Goal: Task Accomplishment & Management: Complete application form

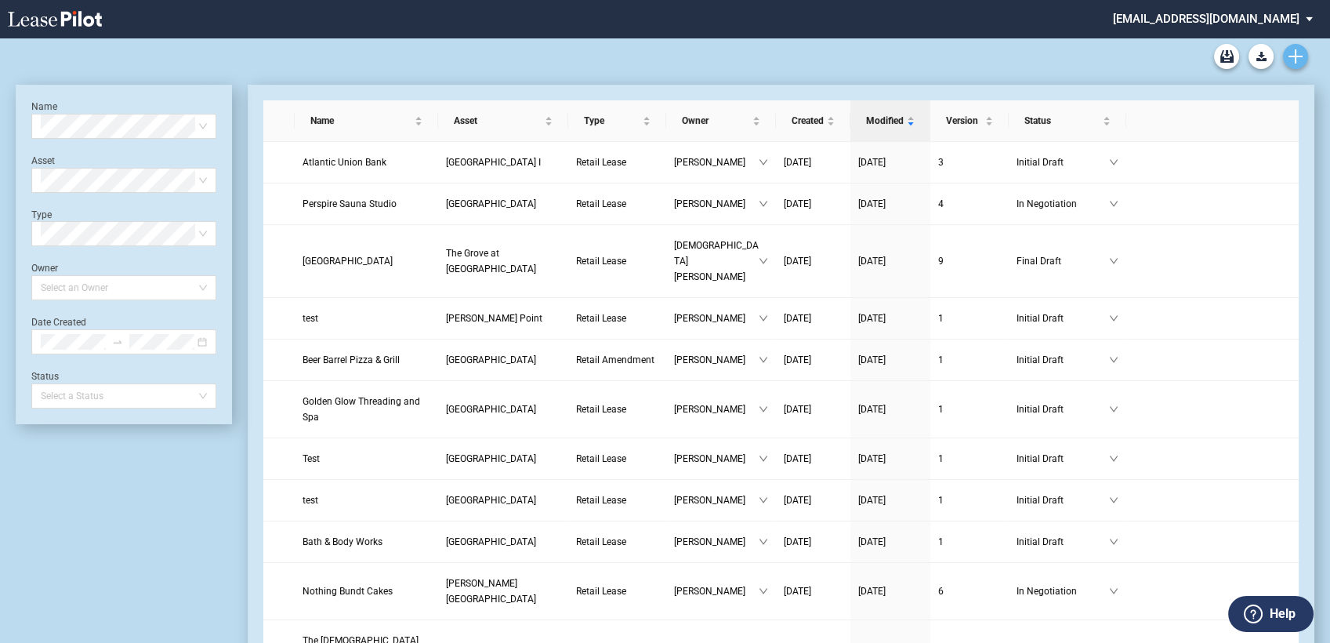
click at [1300, 56] on use "Create new document" at bounding box center [1296, 56] width 14 height 14
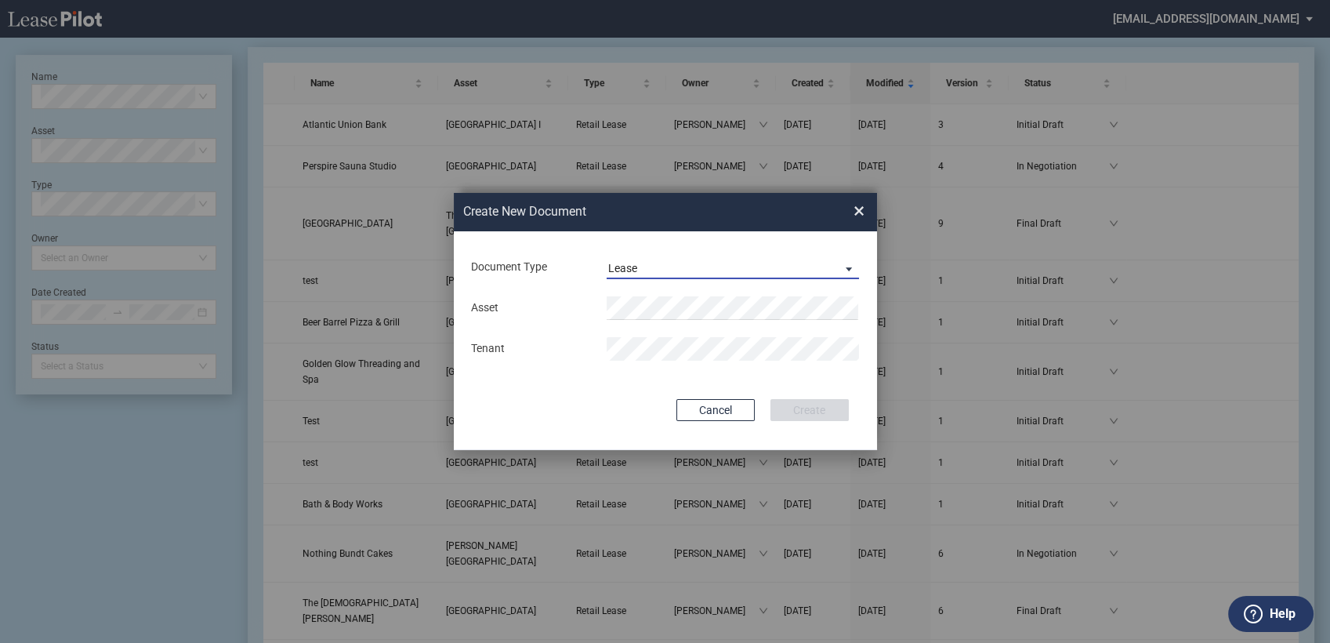
click at [630, 265] on div "Lease" at bounding box center [622, 268] width 29 height 13
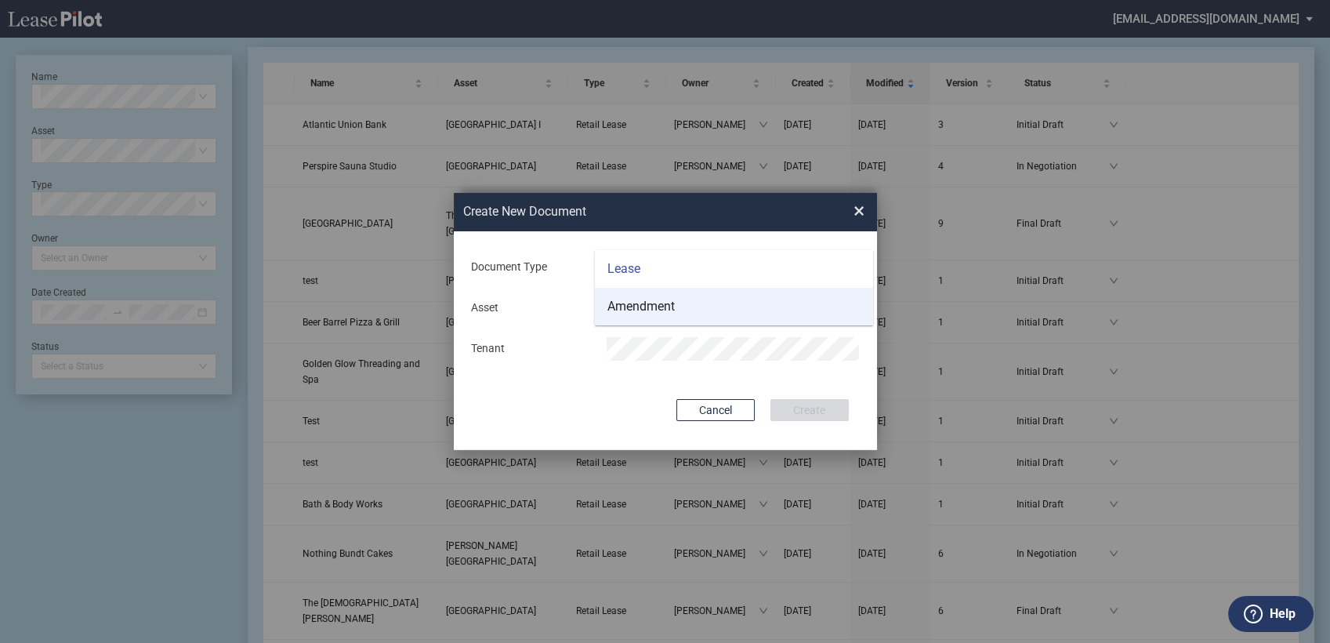
click at [636, 303] on div "Amendment" at bounding box center [640, 306] width 67 height 17
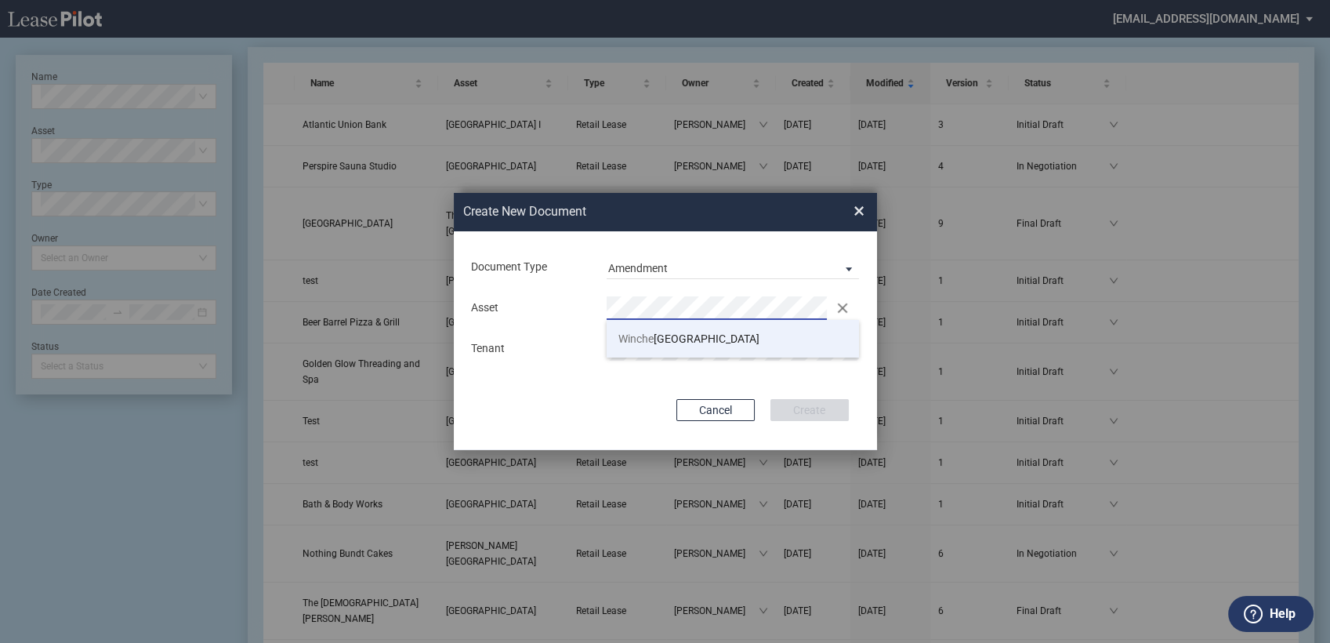
click at [664, 332] on span "Winche ster Square" at bounding box center [688, 338] width 141 height 13
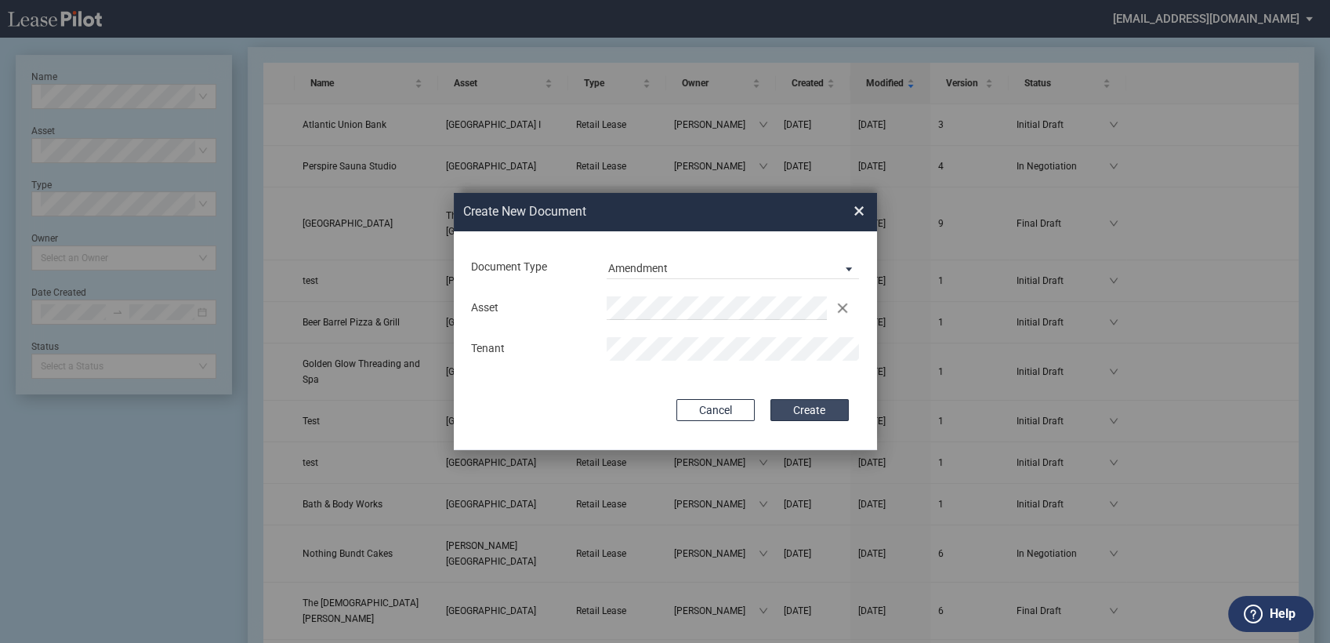
click at [810, 403] on button "Create" at bounding box center [810, 410] width 78 height 22
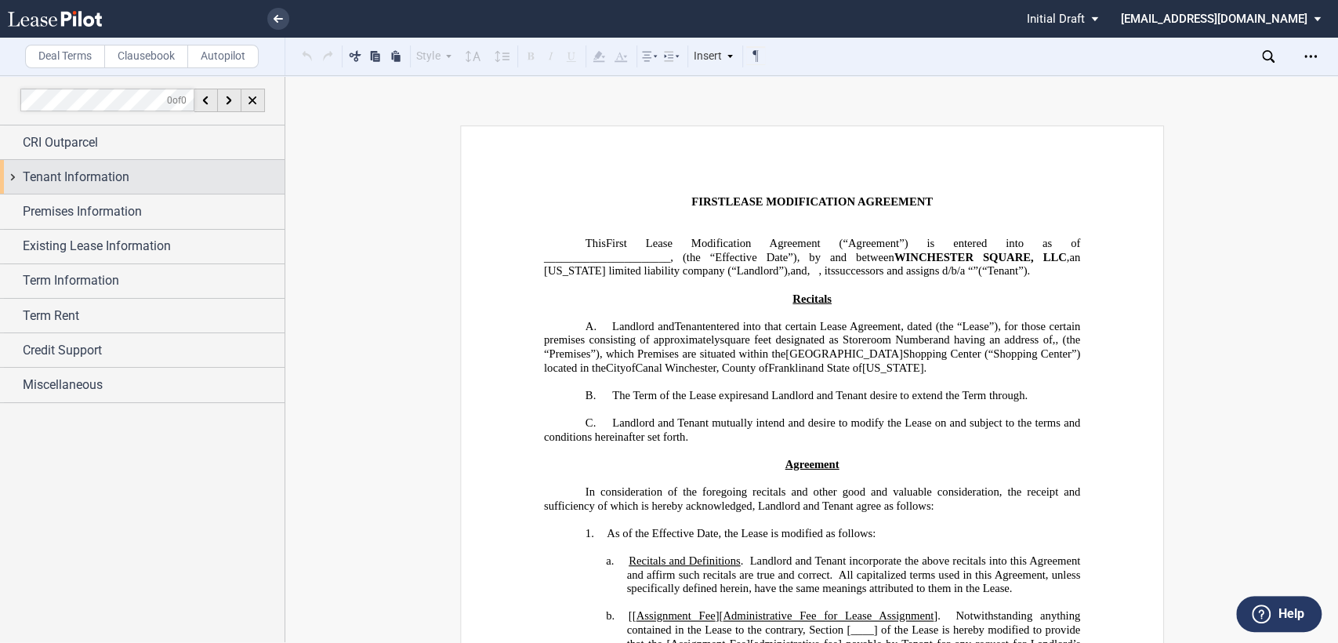
click at [13, 172] on div "Tenant Information" at bounding box center [142, 177] width 285 height 34
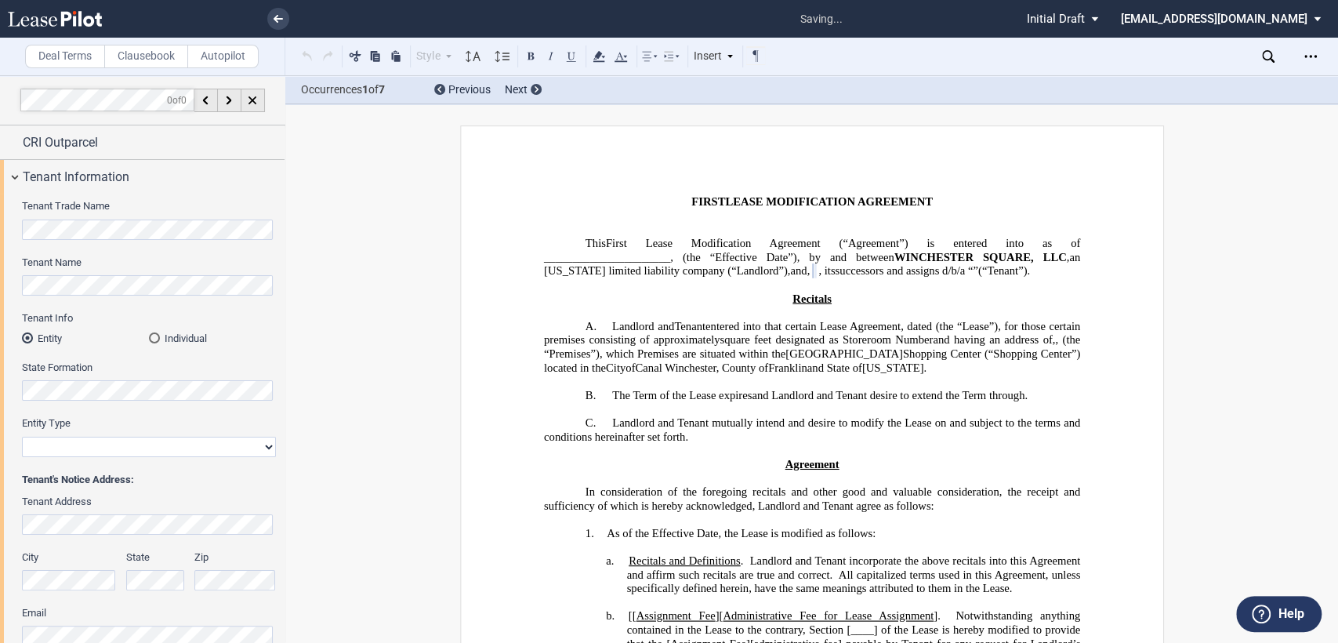
select select "corporation"
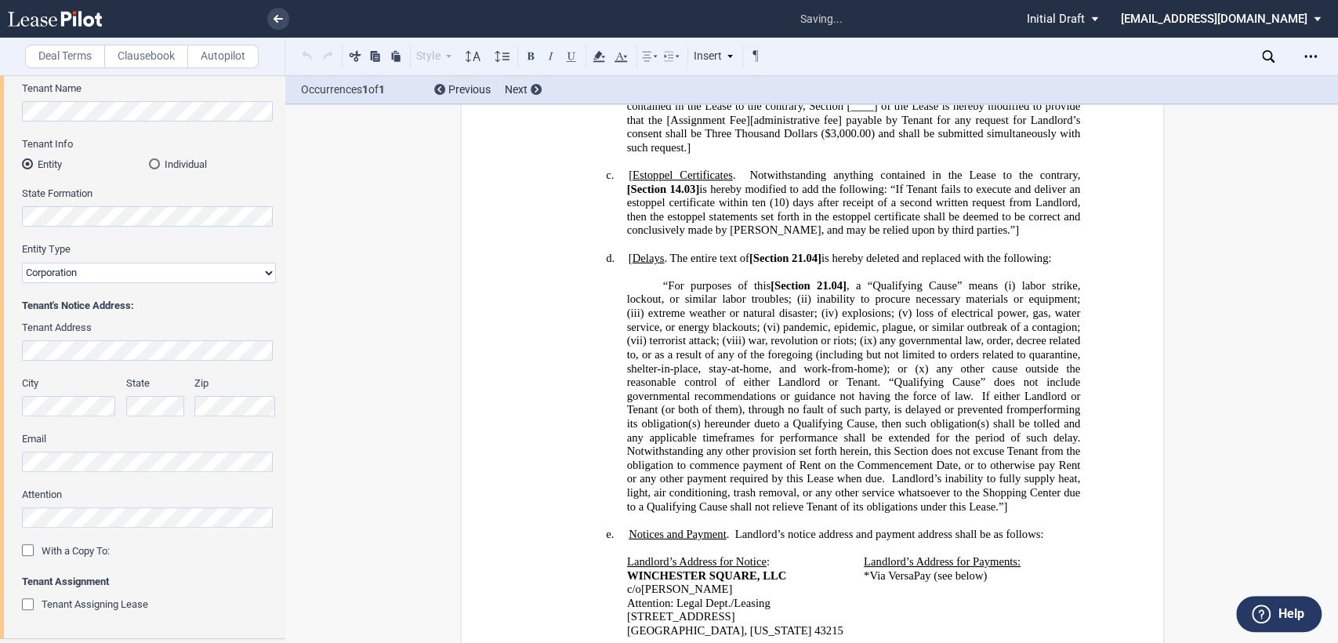
scroll to position [894, 0]
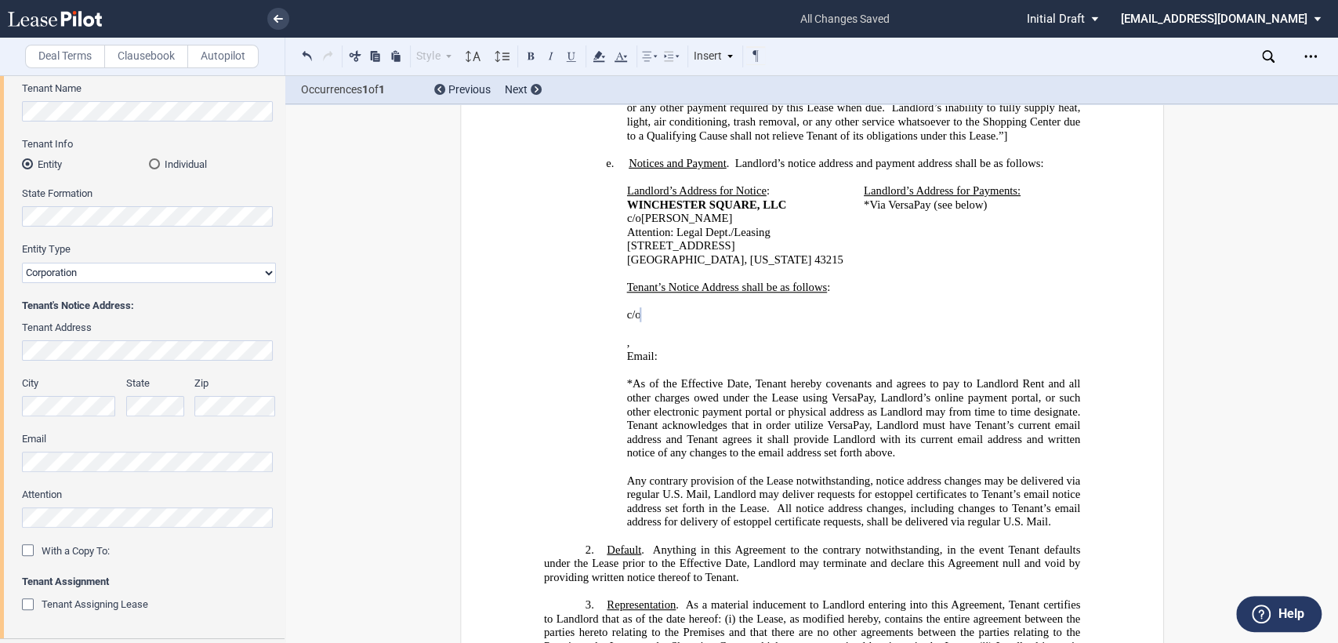
click at [618, 334] on div "﻿ ﻿ c/o ﻿ ﻿ ﻿ ﻿ ﻿ ﻿ , ﻿ ﻿ ﻿ ﻿ Email: ﻿ ﻿ ﻿" at bounding box center [811, 335] width 536 height 83
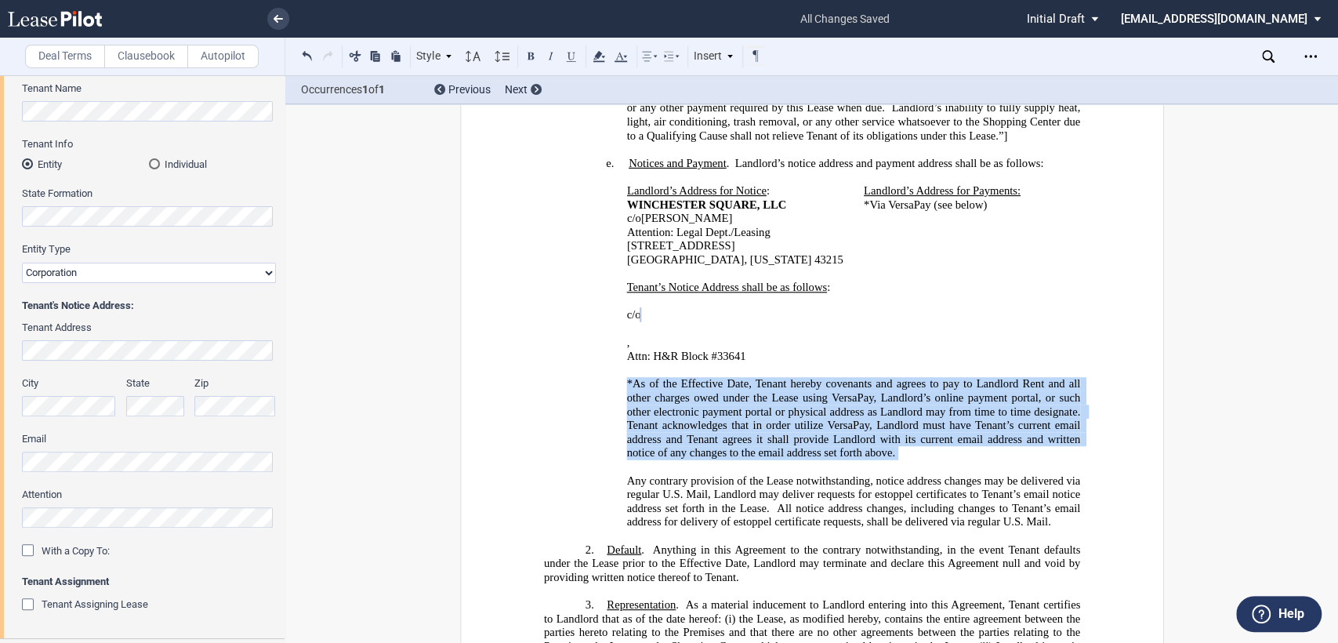
drag, startPoint x: 618, startPoint y: 360, endPoint x: 916, endPoint y: 436, distance: 307.4
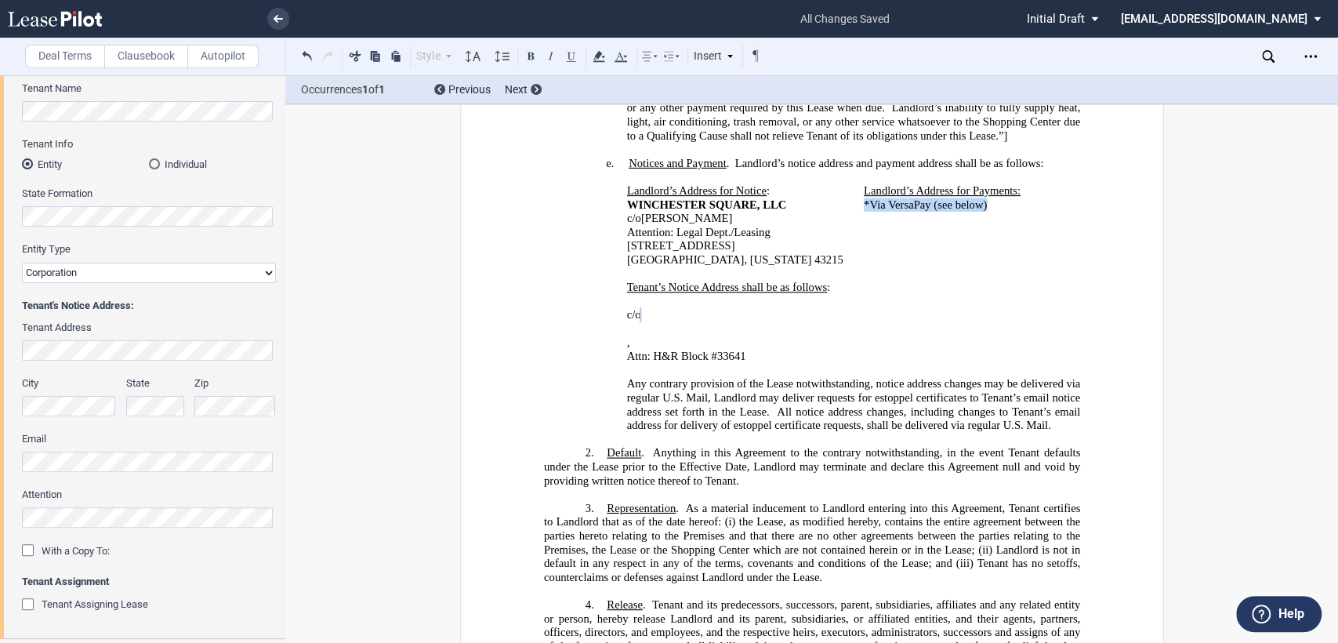
drag, startPoint x: 858, startPoint y: 192, endPoint x: 981, endPoint y: 203, distance: 122.8
click at [981, 203] on td "Landlord’s Address for Payments: *Via VersaPay (see below)" at bounding box center [959, 225] width 203 height 83
click at [709, 377] on span "Any contrary provision of the Lease notwithstanding, notice address changes may…" at bounding box center [854, 397] width 456 height 41
click at [753, 350] on p "Attn: H&R Block #33641 ﻿" at bounding box center [853, 357] width 454 height 14
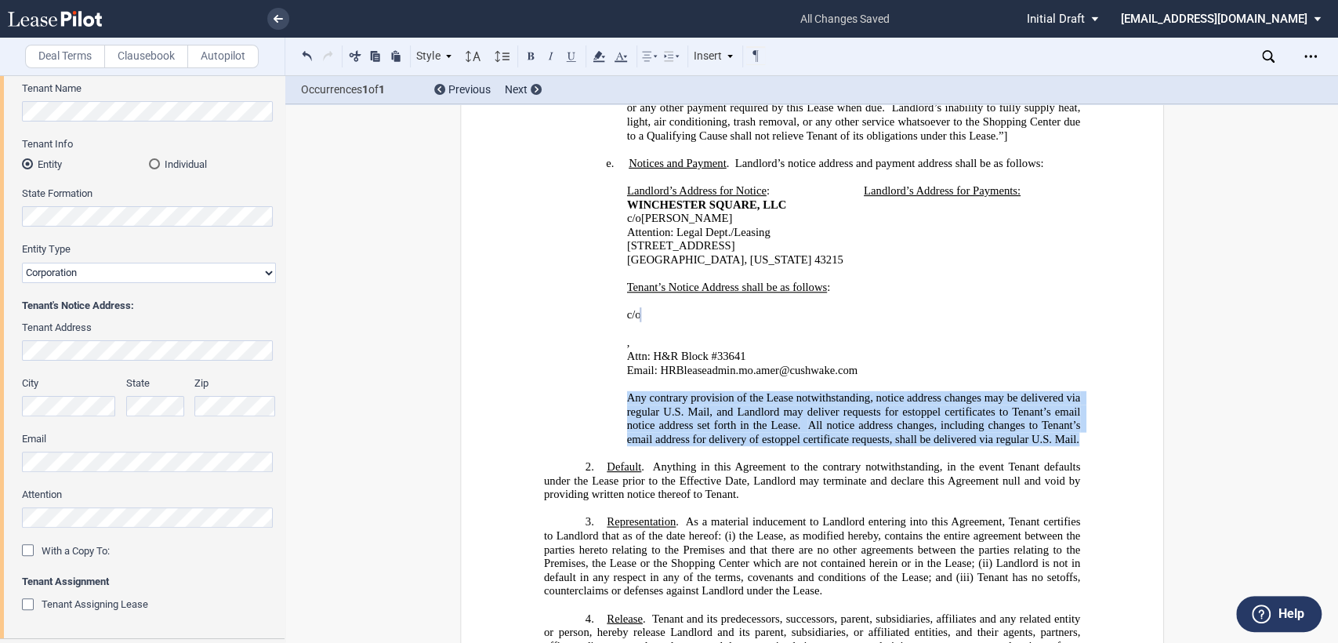
drag, startPoint x: 622, startPoint y: 373, endPoint x: 1075, endPoint y: 409, distance: 453.7
click at [1075, 409] on p "Any contrary provision of the Lease notwithstanding, notice address changes may…" at bounding box center [853, 418] width 454 height 55
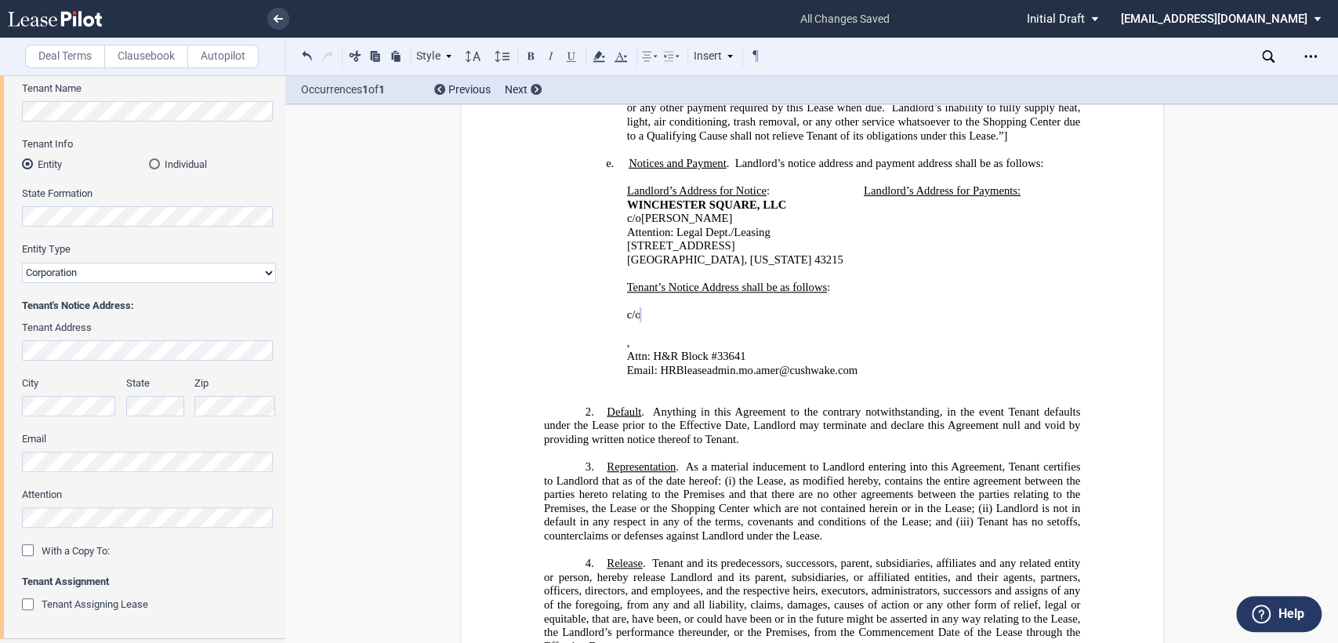
click at [677, 363] on span "﻿Email: HRBleaseadmin.mo.amer@cushwake.com" at bounding box center [743, 369] width 234 height 13
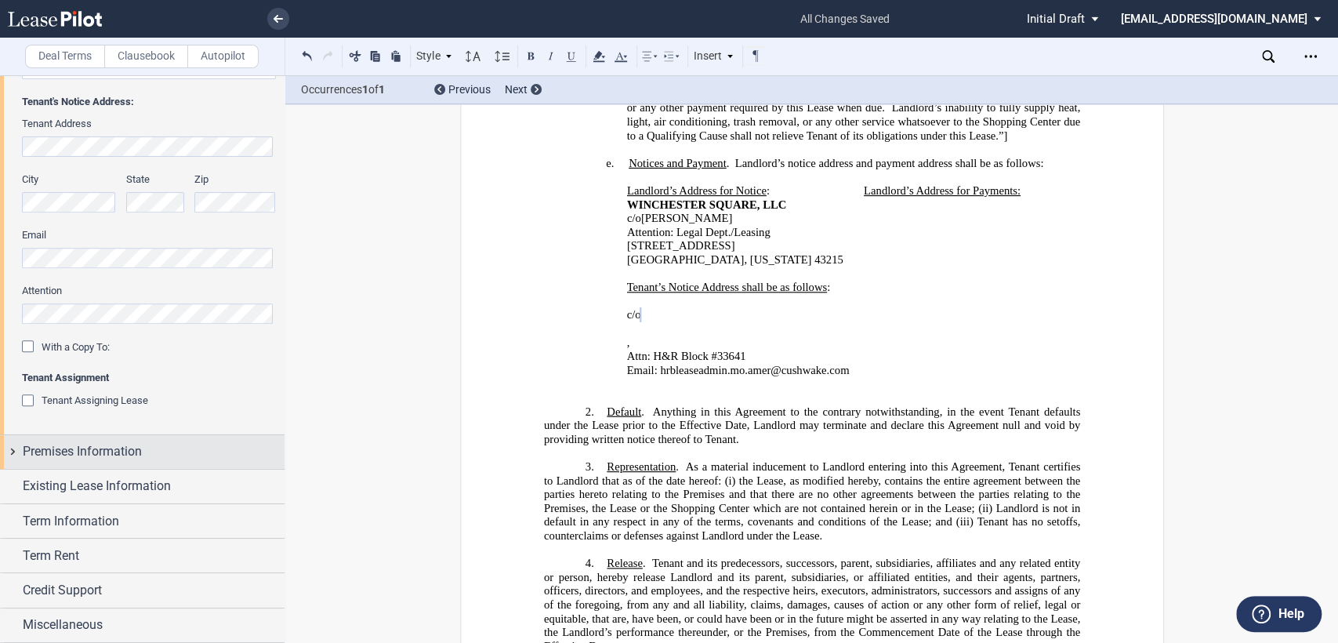
click at [11, 452] on div "Premises Information" at bounding box center [142, 452] width 285 height 34
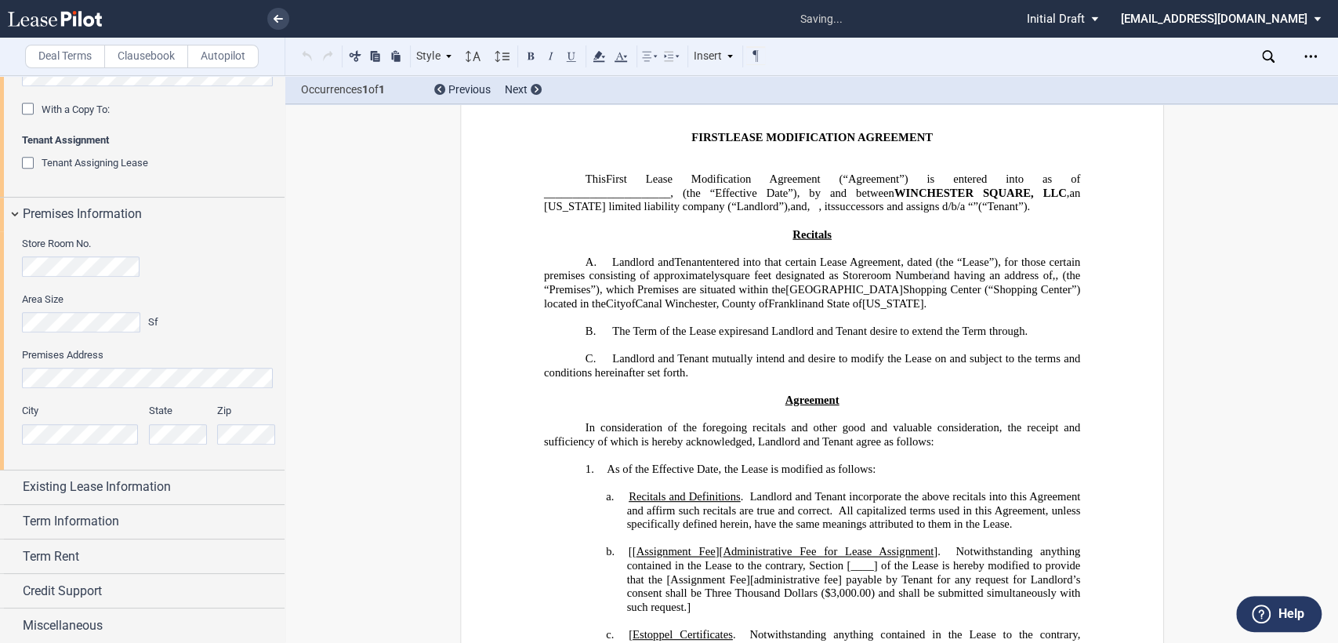
scroll to position [34, 0]
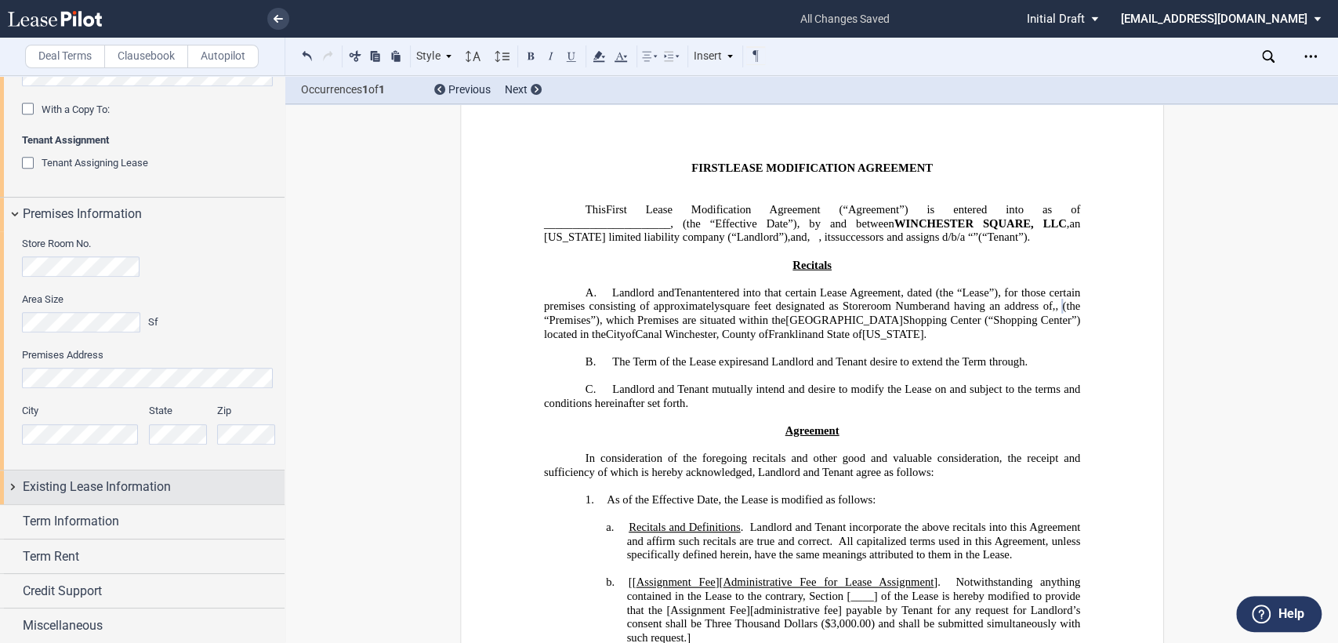
click at [14, 489] on div "Existing Lease Information" at bounding box center [142, 487] width 285 height 34
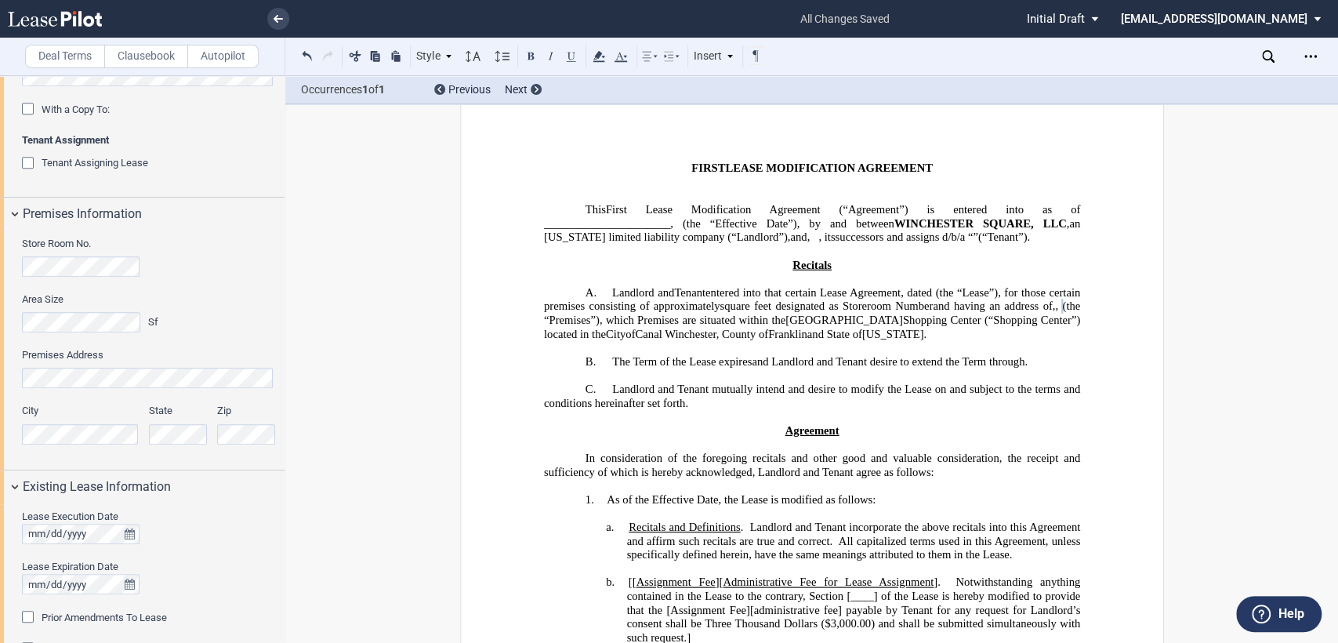
scroll to position [825, 0]
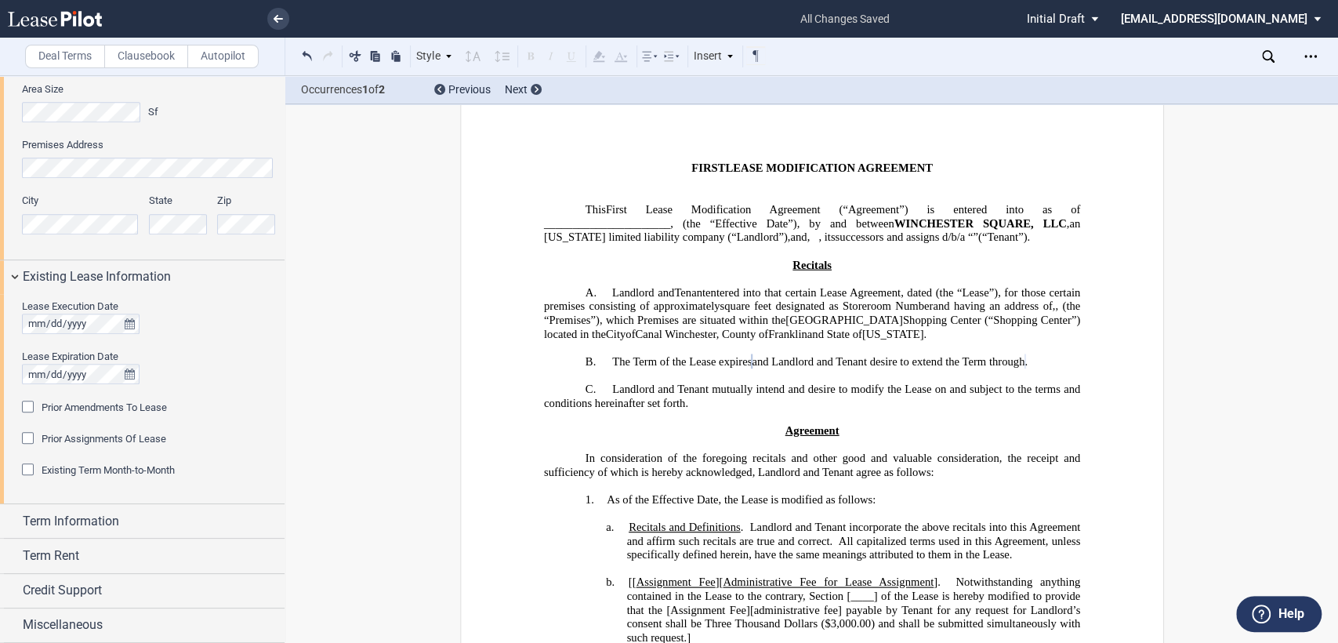
click at [24, 408] on div "Prior Amendments To Lease" at bounding box center [30, 409] width 16 height 16
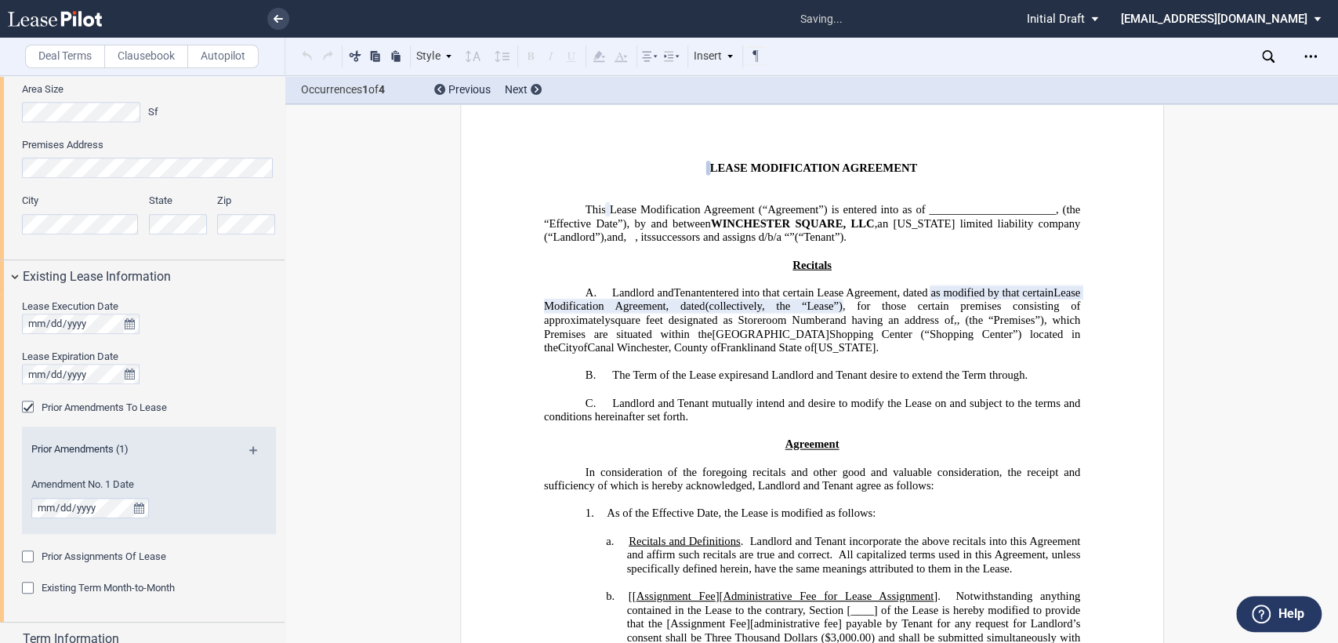
click at [249, 447] on md-icon at bounding box center [259, 455] width 21 height 19
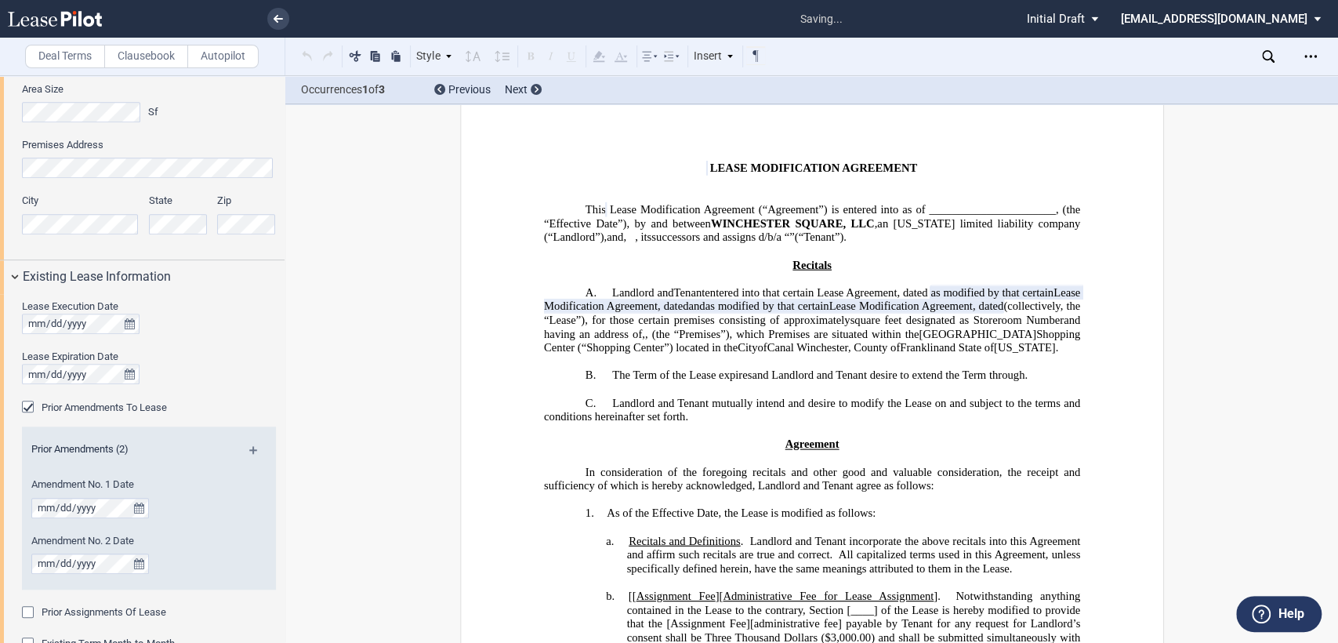
click at [249, 447] on md-icon at bounding box center [259, 455] width 21 height 19
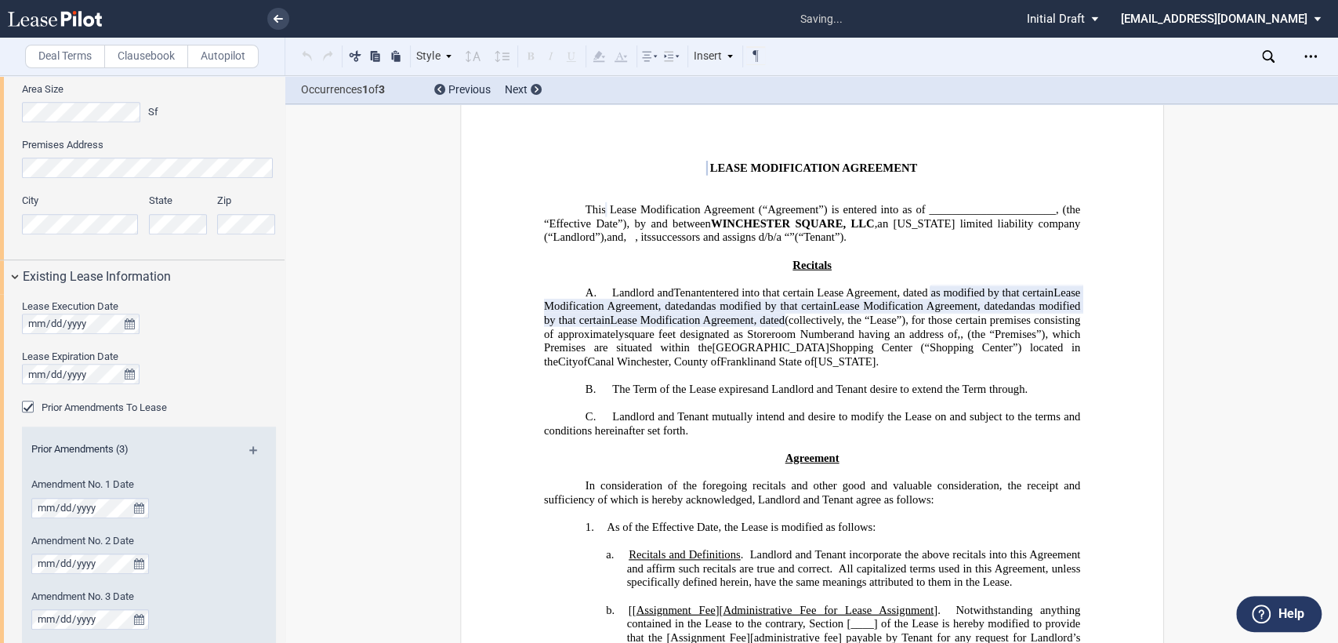
click at [249, 447] on md-icon at bounding box center [259, 455] width 21 height 19
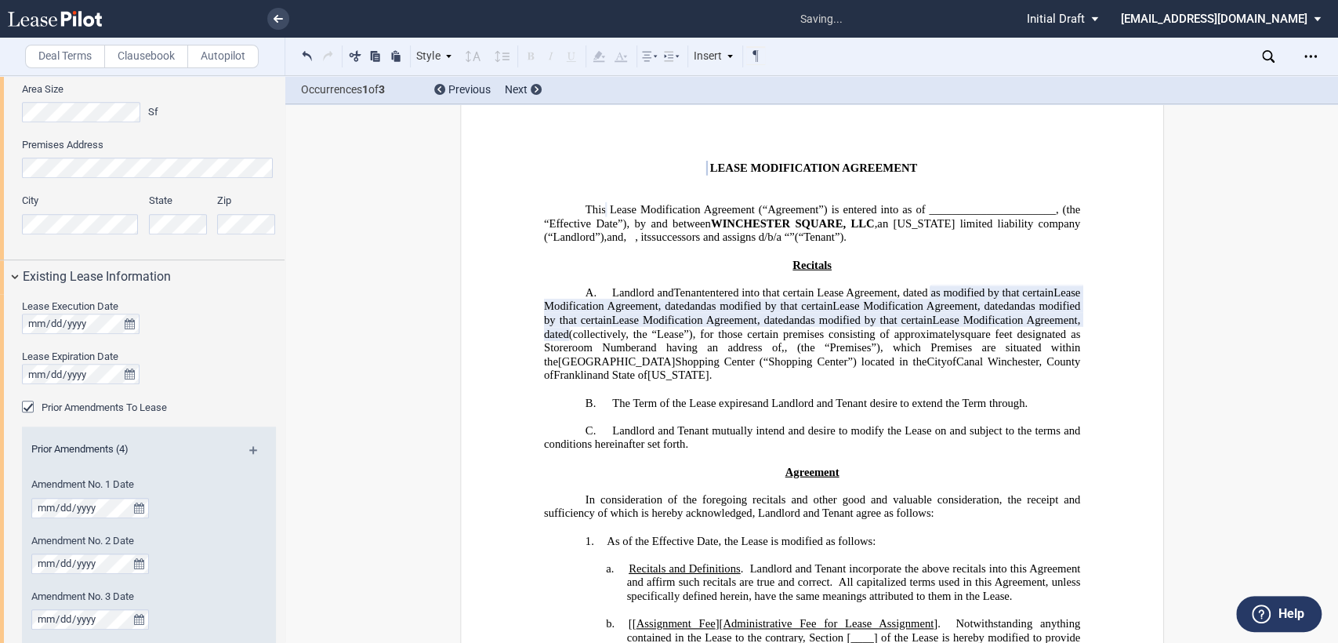
click at [249, 447] on md-icon at bounding box center [259, 455] width 21 height 19
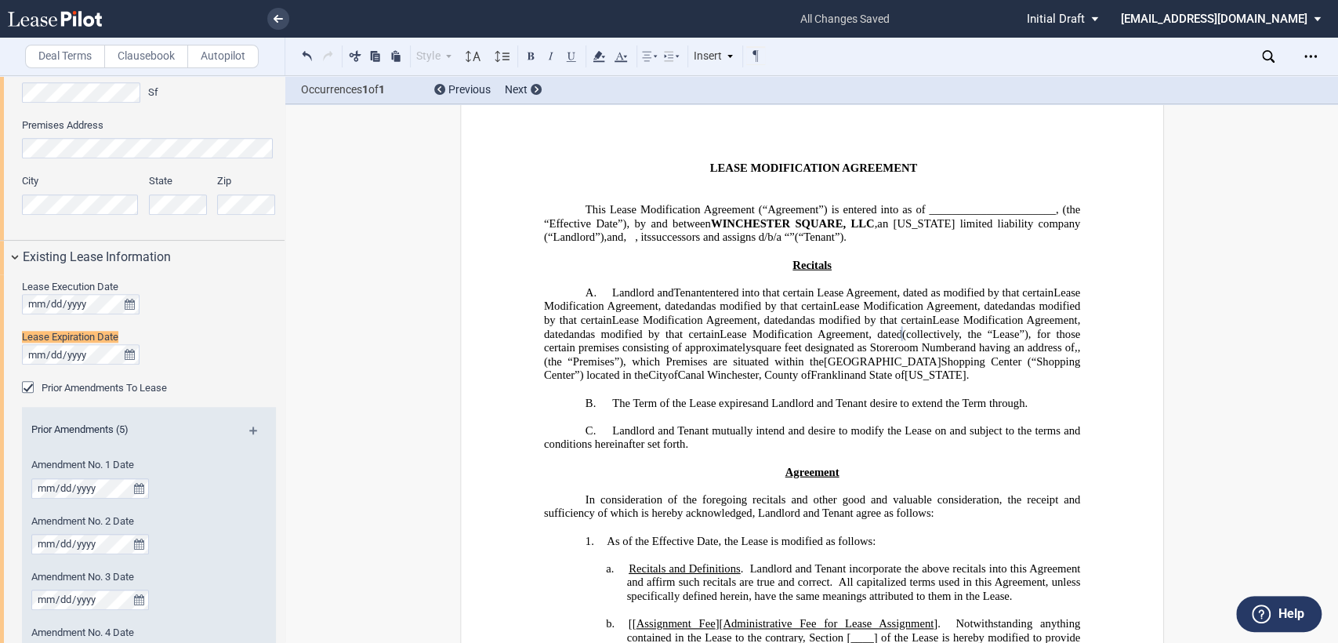
scroll to position [823, 0]
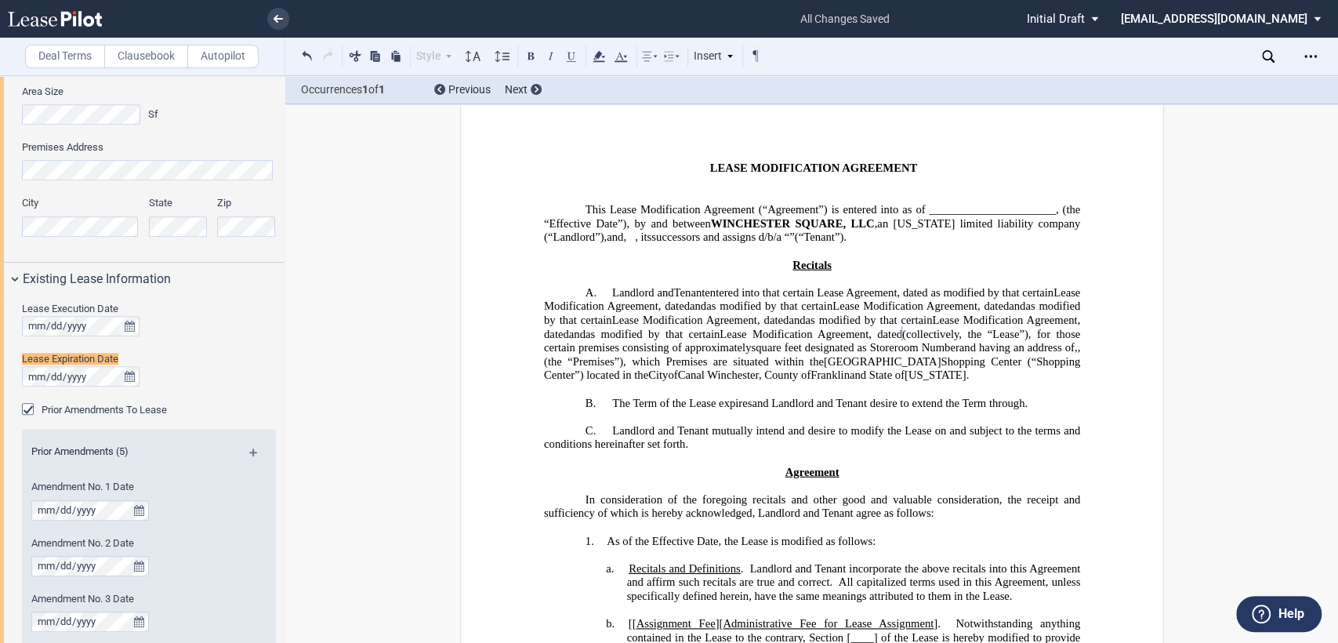
click at [831, 409] on span "and Landlord and Tenant desire to extend the Term through" at bounding box center [888, 402] width 273 height 13
click at [718, 292] on span "entered into that certain Lease Agreement, dated" at bounding box center [816, 292] width 223 height 13
click at [785, 303] on span "and" at bounding box center [777, 305] width 16 height 13
click at [756, 313] on span "as modified by that certain Lease Modification Agreement, dated" at bounding box center [905, 305] width 299 height 13
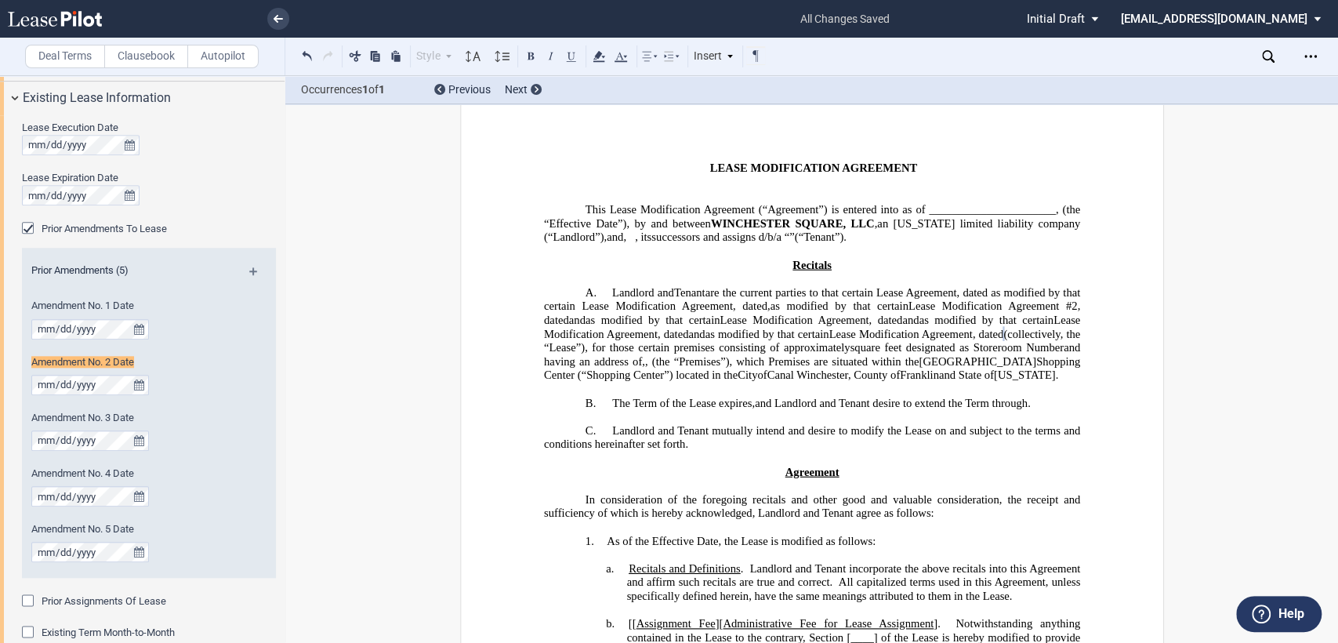
scroll to position [1007, 0]
click at [585, 324] on span "and" at bounding box center [576, 320] width 16 height 13
click at [1071, 323] on span "as modified by that certain Lease Modification Agreement, dated" at bounding box center [812, 312] width 539 height 27
click at [848, 327] on span "and" at bounding box center [856, 320] width 16 height 13
click at [626, 340] on span "and" at bounding box center [634, 333] width 16 height 13
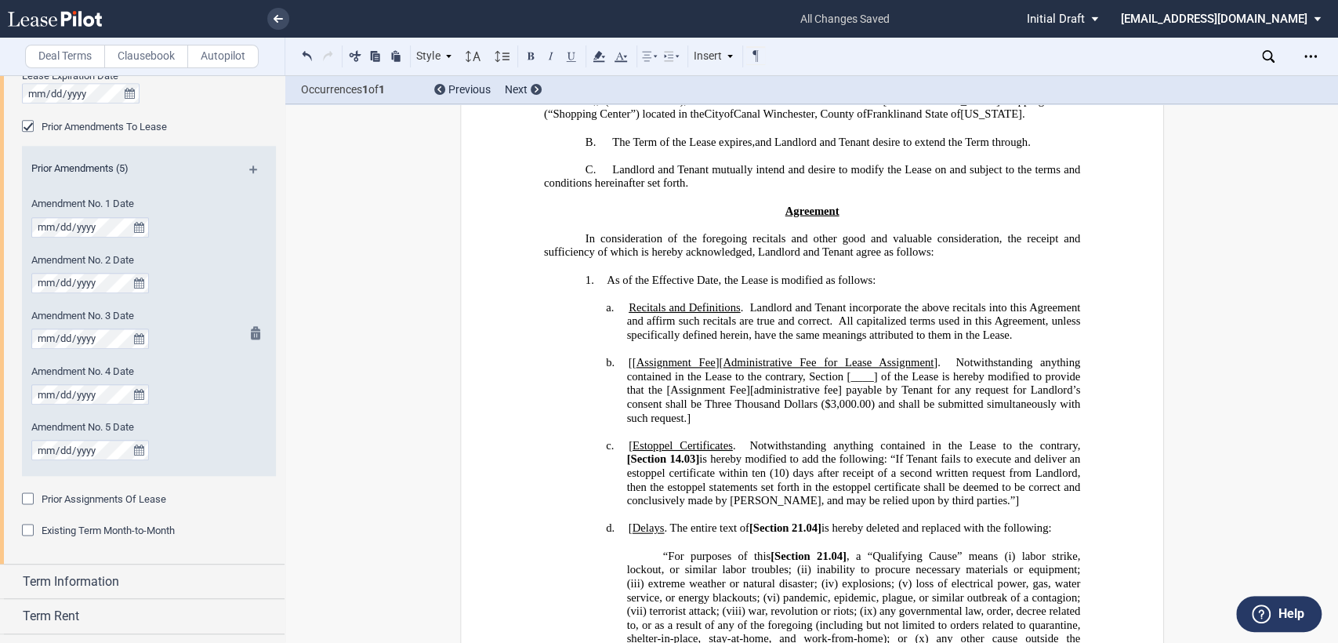
scroll to position [1166, 0]
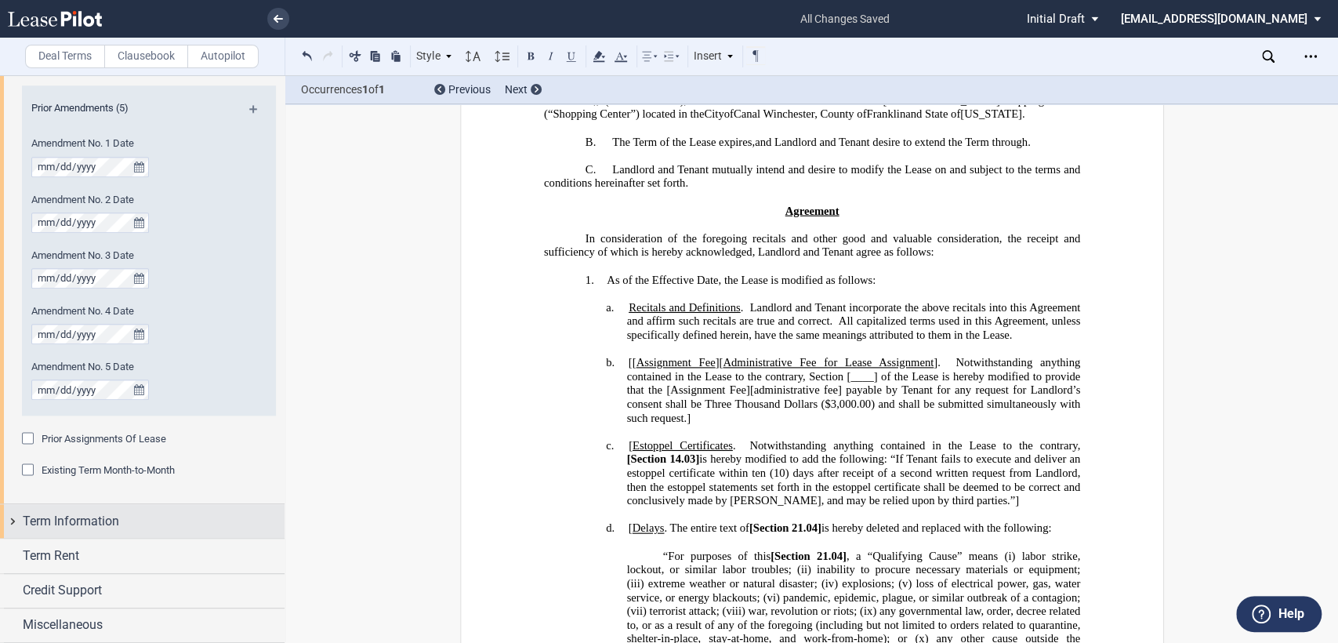
click at [13, 517] on div "Term Information" at bounding box center [142, 521] width 285 height 34
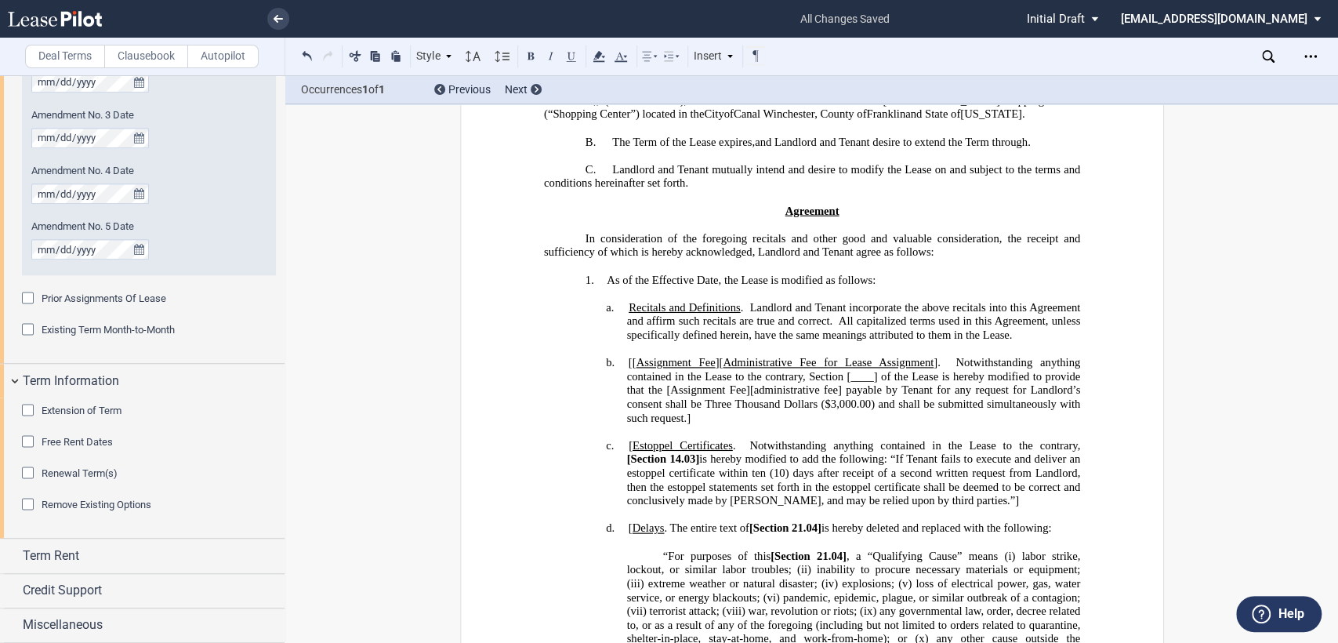
click at [30, 409] on div "Extension of Term" at bounding box center [30, 412] width 16 height 16
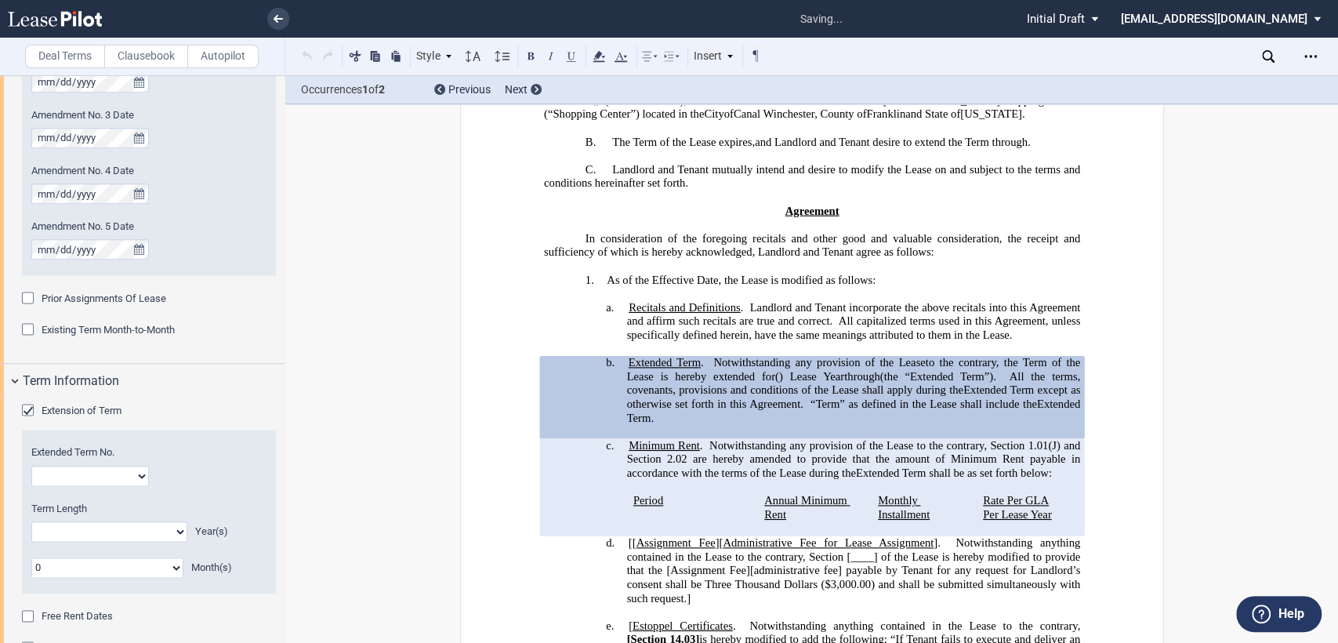
click at [56, 484] on select "1 2 3 4 5 6 7 8 9 10 11 12 13 14 15 16 17 18 19 20" at bounding box center [90, 476] width 118 height 20
select select "number:4"
click at [31, 466] on select "1 2 3 4 5 6 7 8 9 10 11 12 13 14 15 16 17 18 19 20" at bounding box center [90, 476] width 118 height 20
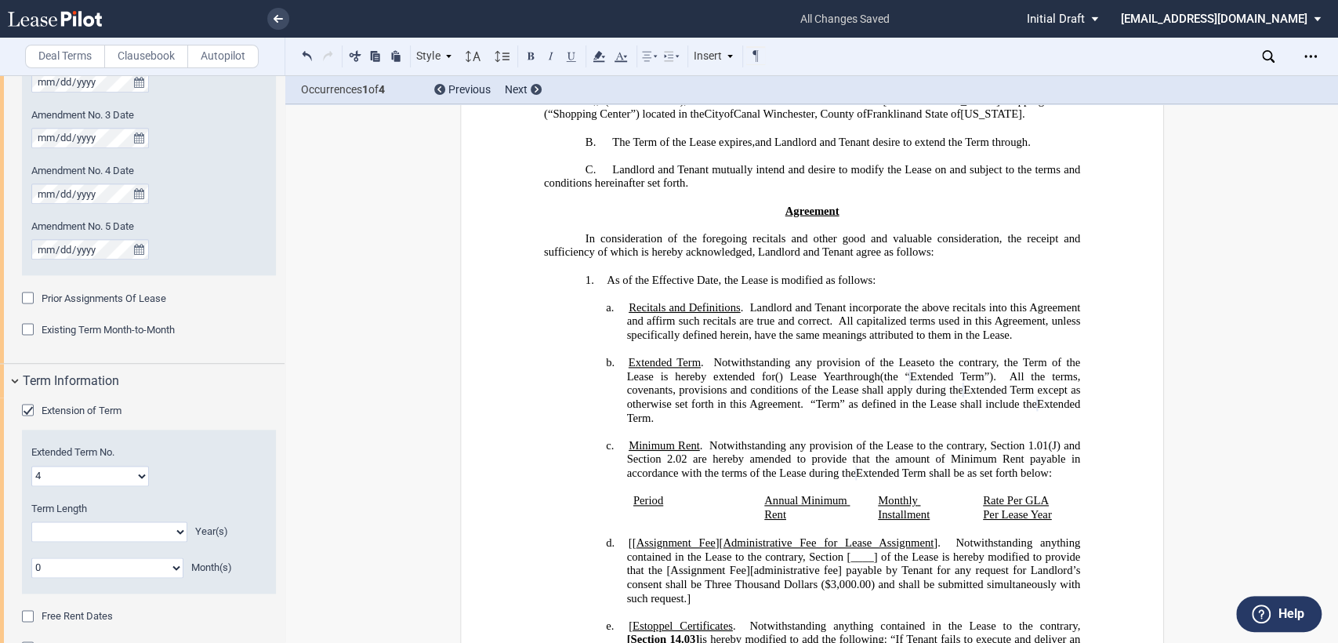
scroll to position [1481, 0]
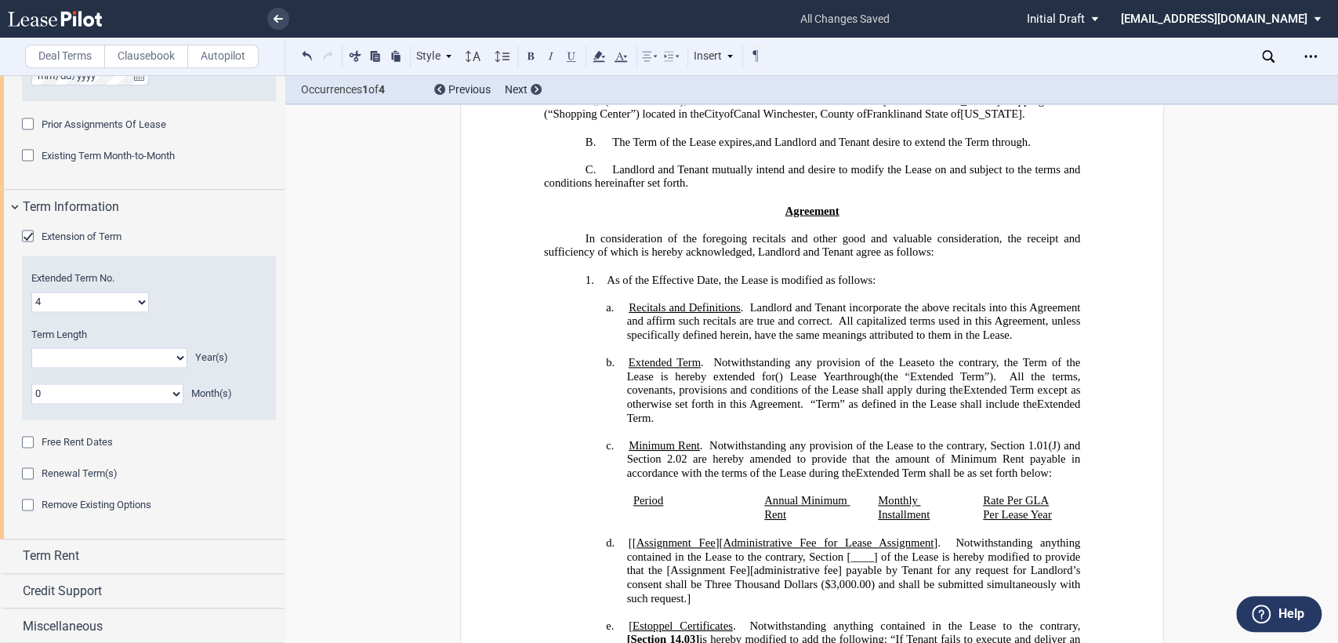
click at [176, 354] on select "0 1 2 3 4 5 6 7 8 9 10 11 12 13 14 15 16 17 18 19 20" at bounding box center [109, 357] width 156 height 20
select select "number:5"
click at [31, 347] on select "0 1 2 3 4 5 6 7 8 9 10 11 12 13 14 15 16 17 18 19 20" at bounding box center [109, 357] width 156 height 20
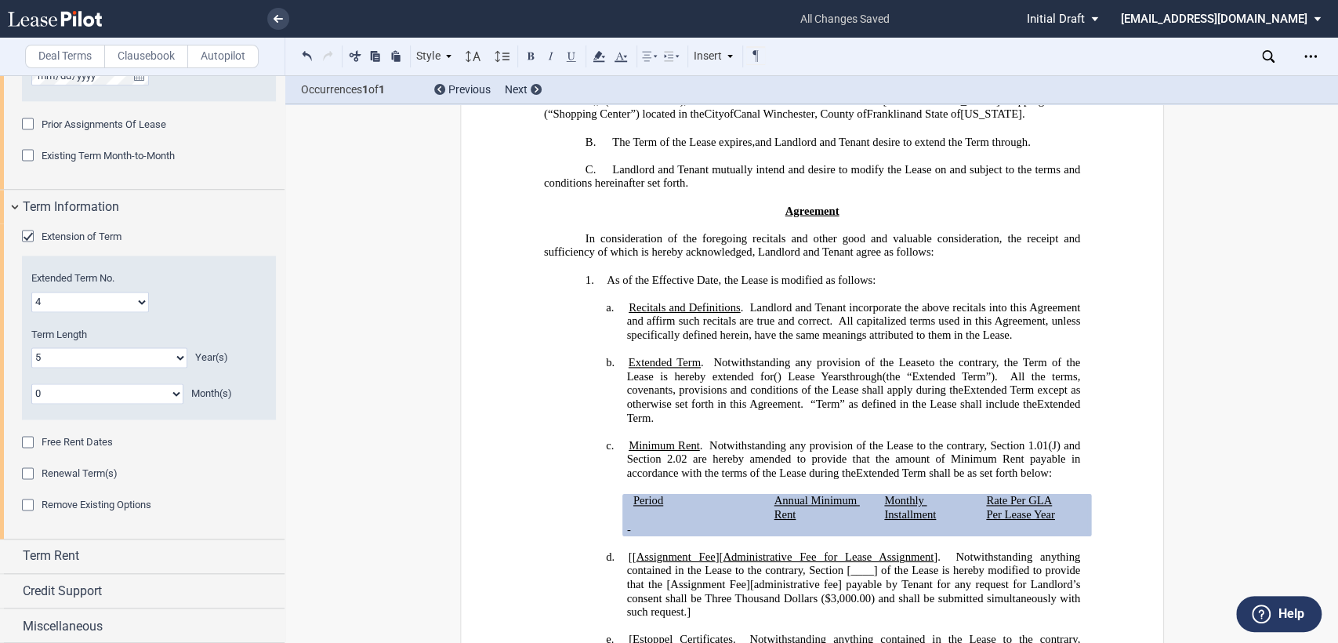
click at [29, 476] on div "Renewal Term(s)" at bounding box center [30, 475] width 16 height 16
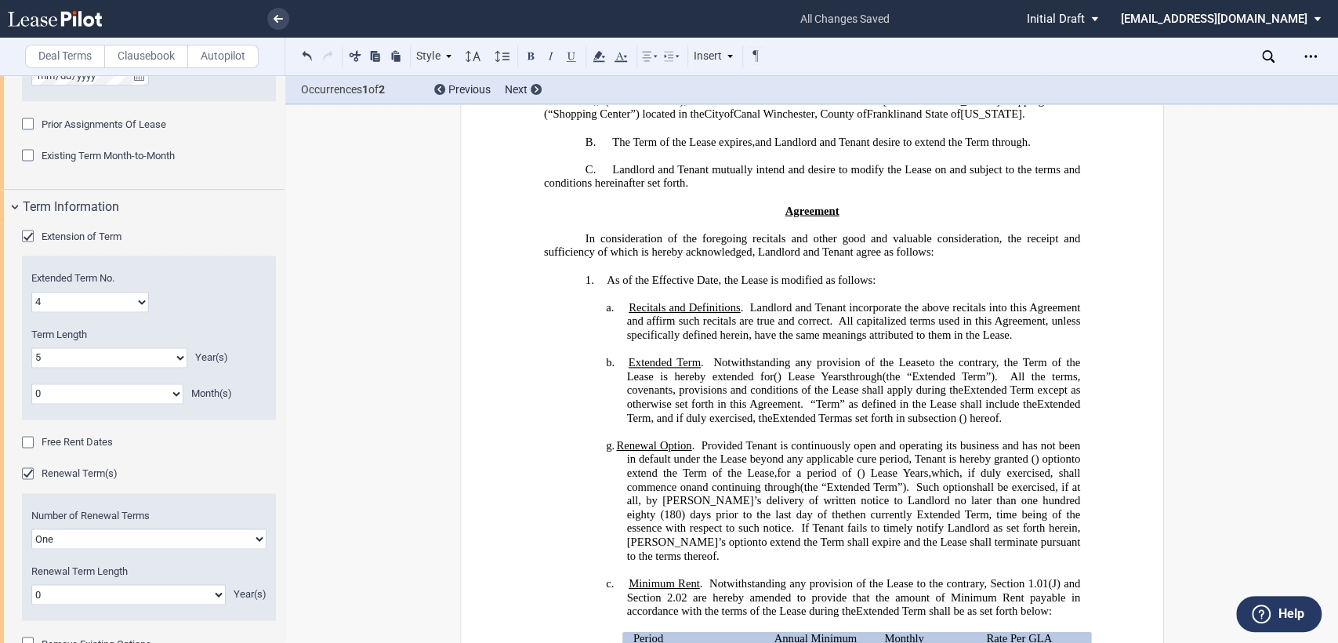
scroll to position [1619, 0]
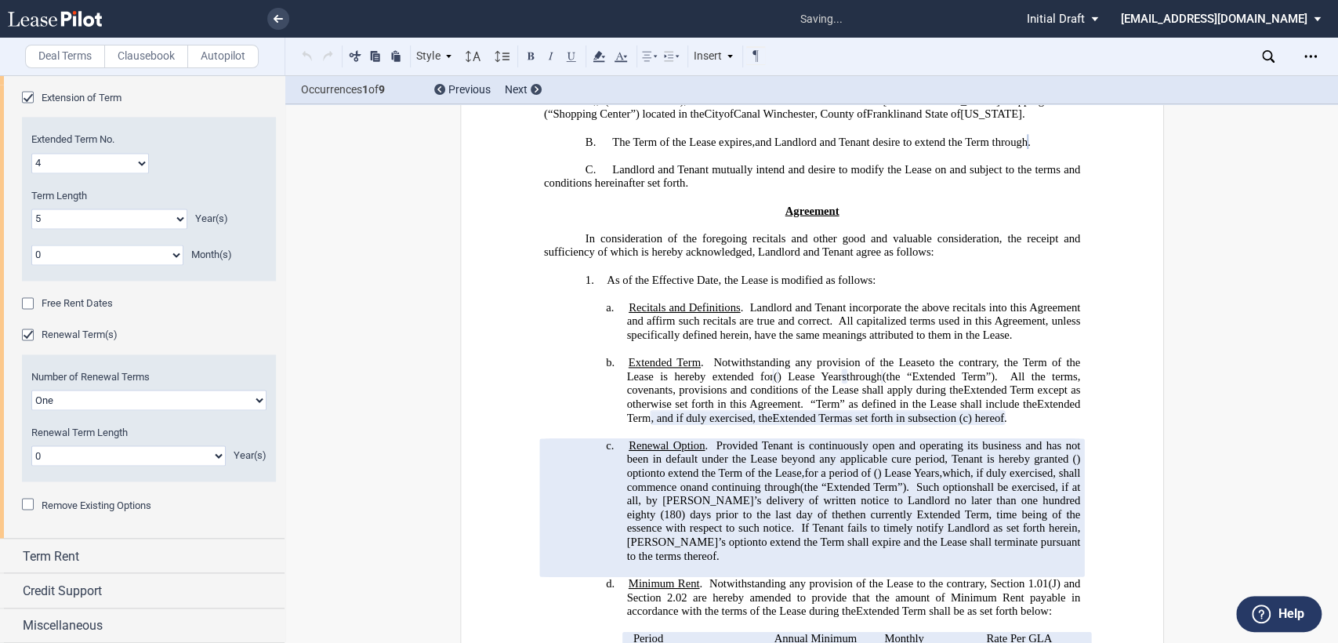
click at [215, 455] on select "0 1 2 3 4 5 6 7 8 9 10 11 12 13 14 15 16 17 18 19 20" at bounding box center [128, 455] width 194 height 20
select select "number:5"
click at [31, 445] on select "0 1 2 3 4 5 6 7 8 9 10 11 12 13 14 15 16 17 18 19 20" at bounding box center [128, 455] width 194 height 20
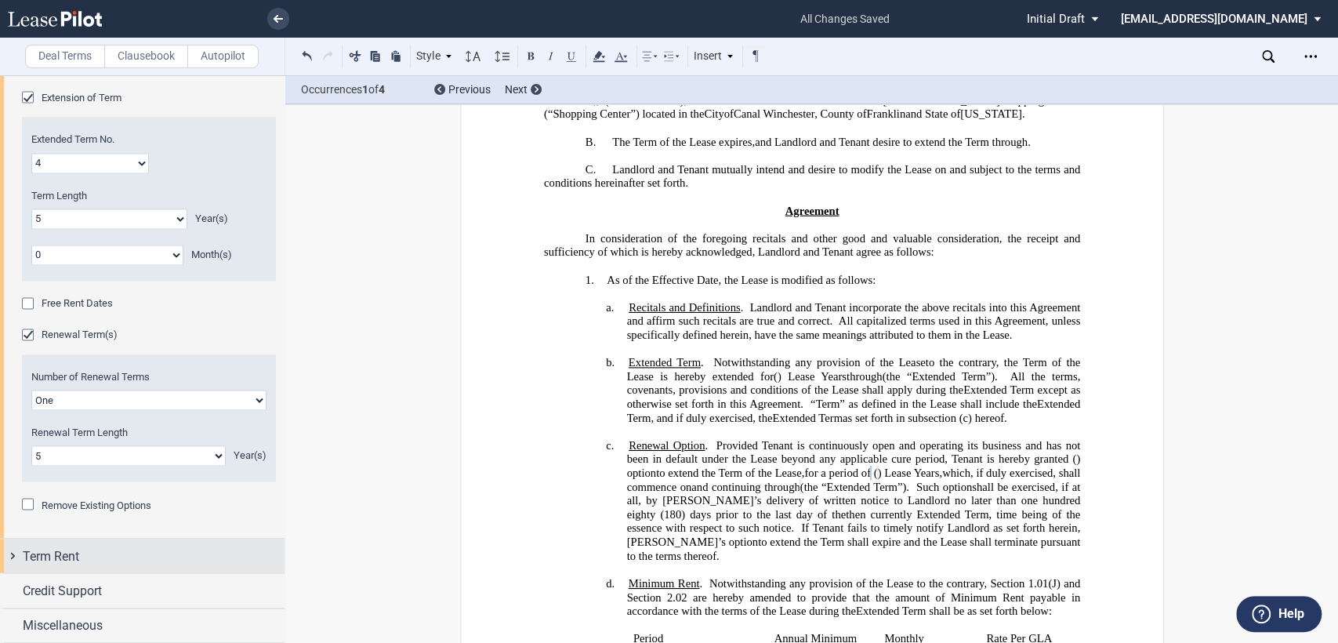
click at [13, 553] on div "Term Rent" at bounding box center [142, 556] width 285 height 34
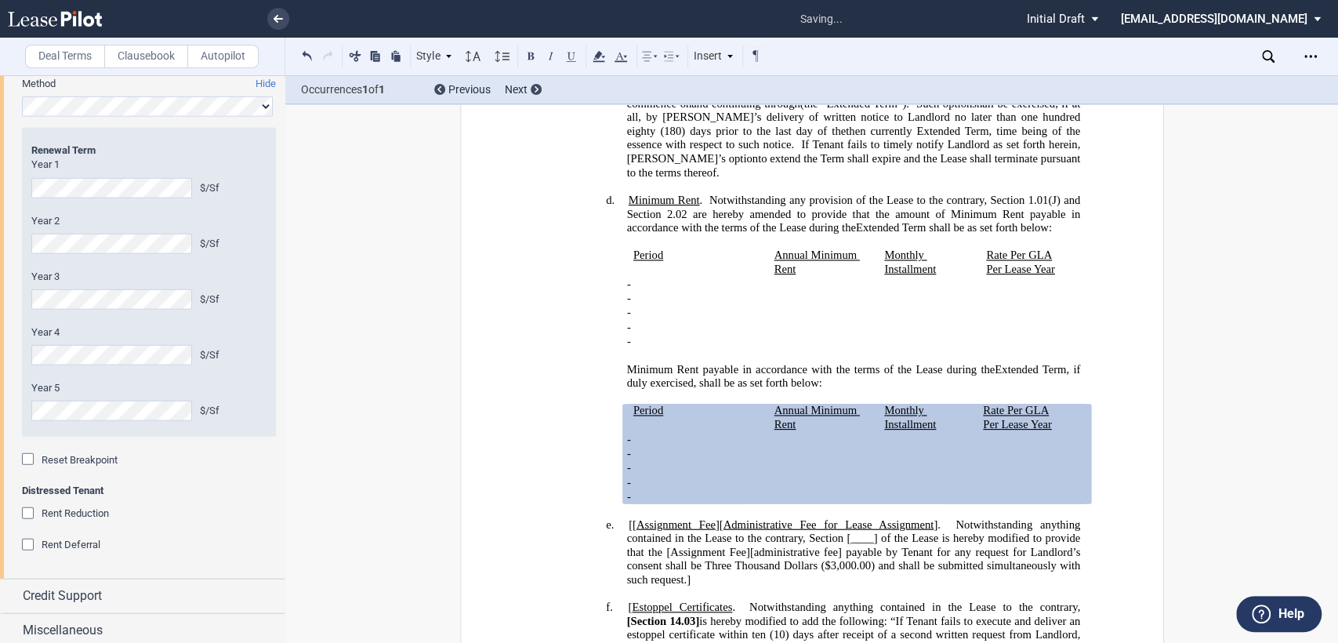
scroll to position [2546, 0]
drag, startPoint x: 1022, startPoint y: 436, endPoint x: 1031, endPoint y: 435, distance: 8.7
click at [1022, 417] on span "Rate Per GLA" at bounding box center [1016, 410] width 66 height 13
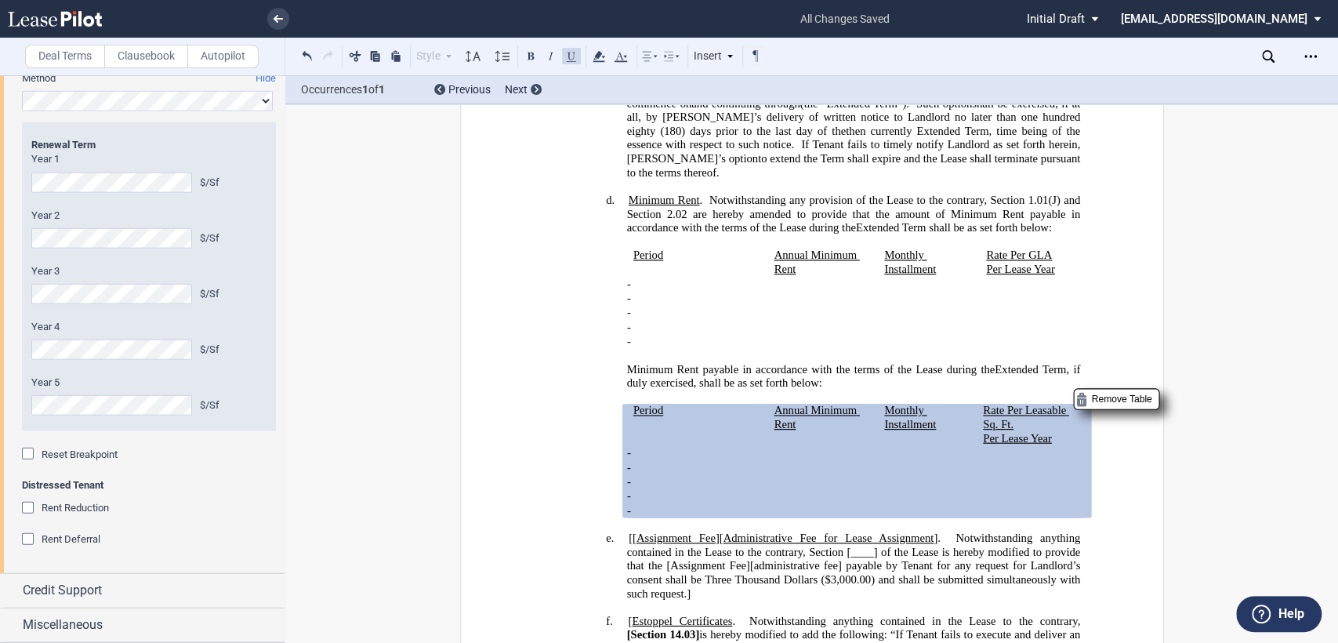
click at [1026, 262] on span "Rate Per GLA" at bounding box center [1019, 254] width 66 height 13
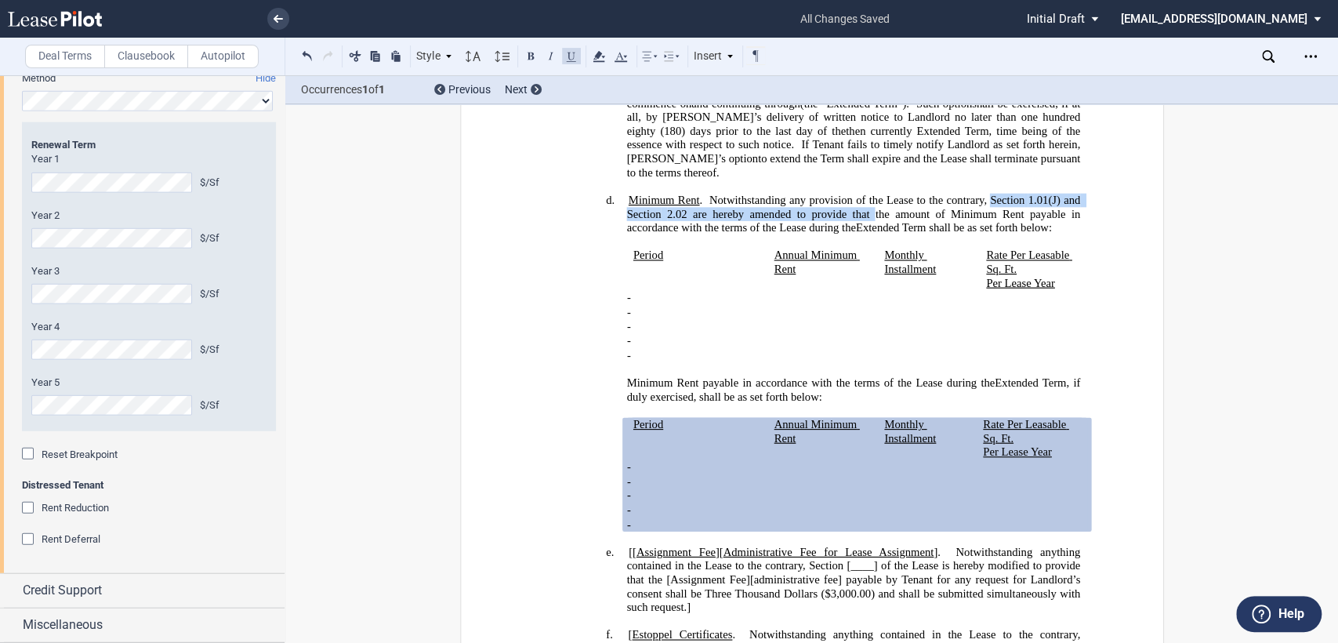
drag, startPoint x: 985, startPoint y: 221, endPoint x: 869, endPoint y: 234, distance: 116.8
click at [869, 234] on span "Minimum Rent . Notwithstanding any provision of the Lease to the contrary, Sect…" at bounding box center [854, 214] width 456 height 41
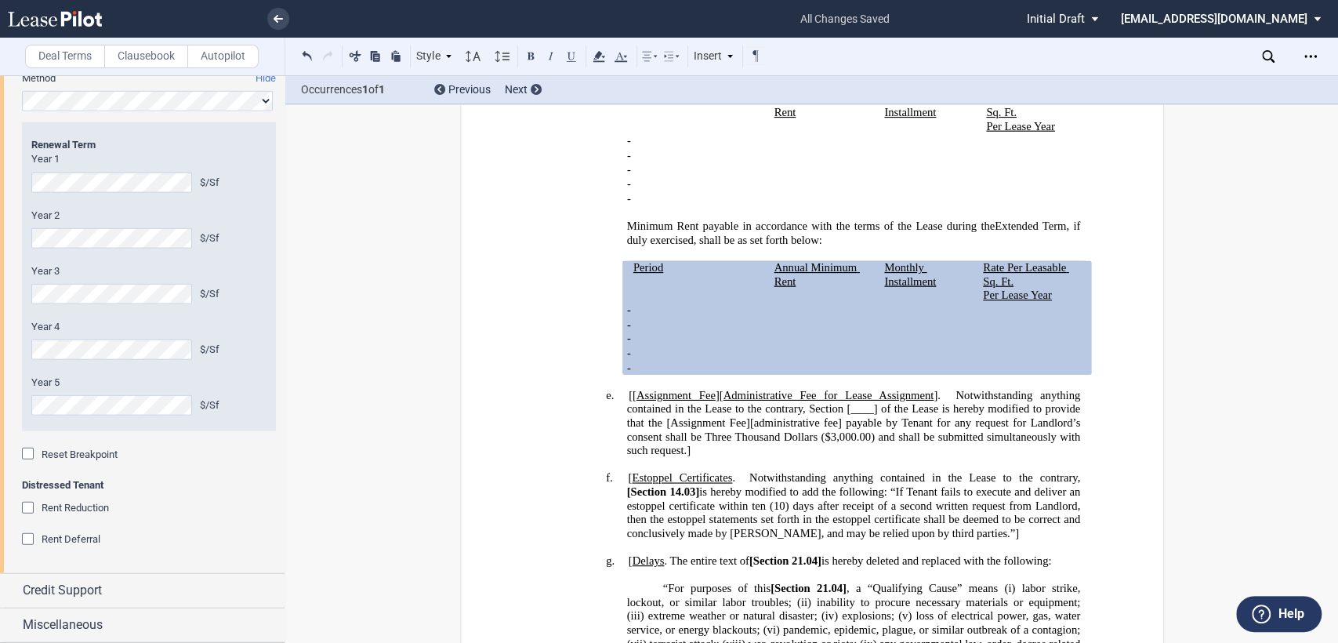
scroll to position [1027, 0]
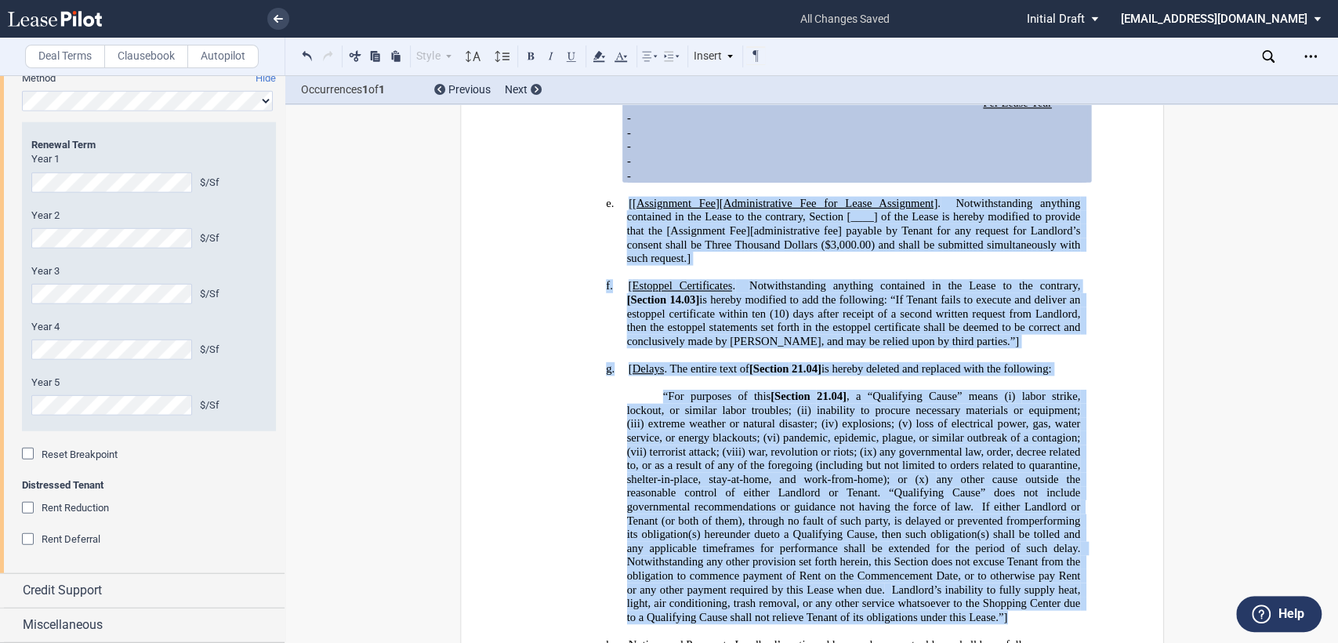
drag, startPoint x: 624, startPoint y: 212, endPoint x: 1049, endPoint y: 604, distance: 578.0
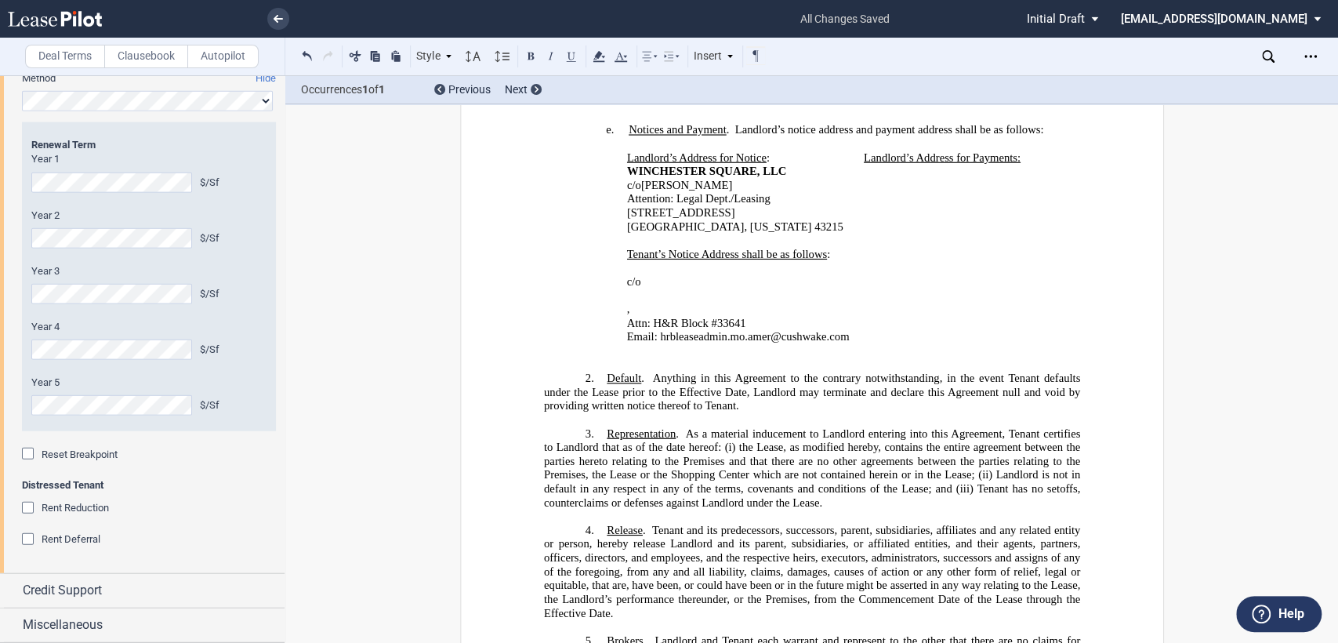
scroll to position [1201, 0]
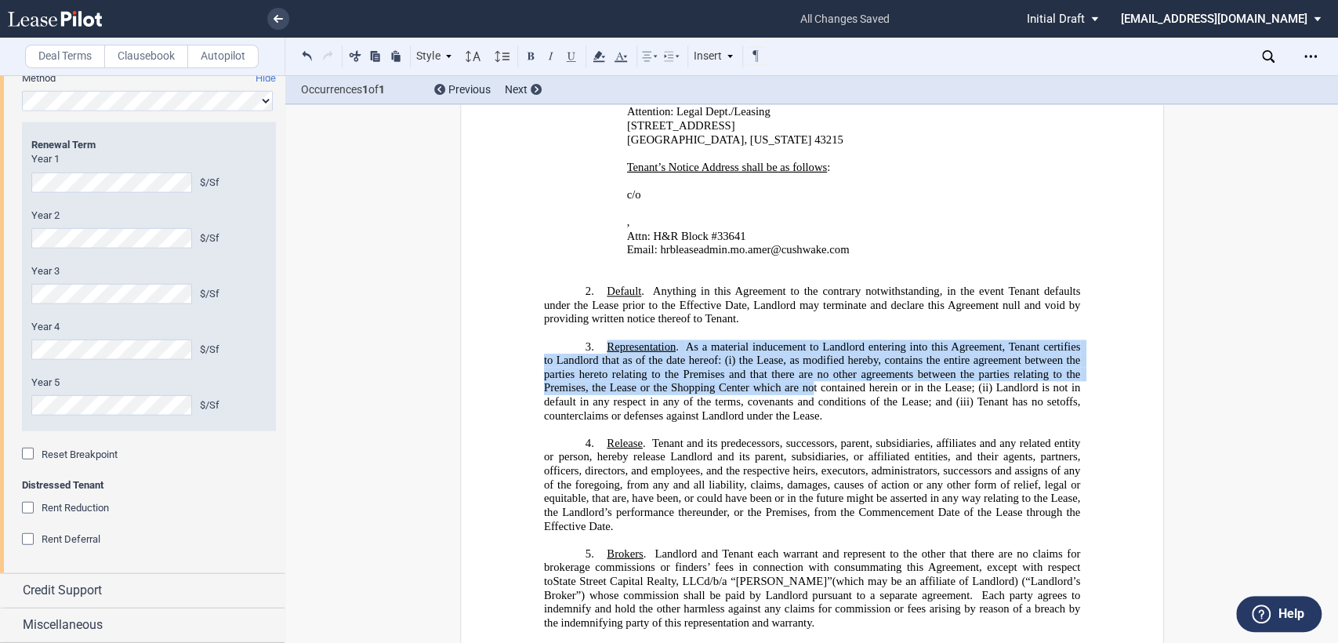
drag, startPoint x: 603, startPoint y: 372, endPoint x: 810, endPoint y: 368, distance: 207.0
click at [810, 368] on div "!!CUSTOM_FOOTER_DISTANCE_0.5in!! !!CUSTOM_FOOTER_START!! !!CUSTOM_PAGE_NUMBER:T…" at bounding box center [811, 423] width 536 height 2884
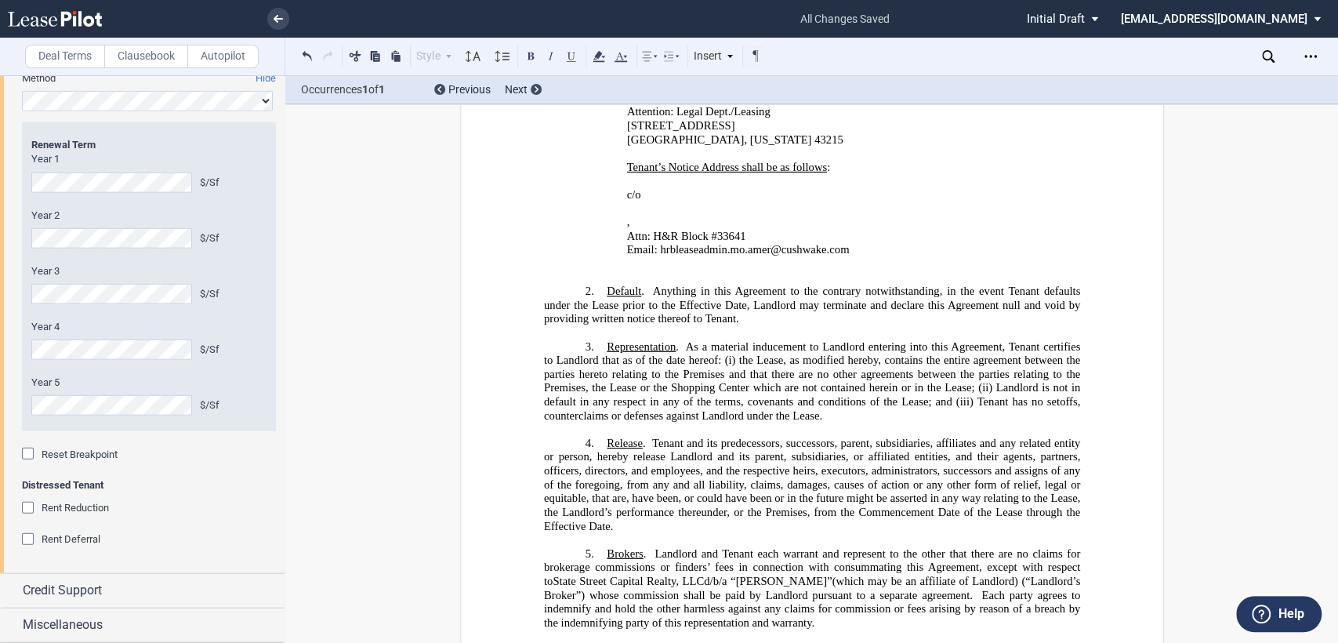
click at [614, 285] on span "Default" at bounding box center [624, 291] width 34 height 13
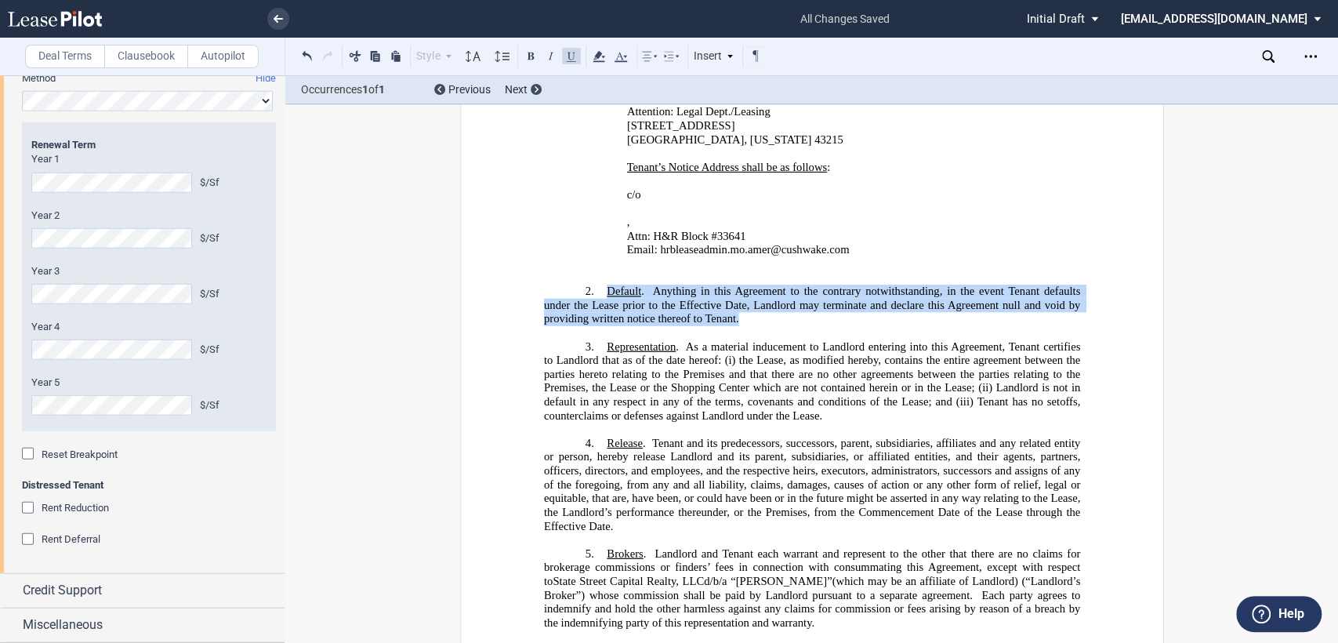
drag, startPoint x: 602, startPoint y: 283, endPoint x: 755, endPoint y: 310, distance: 155.3
click at [755, 310] on h3 "2. Default . Anything in this Agreement to the contrary notwithstanding, in the…" at bounding box center [811, 306] width 536 height 42
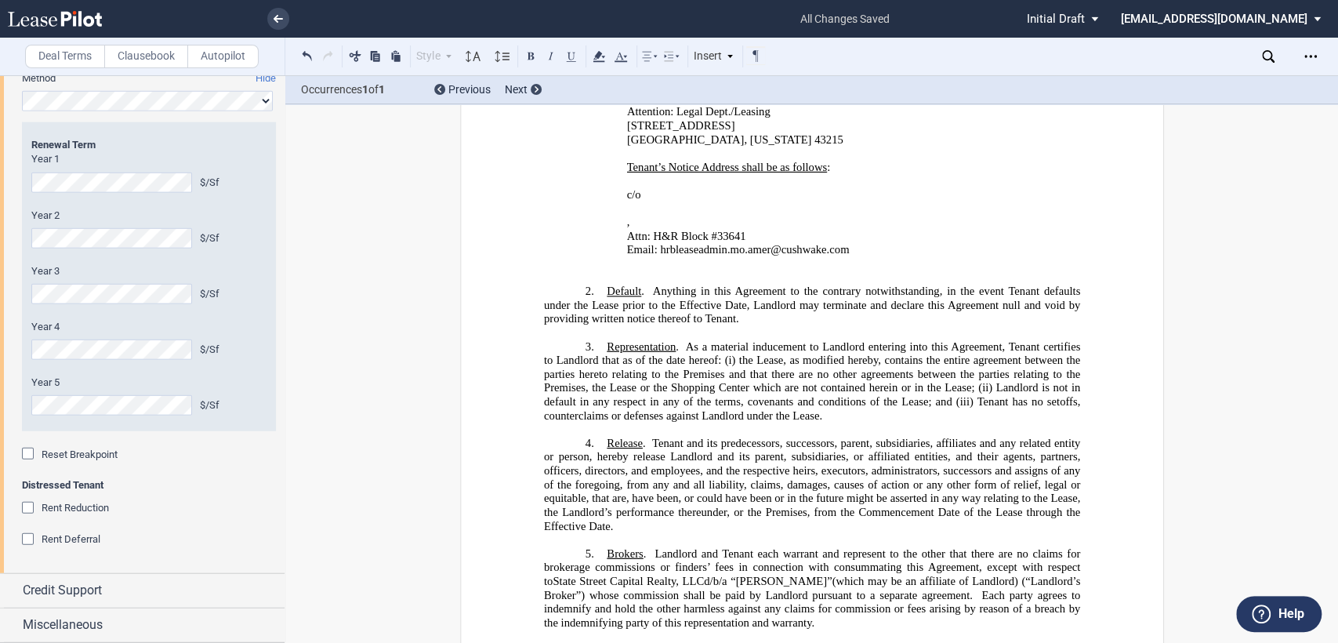
click at [721, 354] on span "As a material inducement to Landlord entering into this Agreement, Tenant certi…" at bounding box center [812, 380] width 539 height 82
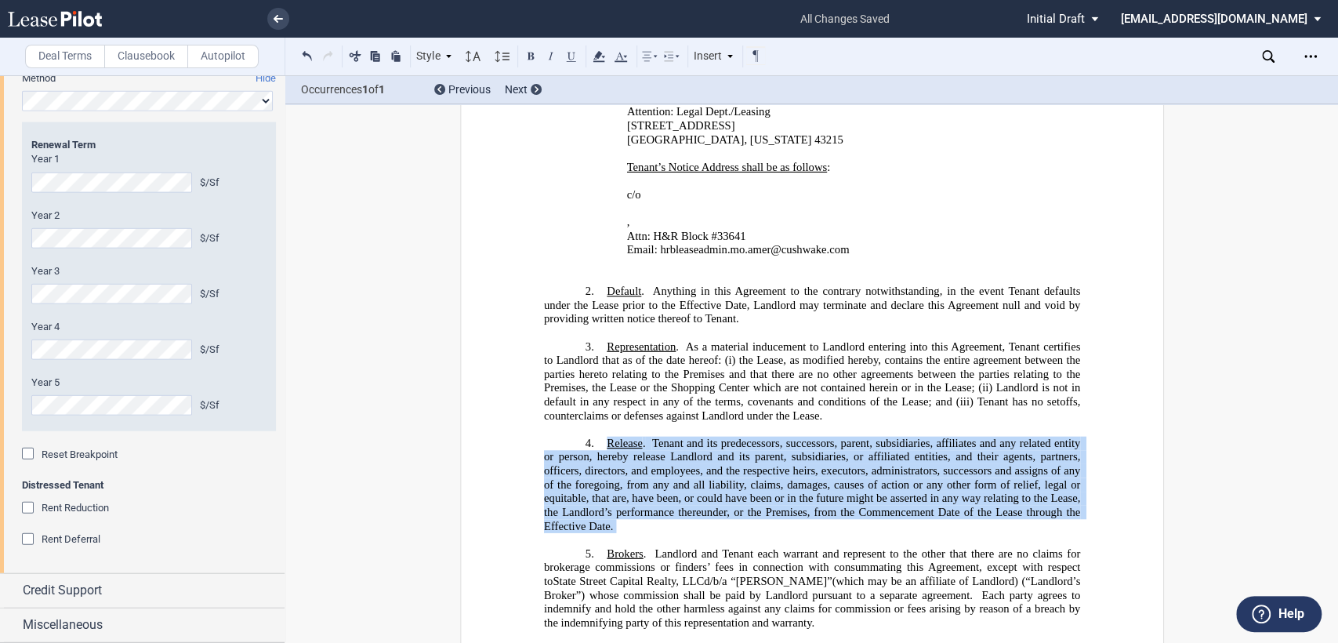
drag, startPoint x: 602, startPoint y: 423, endPoint x: 639, endPoint y: 511, distance: 95.9
click at [639, 511] on div "!!SET_LEVEL_1!! !!Heading 3!! 3. Representation . As a material inducement to L…" at bounding box center [811, 490] width 536 height 303
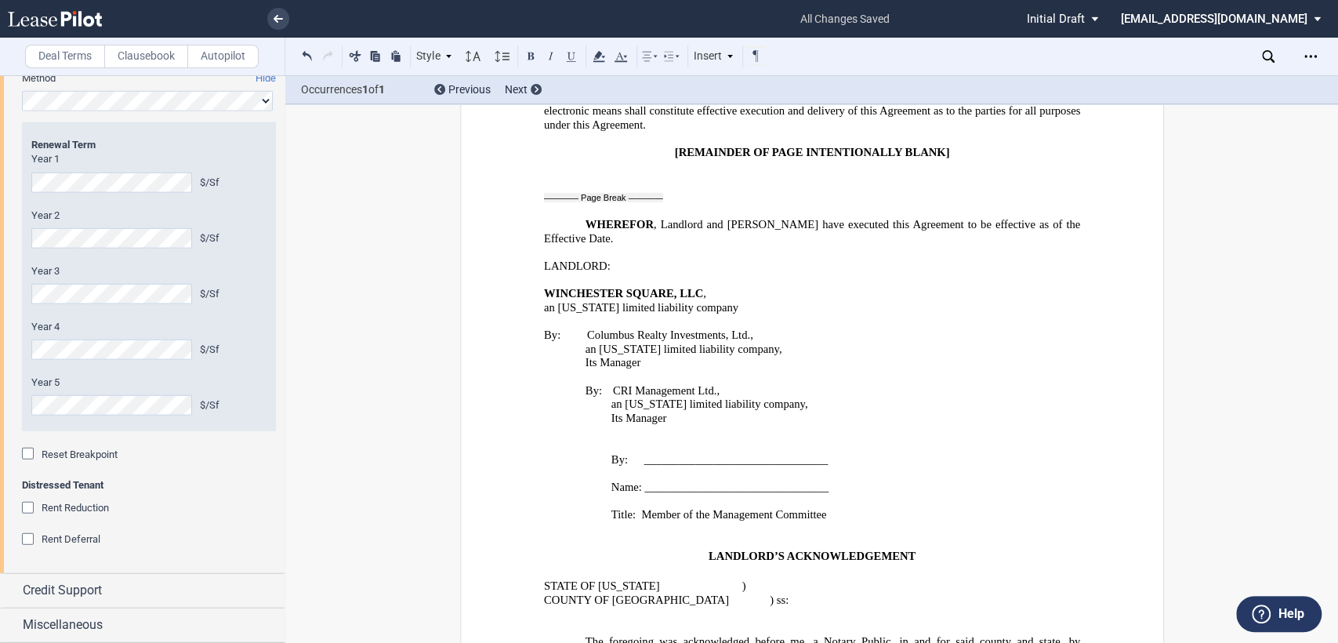
scroll to position [1898, 0]
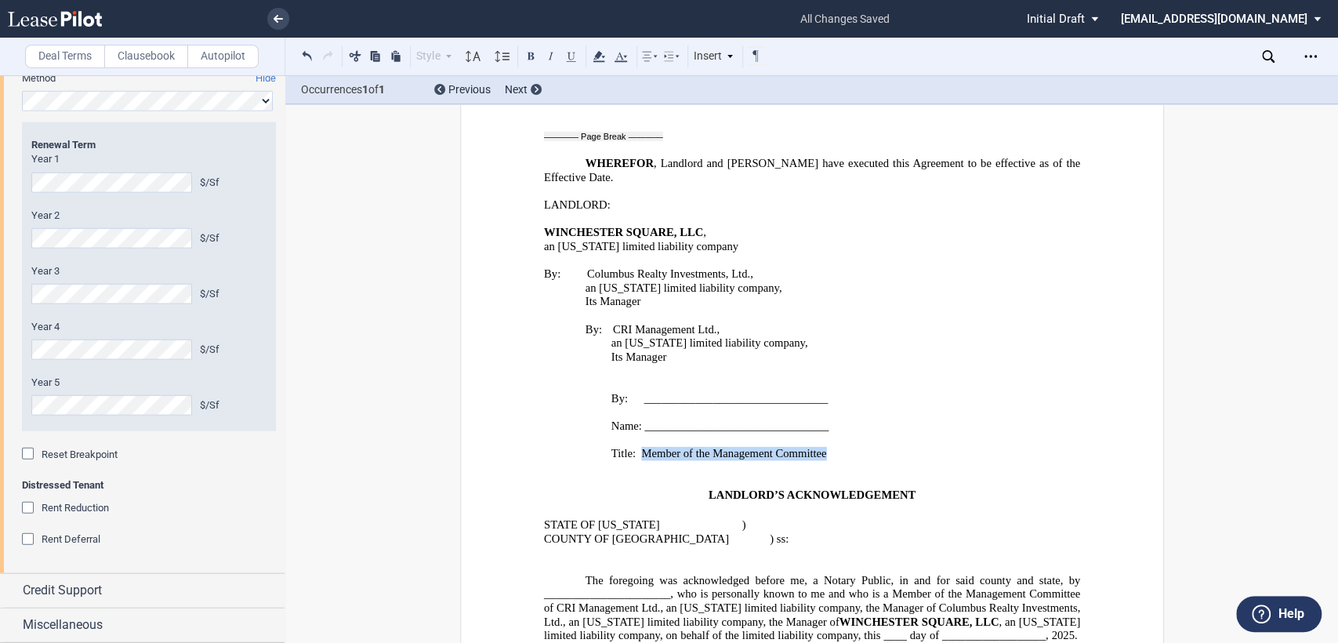
drag, startPoint x: 635, startPoint y: 385, endPoint x: 821, endPoint y: 390, distance: 185.8
click at [821, 446] on p "Title: Member of the Management Committee" at bounding box center [861, 453] width 438 height 14
click at [543, 545] on span at bounding box center [544, 551] width 3 height 13
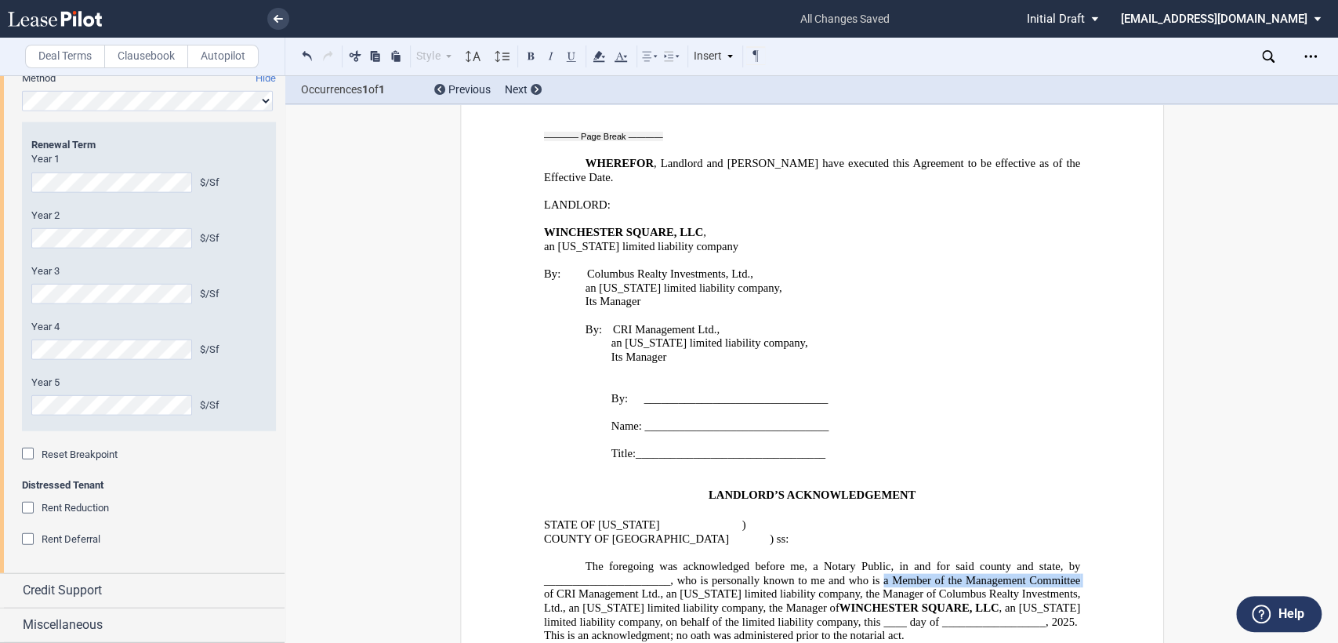
drag, startPoint x: 879, startPoint y: 509, endPoint x: 1078, endPoint y: 505, distance: 198.4
click at [1078, 559] on span "The foregoing was acknowledged before me, a Notary Public, in and for said coun…" at bounding box center [812, 586] width 539 height 54
click at [619, 559] on span "The foregoing was acknowledged before me, a Notary Public, in and for said coun…" at bounding box center [812, 586] width 539 height 54
click at [591, 641] on p at bounding box center [811, 648] width 536 height 14
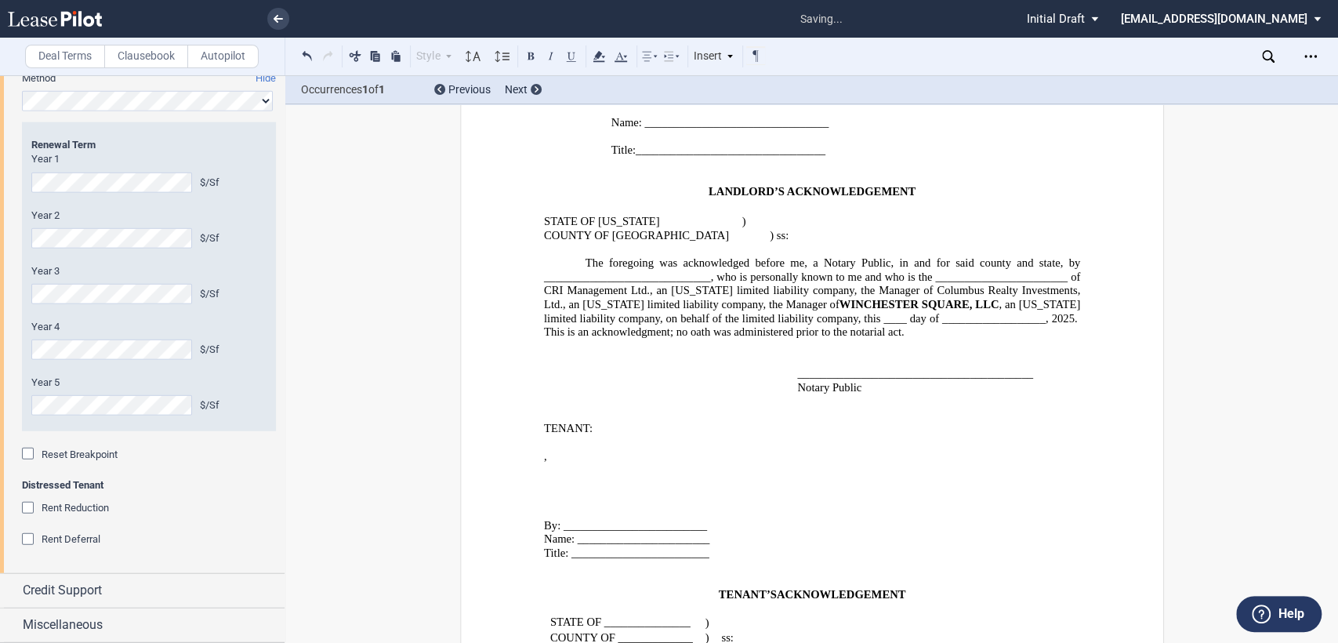
scroll to position [2246, 0]
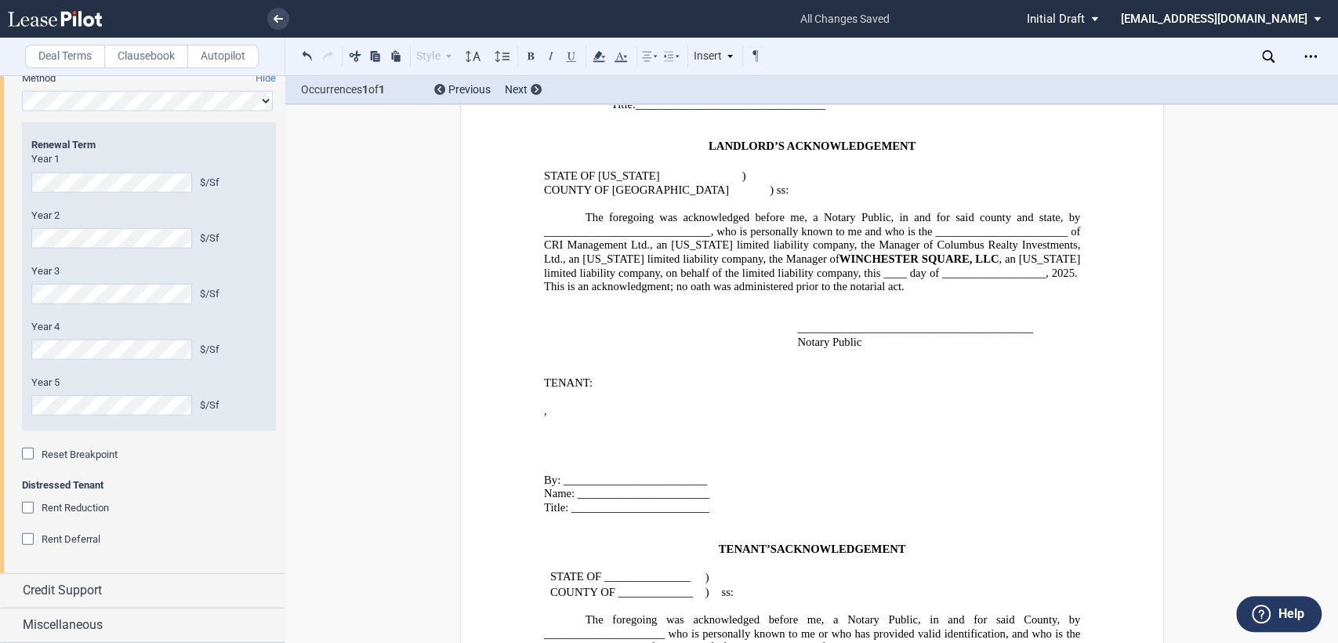
click at [715, 58] on div "Insert" at bounding box center [713, 56] width 45 height 20
click at [738, 123] on div "Page Break" at bounding box center [753, 122] width 82 height 13
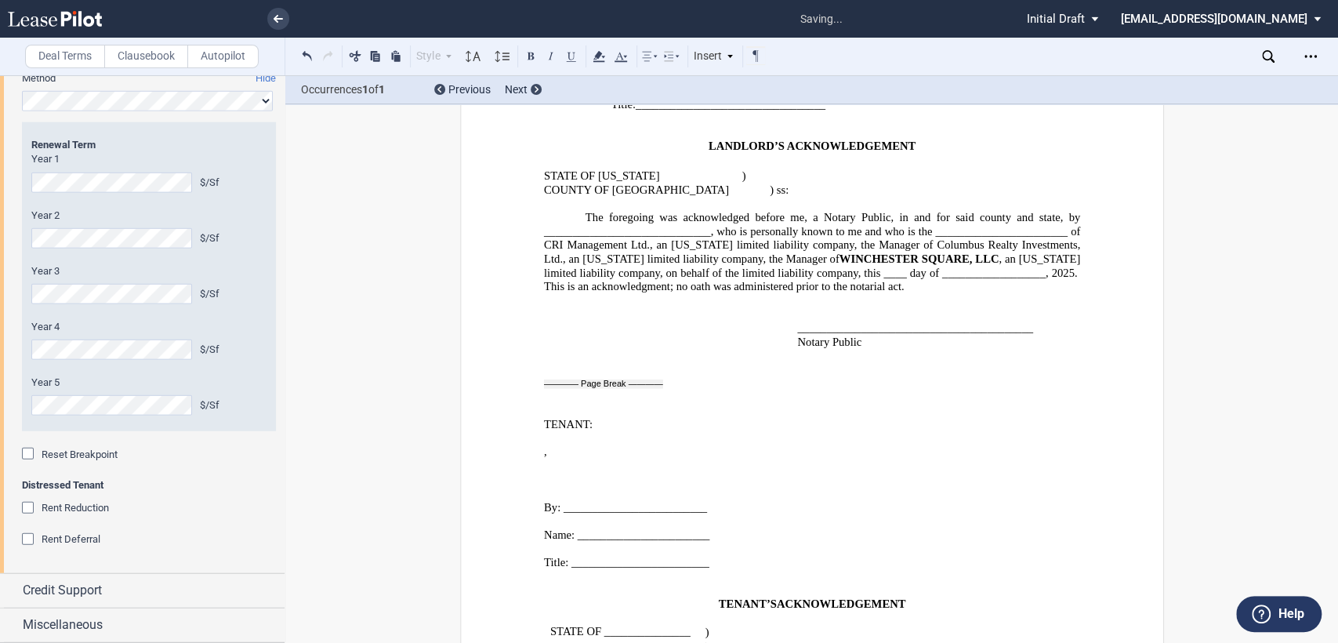
click at [550, 569] on p "﻿" at bounding box center [811, 576] width 536 height 14
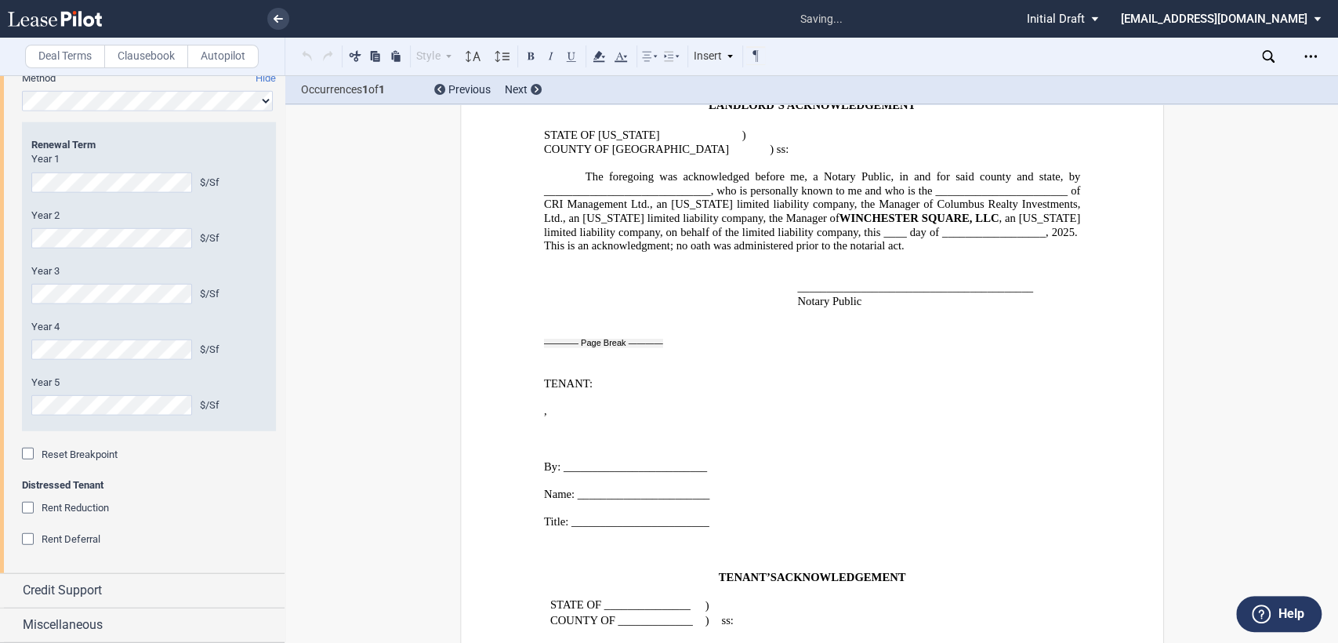
scroll to position [2351, 0]
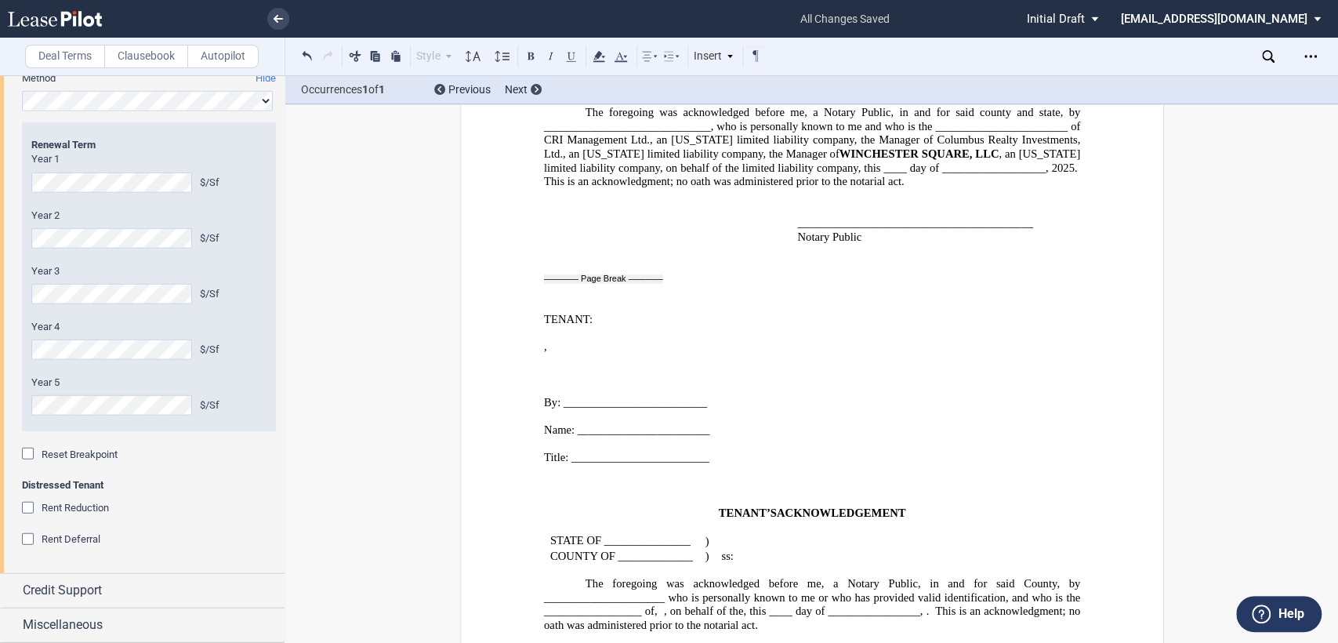
click at [604, 533] on span "STATE OF _______________" at bounding box center [619, 539] width 140 height 13
click at [615, 549] on span "COUNTY OF _____________" at bounding box center [620, 555] width 143 height 13
click at [568, 576] on span "The foregoing was acknowledged before me, a Notary Public, in and for said Coun…" at bounding box center [812, 596] width 539 height 41
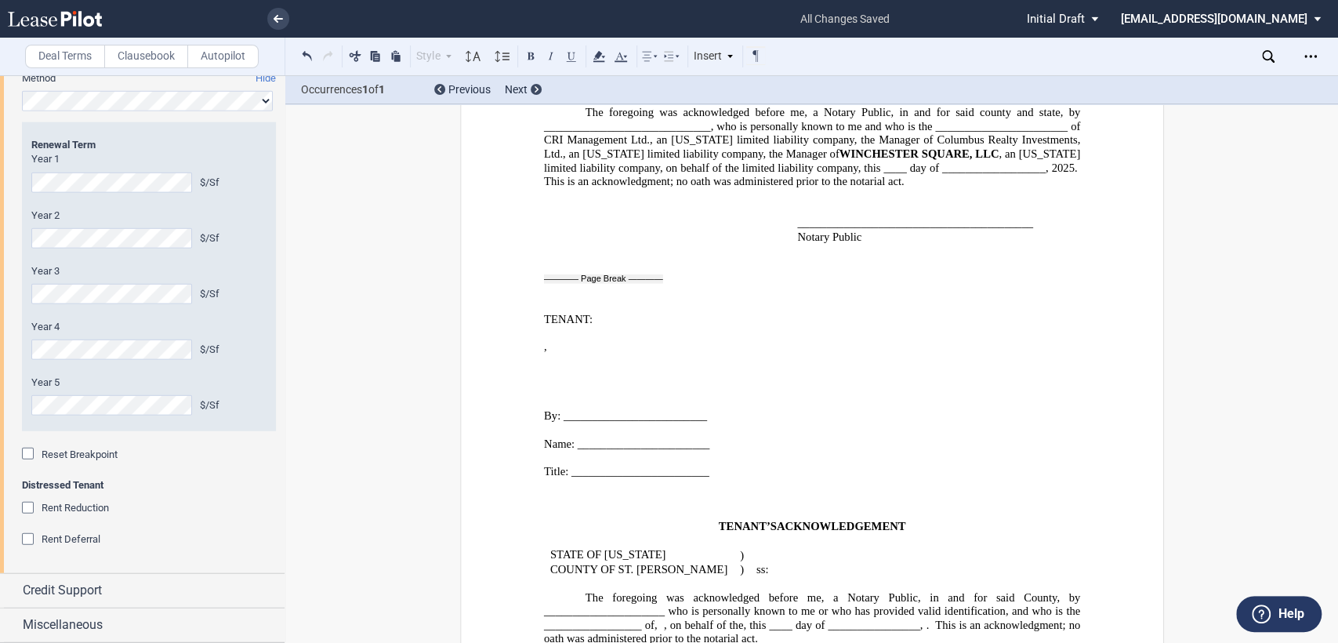
click at [549, 382] on p "﻿" at bounding box center [811, 389] width 536 height 14
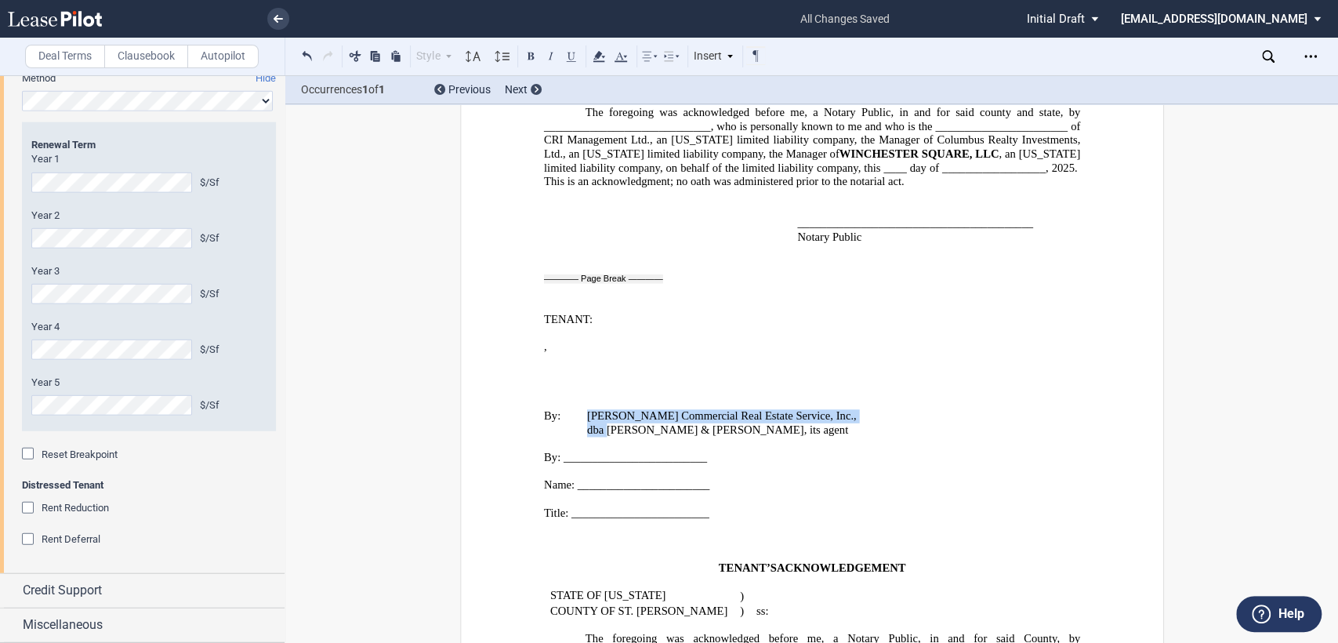
drag, startPoint x: 582, startPoint y: 328, endPoint x: 601, endPoint y: 339, distance: 21.8
click at [601, 395] on ins "﻿ By: Cassidy Turley Commercial Real Estate Service, Inc., ﻿ dba Cushman & Wake…" at bounding box center [811, 416] width 536 height 42
click at [602, 409] on p "By:" at bounding box center [811, 416] width 536 height 14
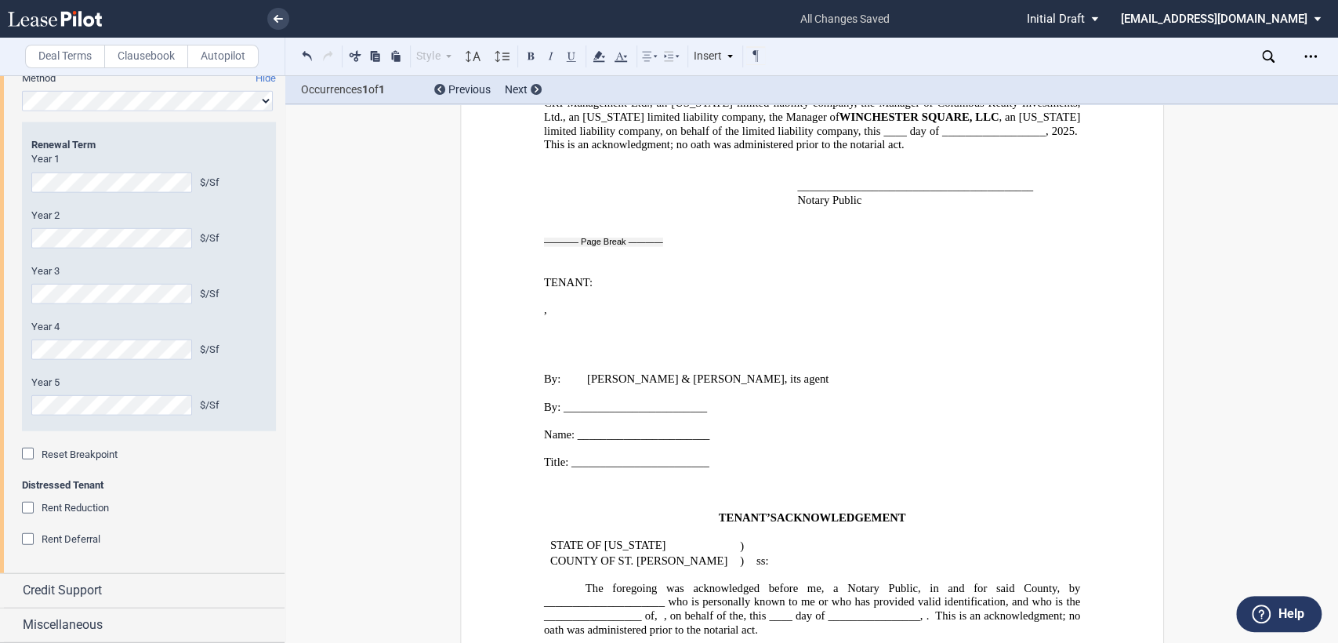
scroll to position [2389, 0]
click at [651, 579] on span "The foregoing was acknowledged before me, a Notary Public, in and for said Coun…" at bounding box center [812, 599] width 539 height 41
click at [575, 579] on span "The foregoing was acknowledged before me, a Notary Public, in and for said Coun…" at bounding box center [812, 599] width 539 height 41
click at [627, 579] on span "The foregoing was acknowledged before me, a Notary Public, in and for said Coun…" at bounding box center [812, 599] width 539 height 41
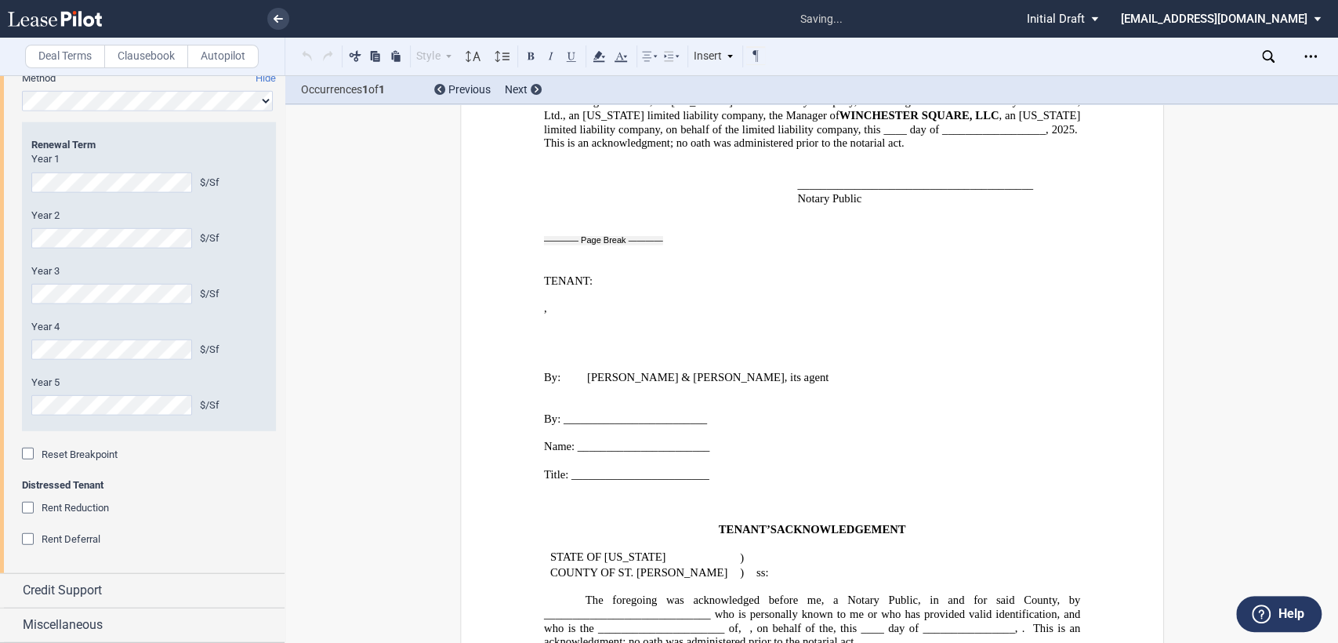
scroll to position [2402, 0]
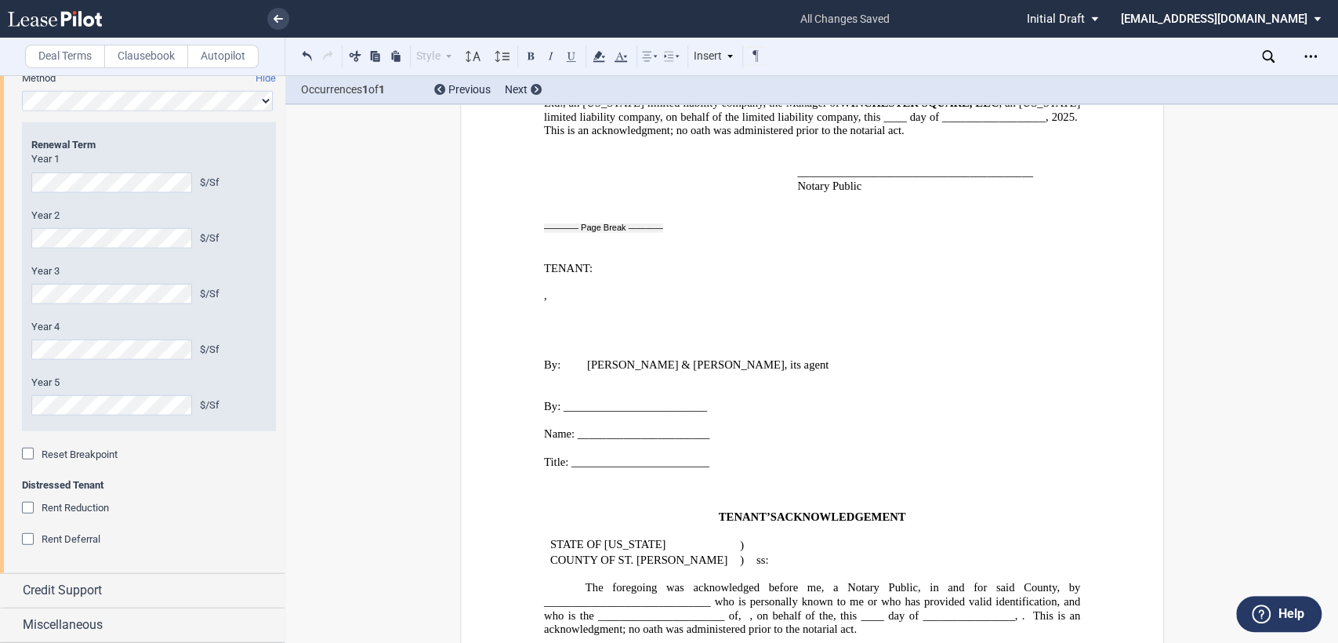
click at [735, 581] on span "The foregoing was acknowledged before me, a Notary Public, in and for said Coun…" at bounding box center [812, 601] width 539 height 41
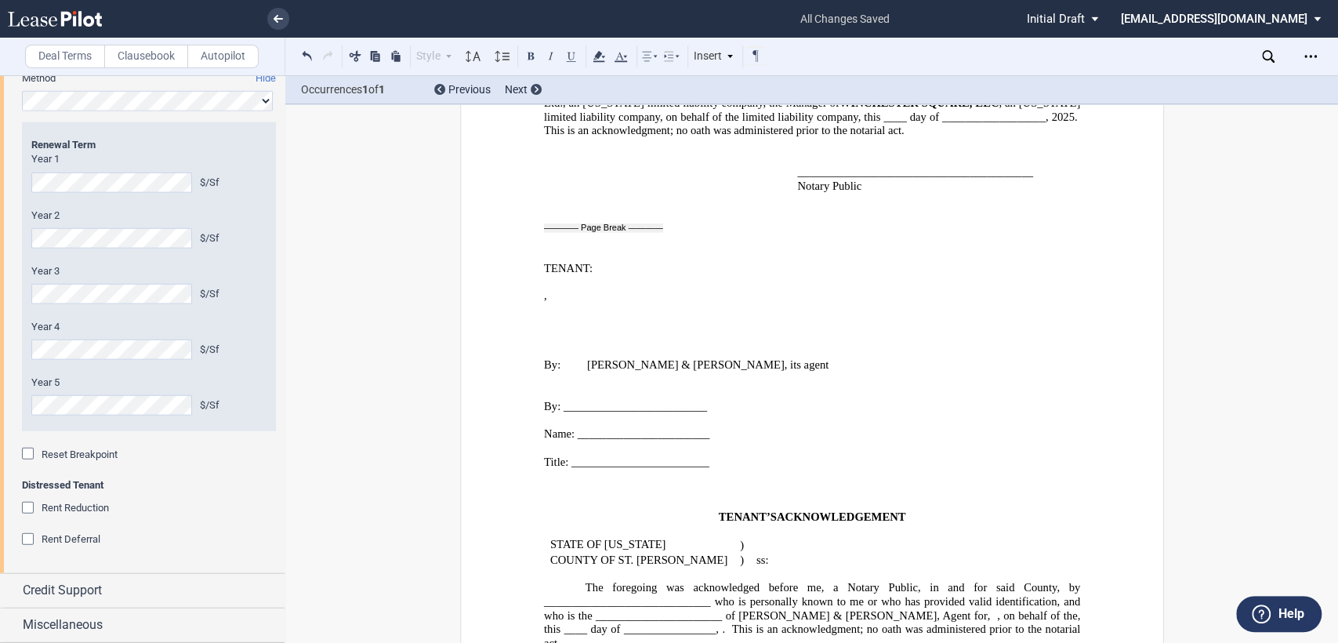
click at [1012, 608] on span ", this ____" at bounding box center [812, 621] width 539 height 27
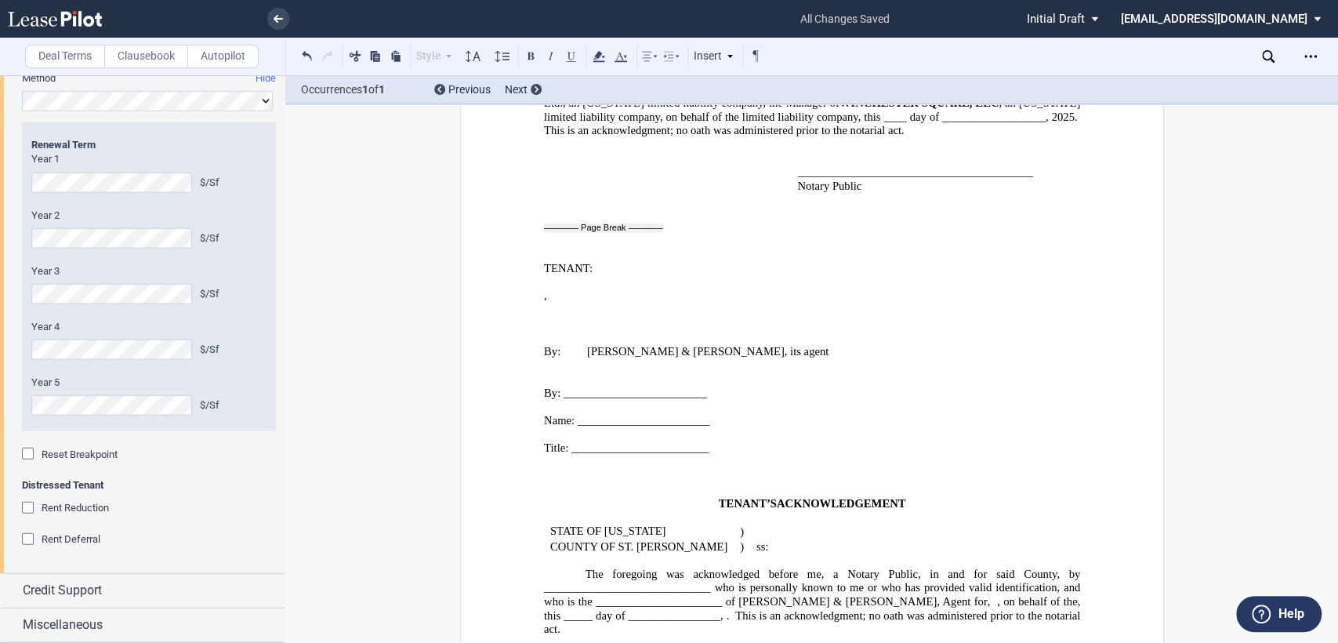
click at [543, 317] on p "﻿" at bounding box center [811, 324] width 536 height 14
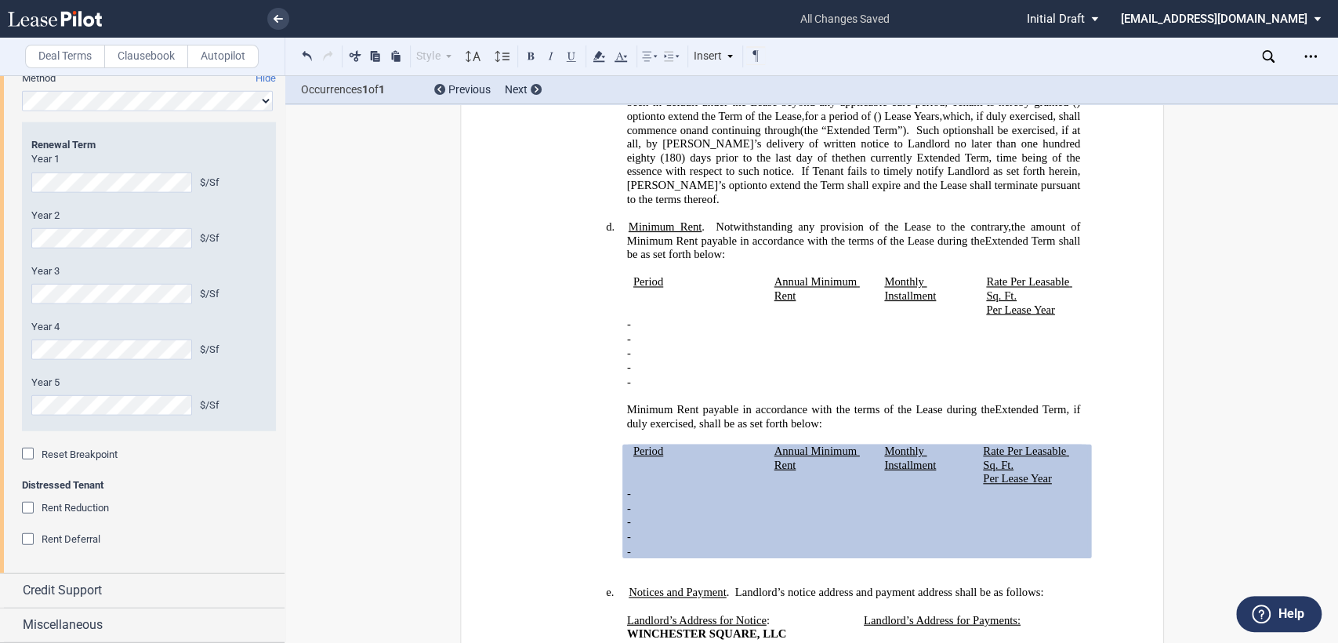
scroll to position [647, 0]
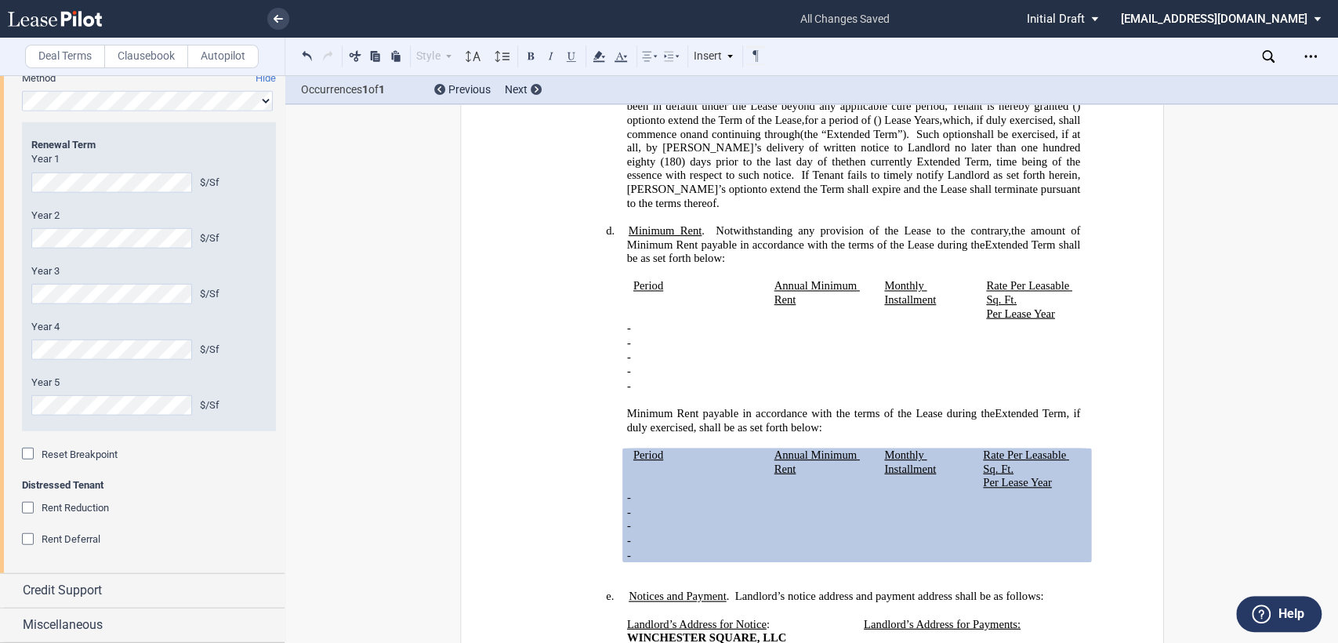
click at [800, 140] on span "and continuing through" at bounding box center [745, 133] width 108 height 13
click at [627, 310] on td "Period" at bounding box center [696, 300] width 141 height 42
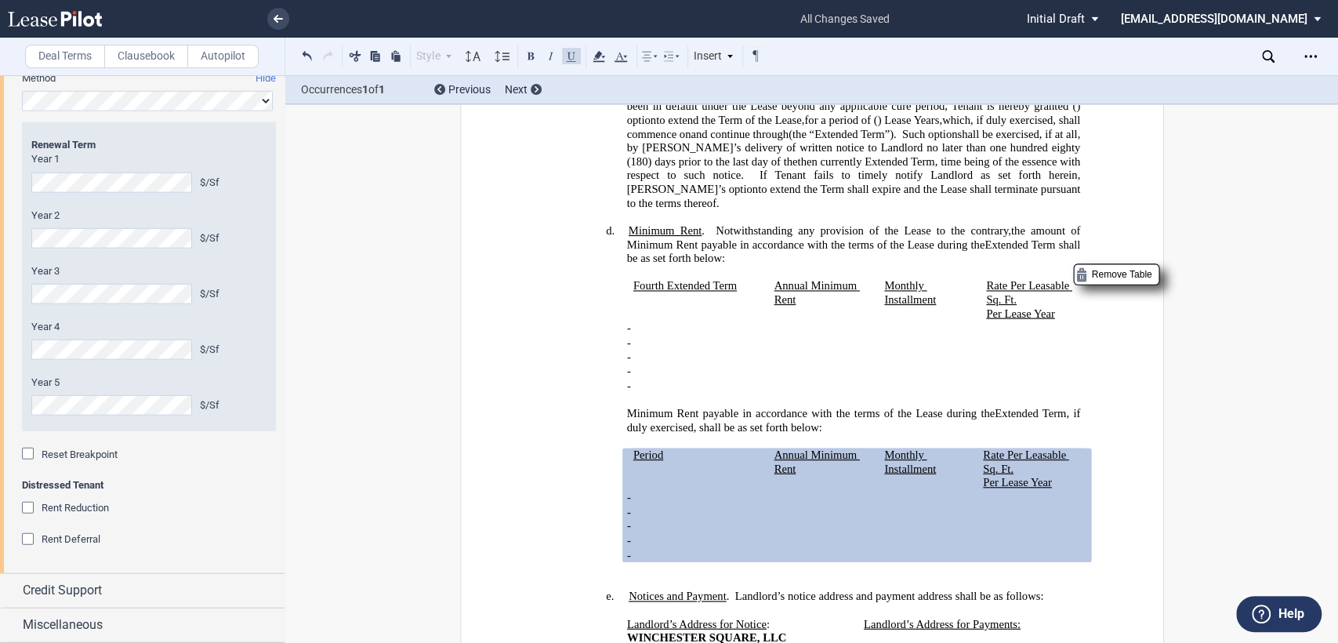
click at [633, 462] on span "Period" at bounding box center [648, 454] width 30 height 13
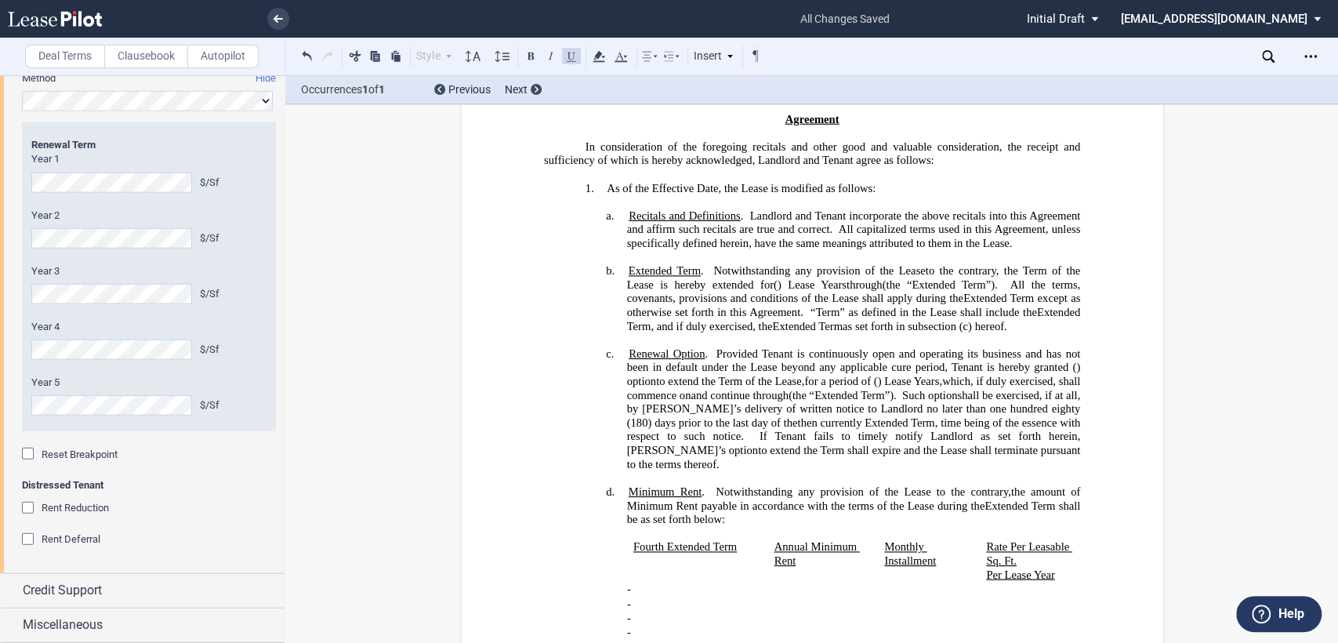
scroll to position [0, 0]
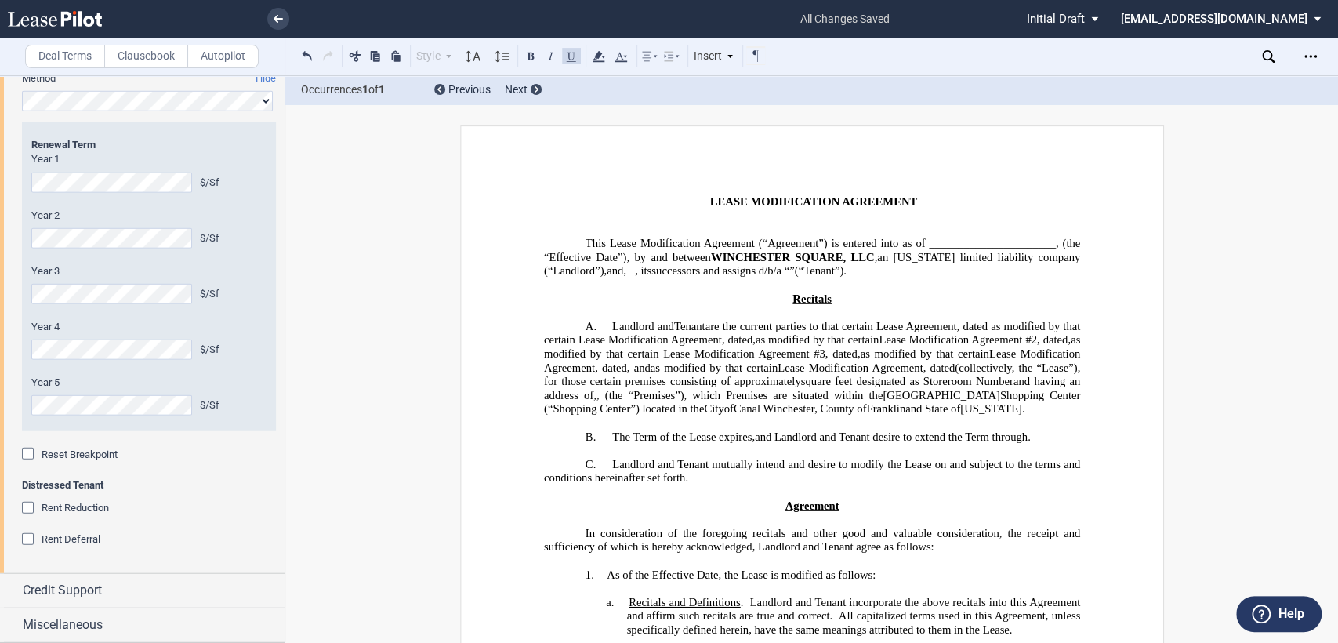
click at [606, 264] on span "(“Landlord”)," at bounding box center [574, 270] width 63 height 13
click at [714, 277] on span "successors and assigns d/b/a" at bounding box center [716, 270] width 130 height 13
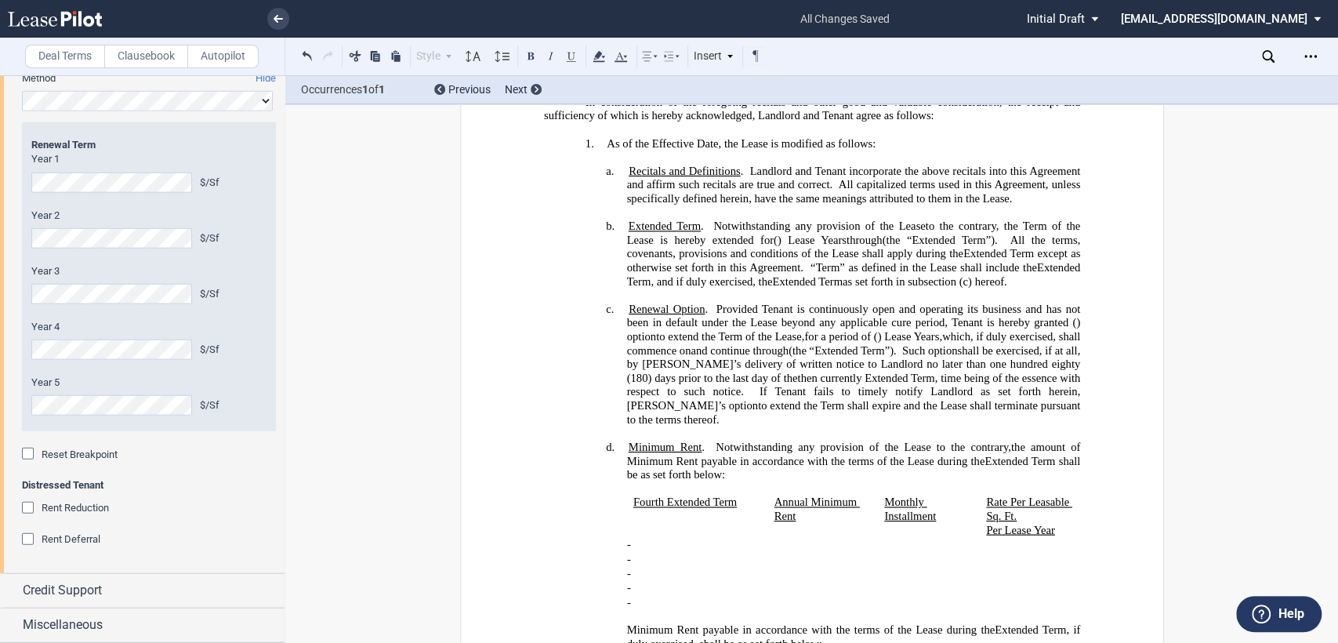
scroll to position [435, 0]
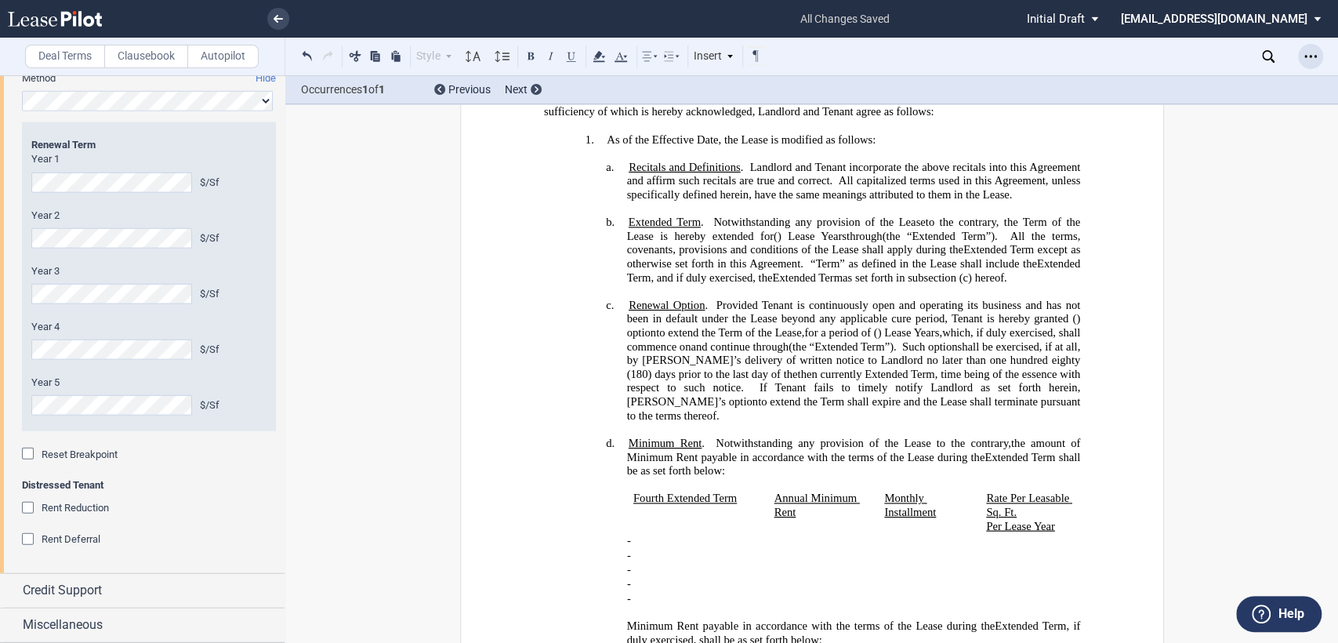
click at [1307, 56] on icon "Open Lease options menu" at bounding box center [1310, 56] width 13 height 13
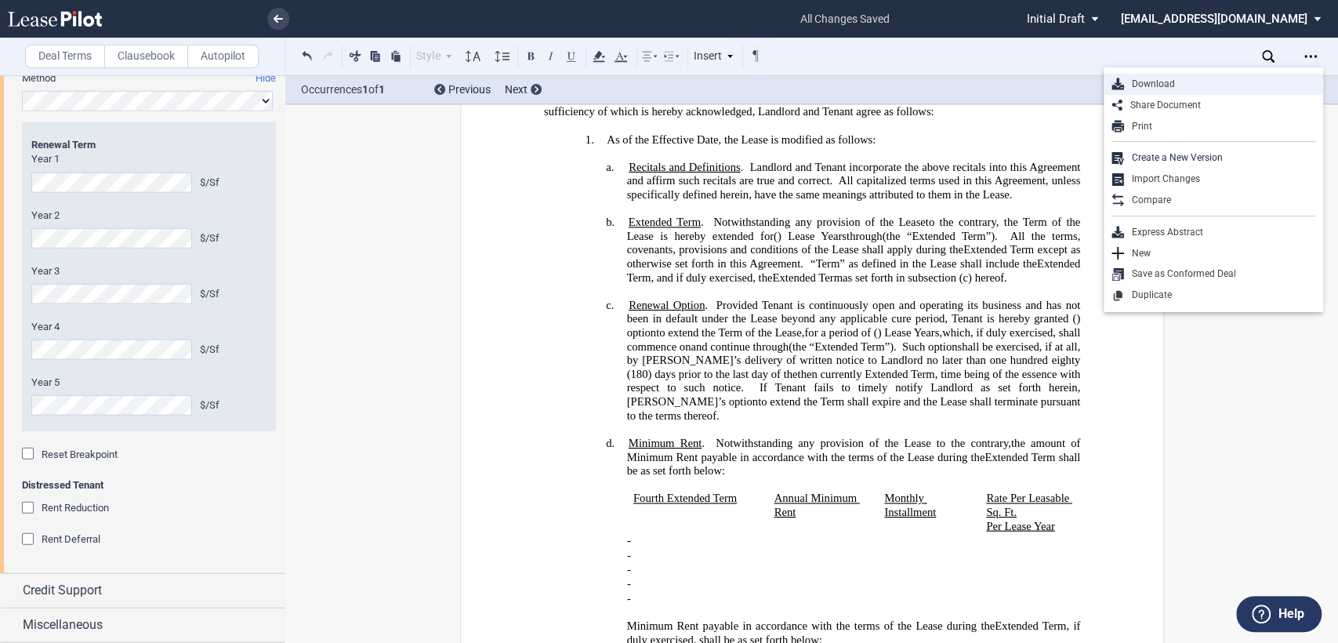
click at [1133, 85] on div "Download" at bounding box center [1219, 84] width 191 height 13
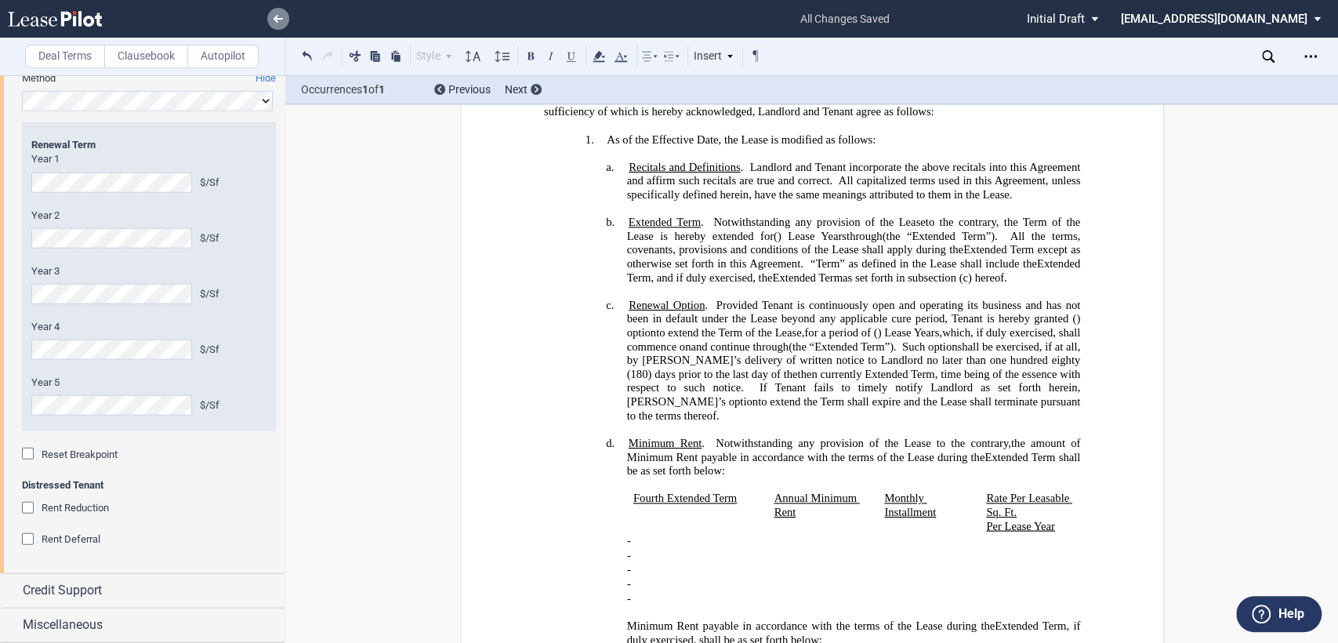
click at [282, 20] on icon at bounding box center [278, 19] width 9 height 8
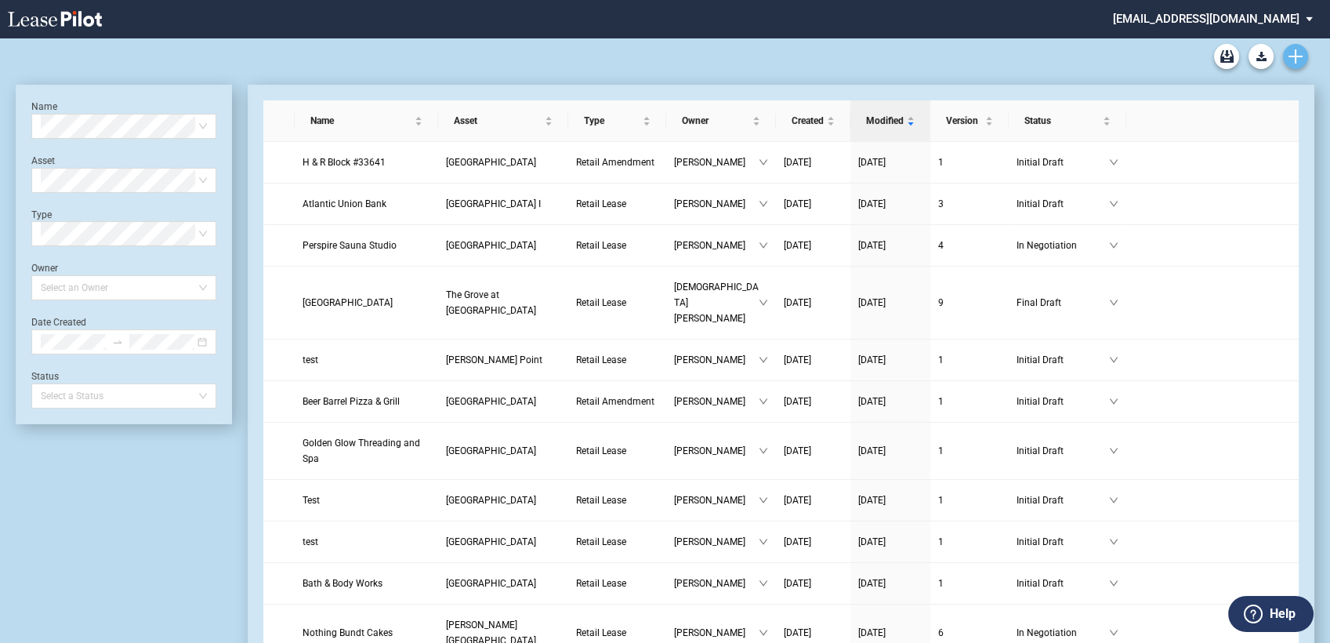
click at [1297, 60] on icon "Create new document" at bounding box center [1296, 56] width 14 height 14
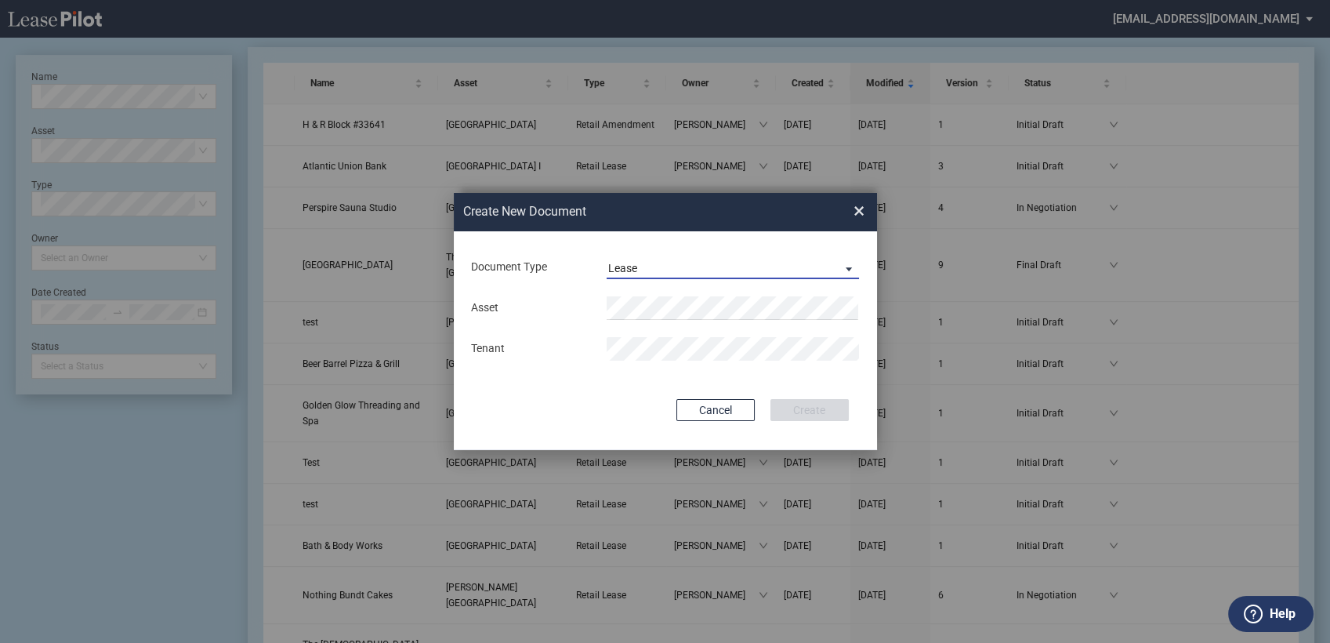
click at [629, 263] on div "Lease" at bounding box center [622, 268] width 29 height 13
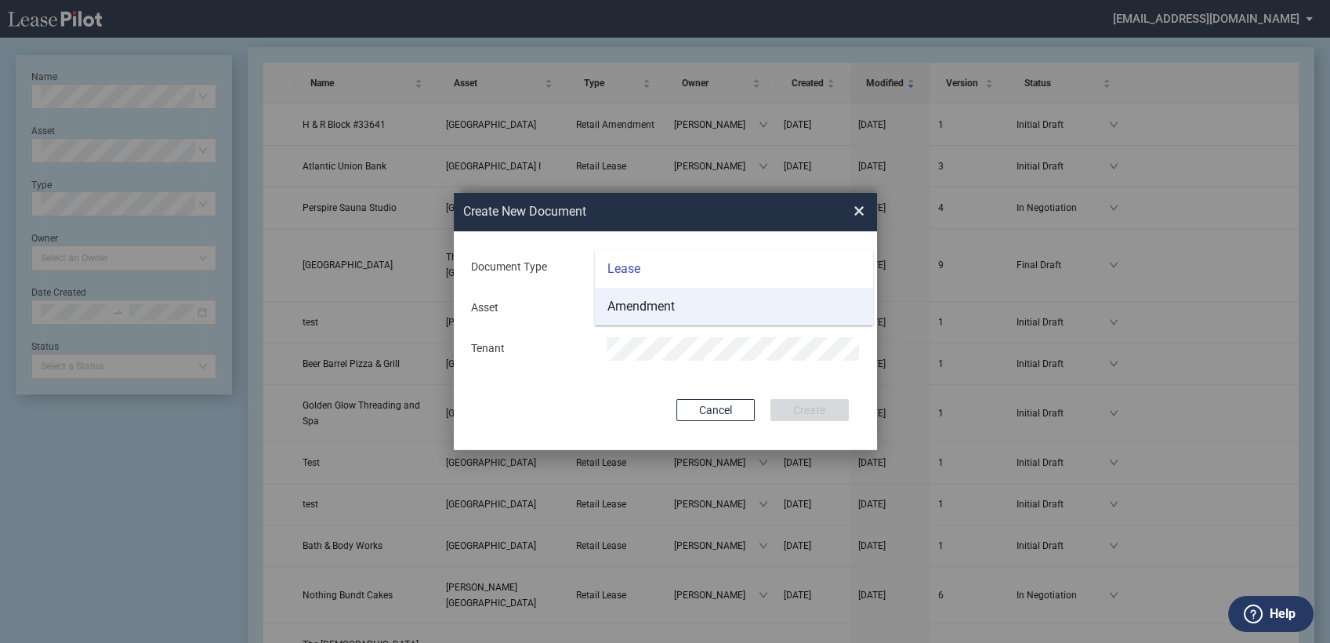
click at [640, 308] on div "Amendment" at bounding box center [640, 306] width 67 height 17
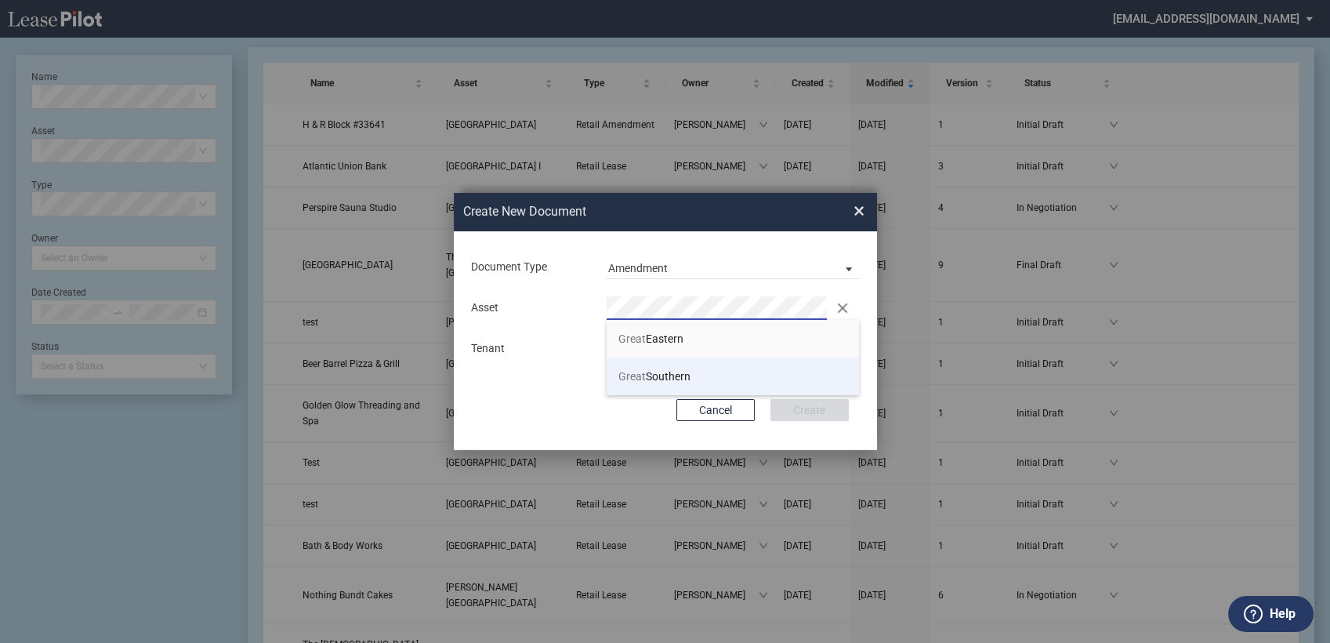
click at [640, 383] on li "Great Southern" at bounding box center [733, 376] width 253 height 38
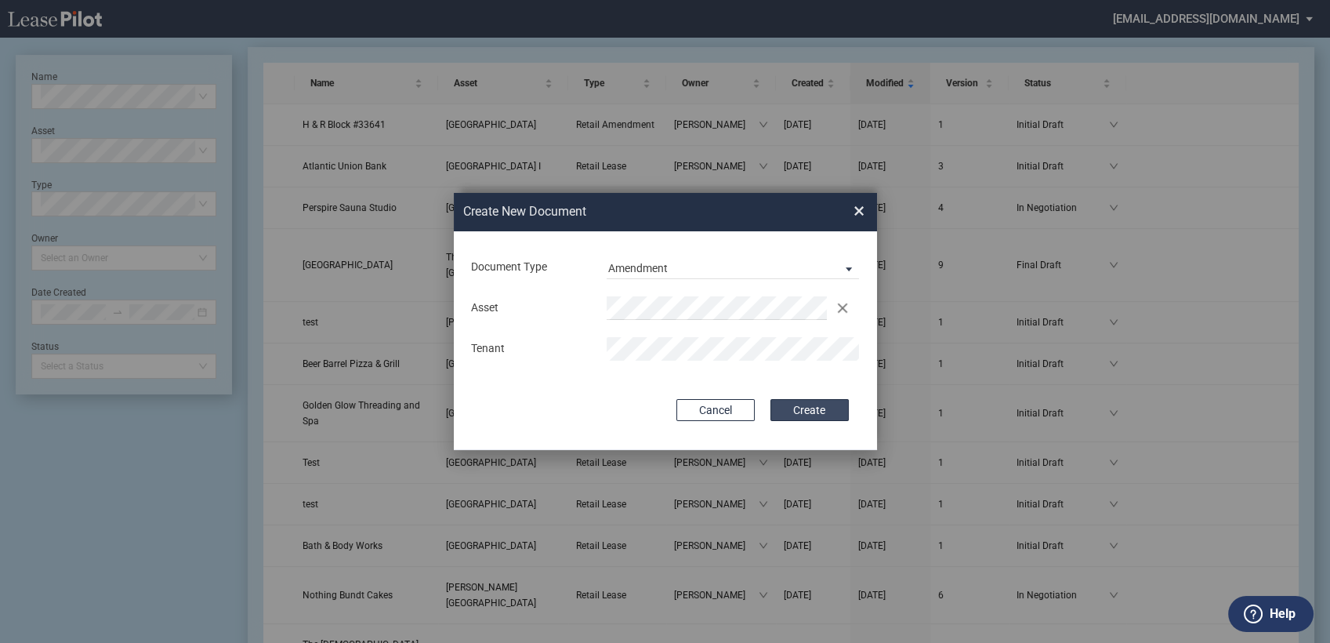
click at [805, 409] on button "Create" at bounding box center [810, 410] width 78 height 22
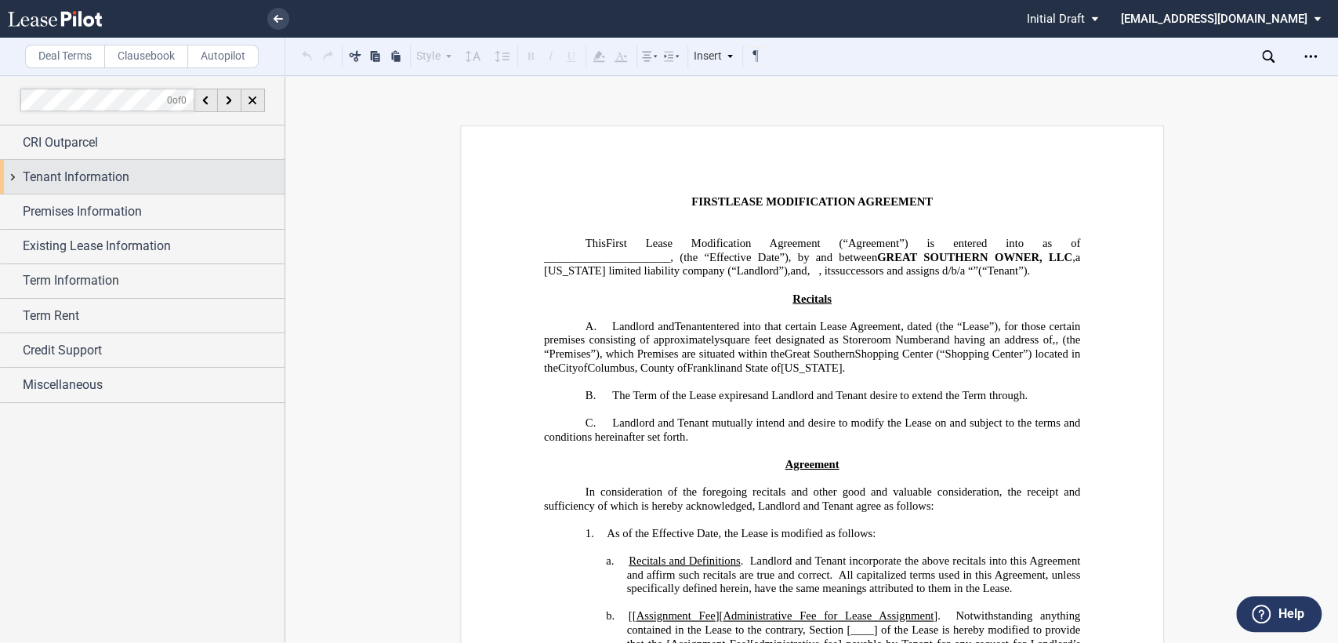
click at [13, 180] on div "Tenant Information" at bounding box center [142, 177] width 285 height 34
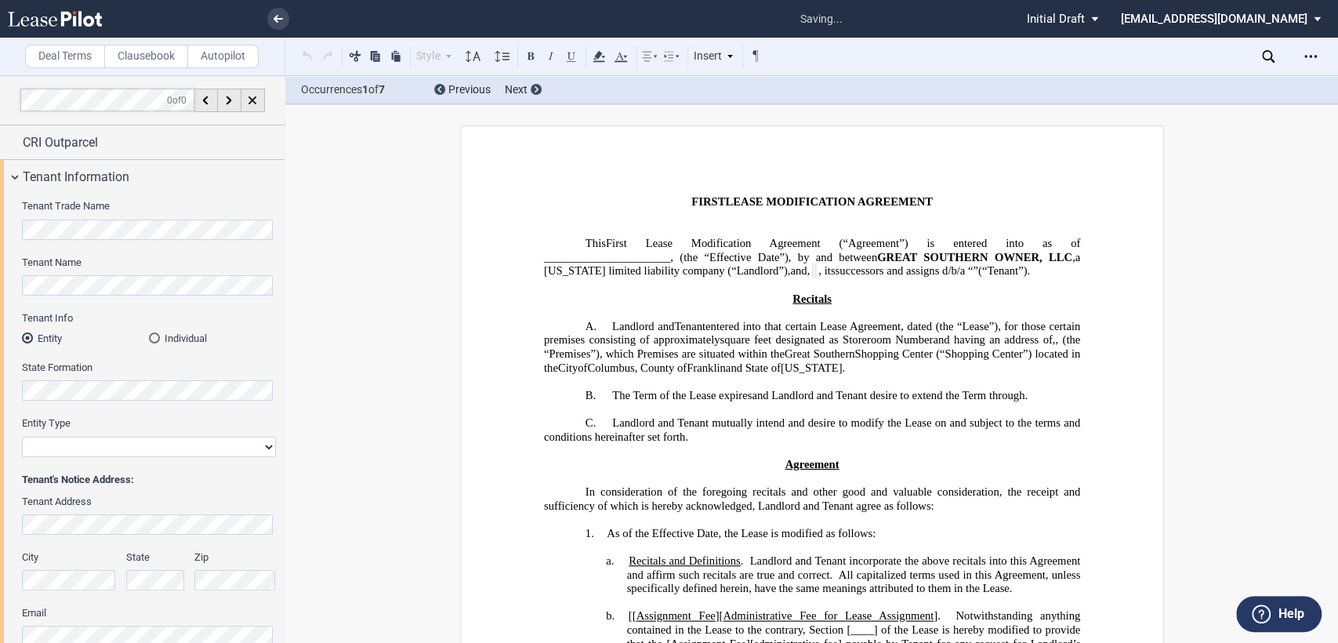
click at [102, 446] on select "Corporation Limited Liability Company General Partnership Limited Partnership O…" at bounding box center [149, 447] width 254 height 20
select select "limited liability company"
click at [22, 437] on select "Corporation Limited Liability Company General Partnership Limited Partnership O…" at bounding box center [149, 447] width 254 height 20
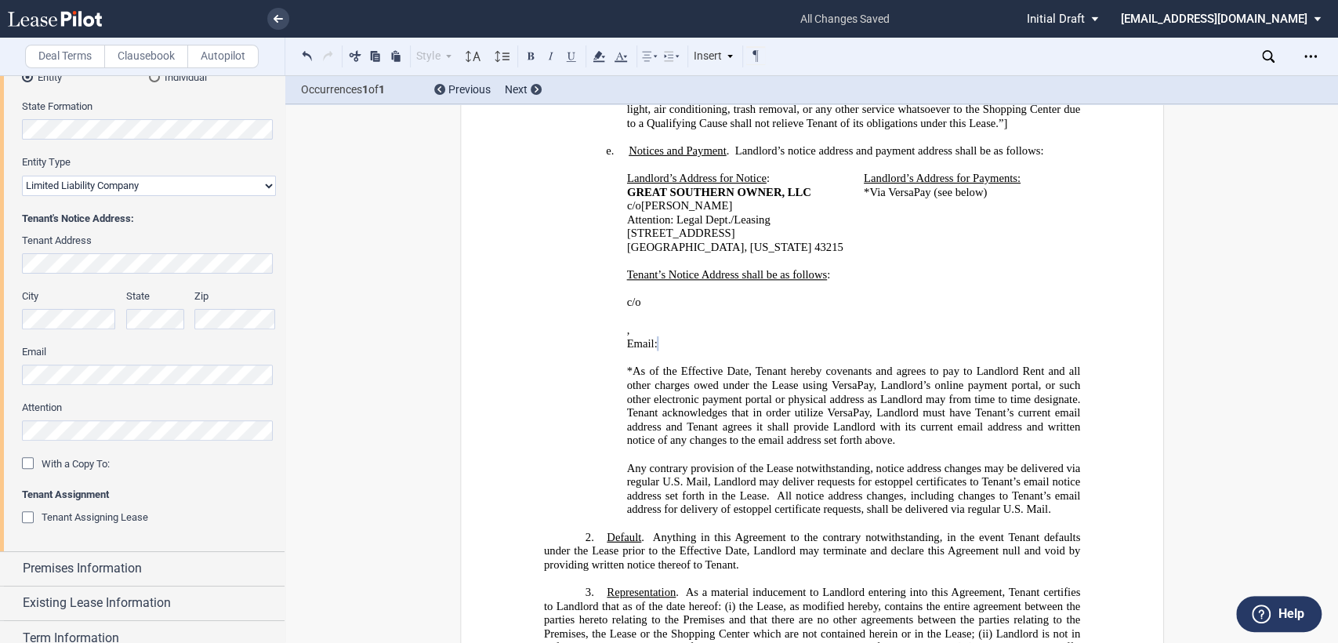
scroll to position [378, 0]
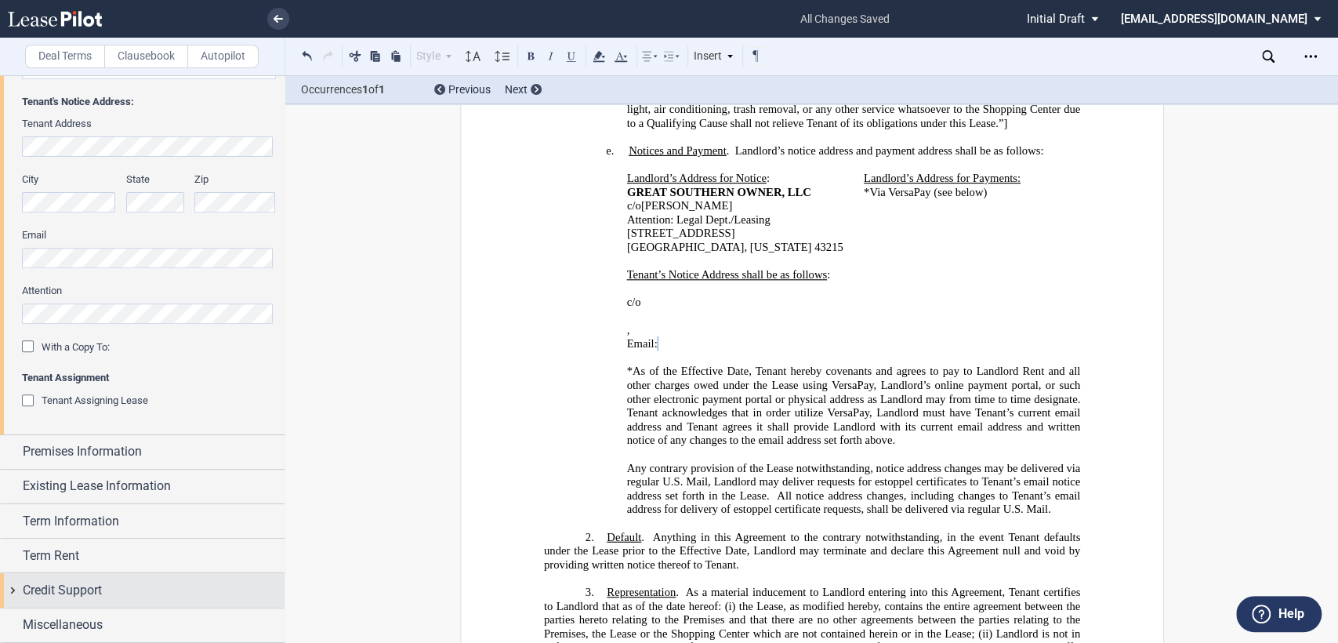
click at [9, 593] on div "Credit Support" at bounding box center [142, 590] width 285 height 34
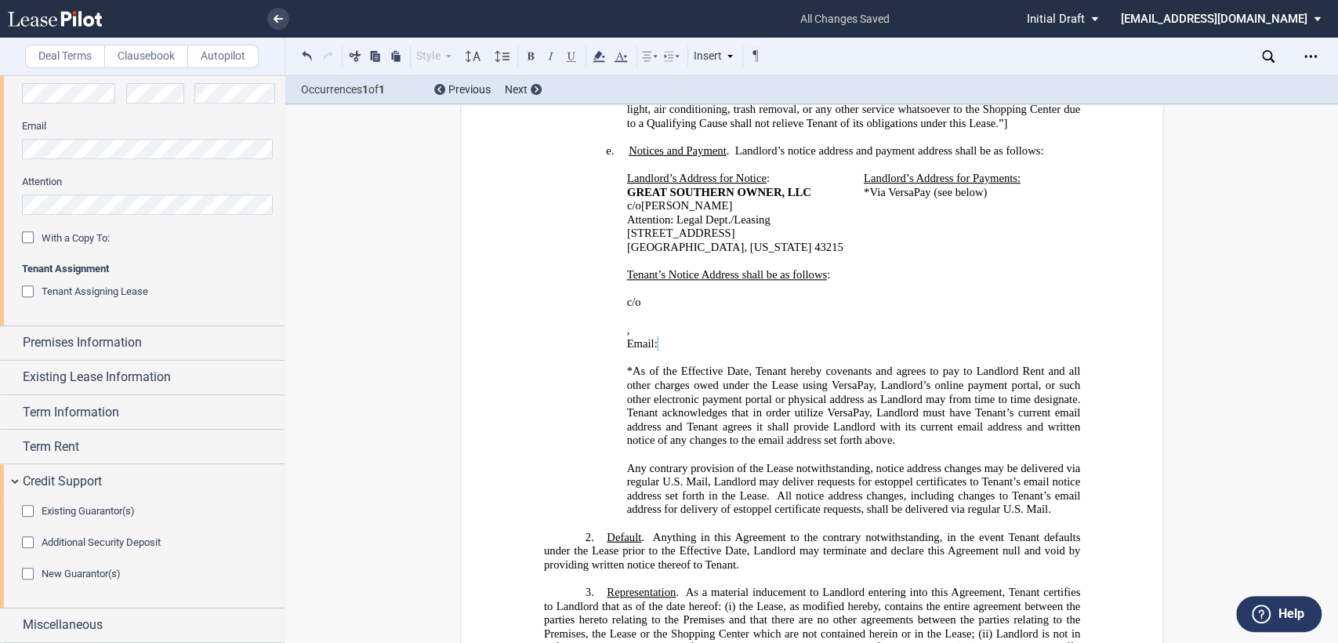
click at [31, 510] on div "Existing Guarantor(s)" at bounding box center [30, 513] width 16 height 16
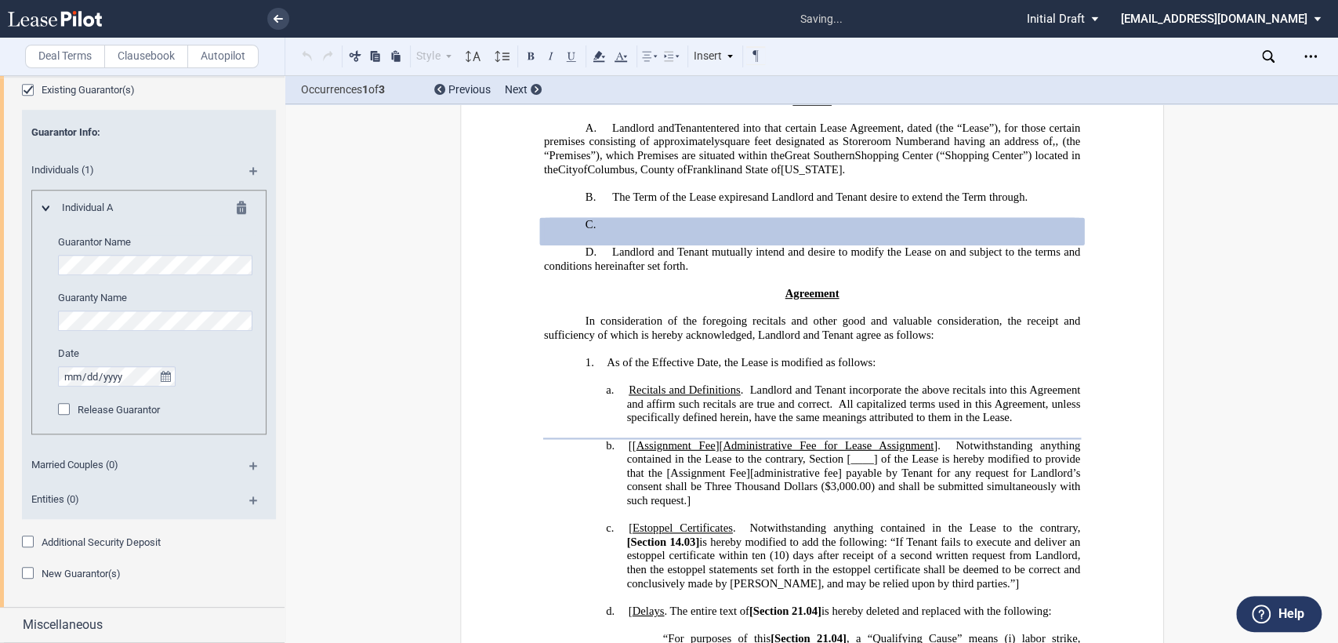
scroll to position [163, 0]
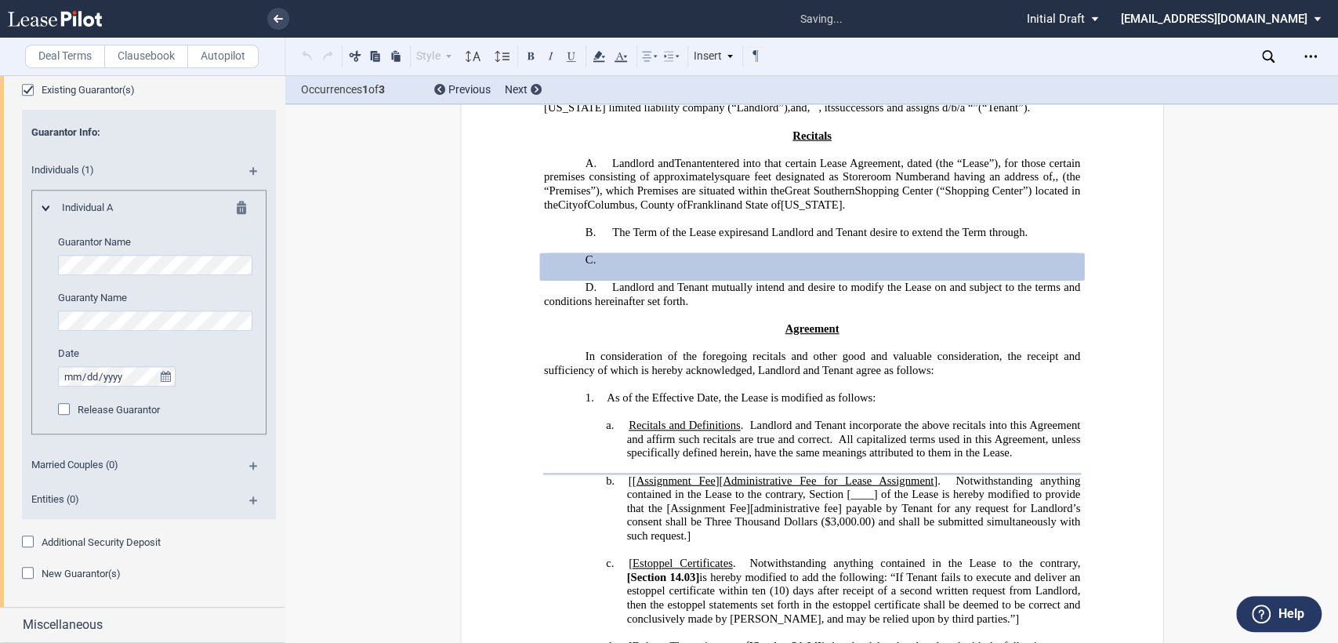
click at [249, 502] on md-icon at bounding box center [259, 505] width 21 height 19
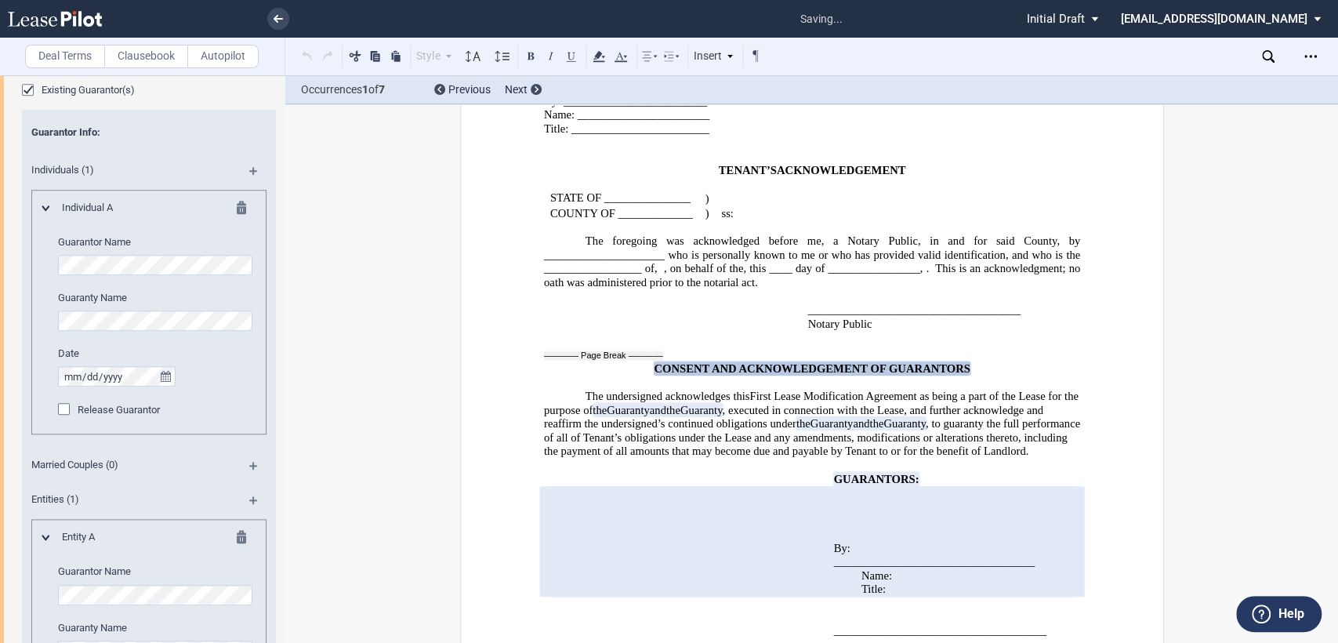
click at [241, 209] on md-icon at bounding box center [246, 210] width 19 height 19
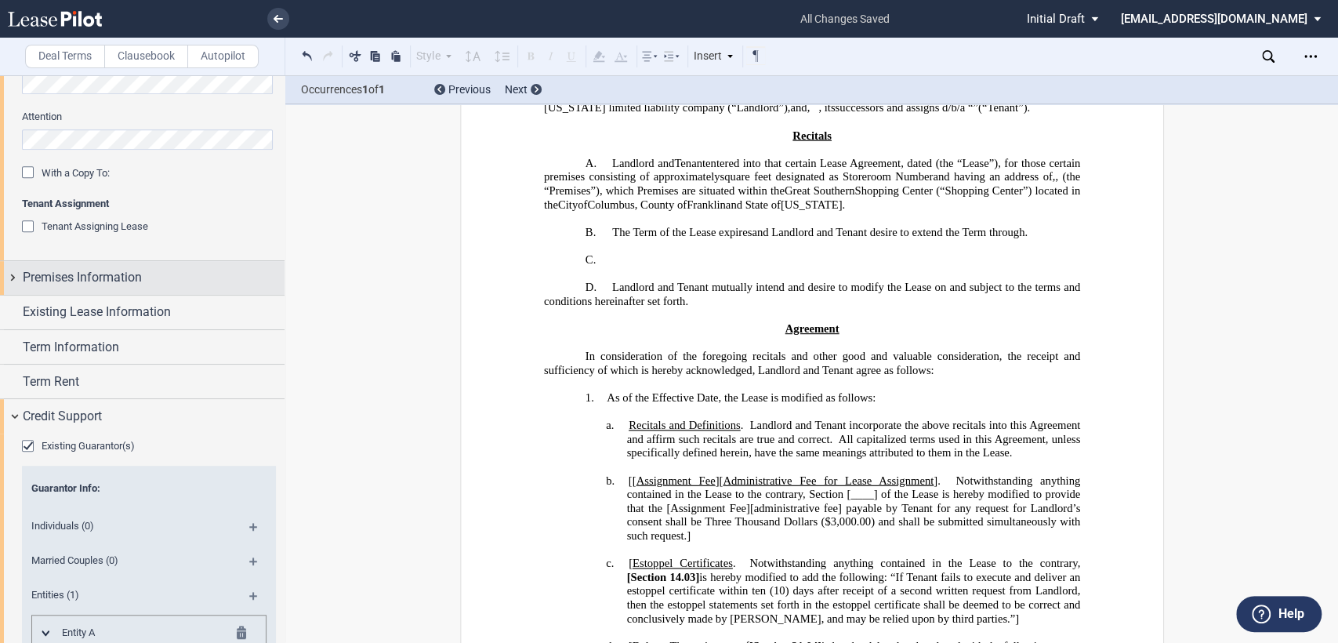
scroll to position [522, 0]
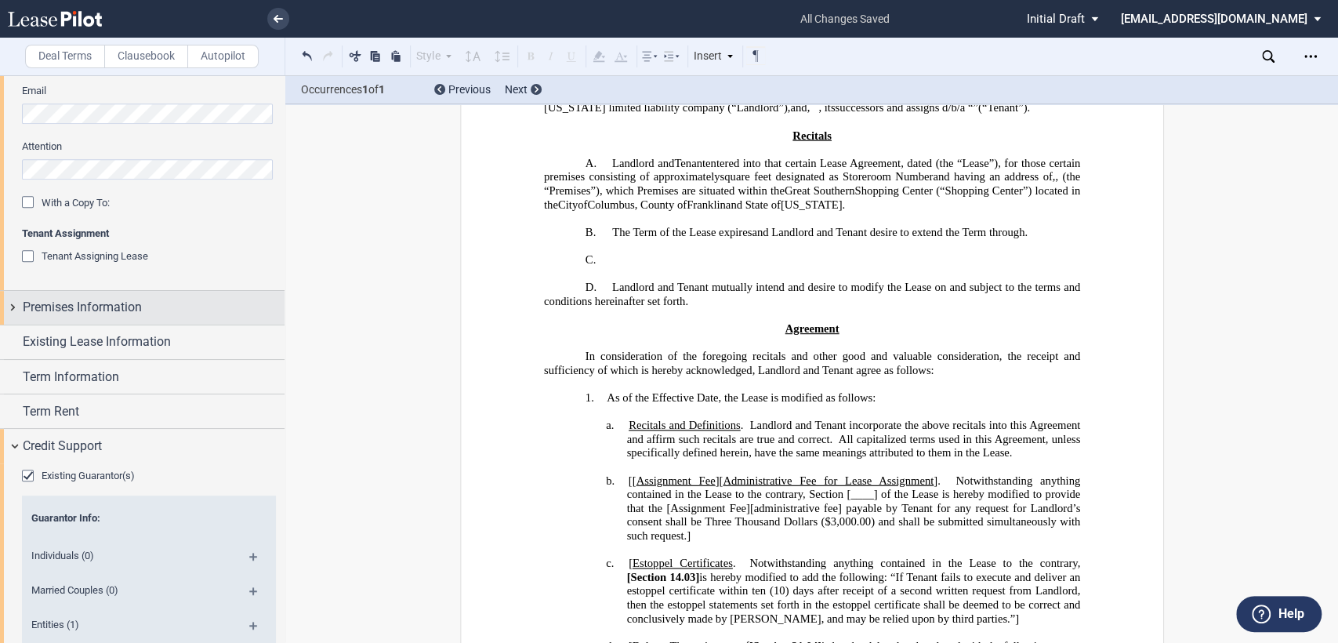
click at [13, 306] on div "Premises Information" at bounding box center [142, 308] width 285 height 34
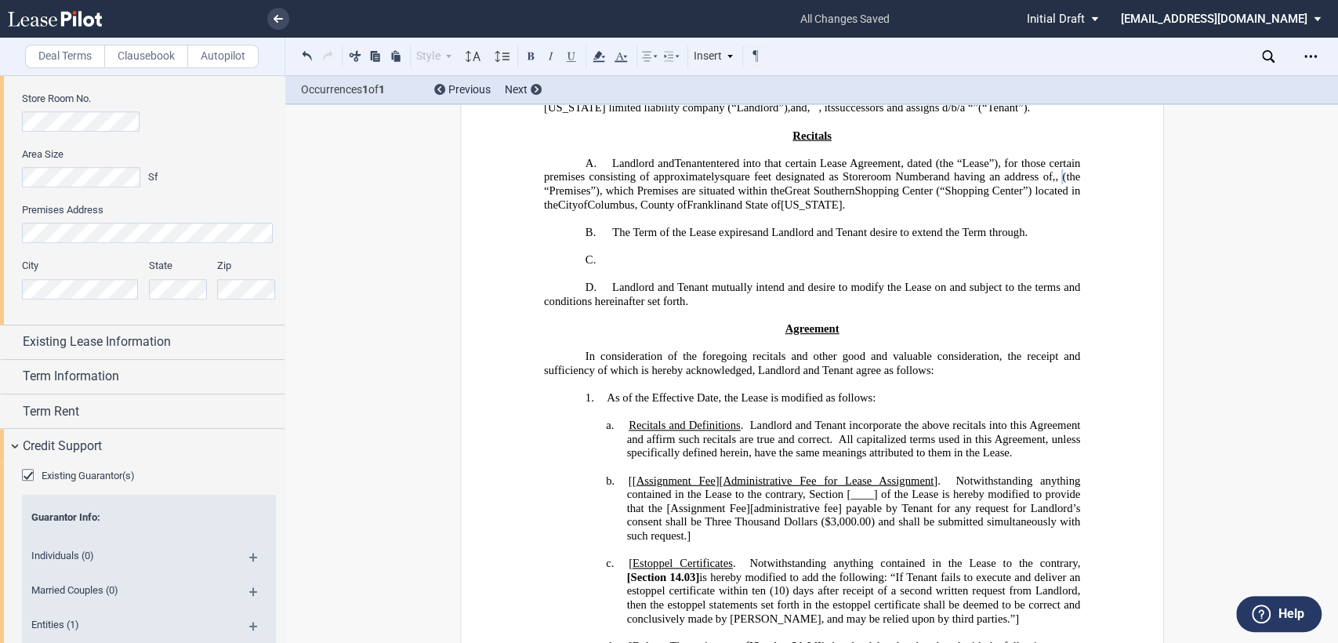
scroll to position [784, 0]
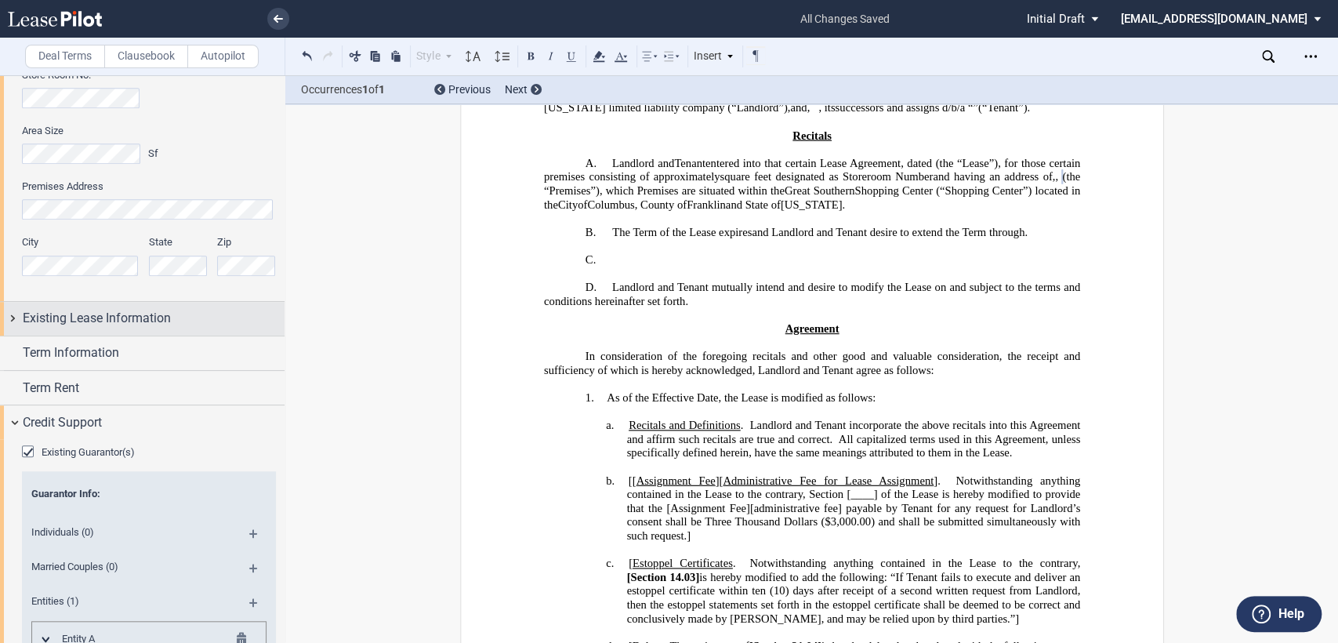
click at [13, 321] on div "Existing Lease Information" at bounding box center [142, 319] width 285 height 34
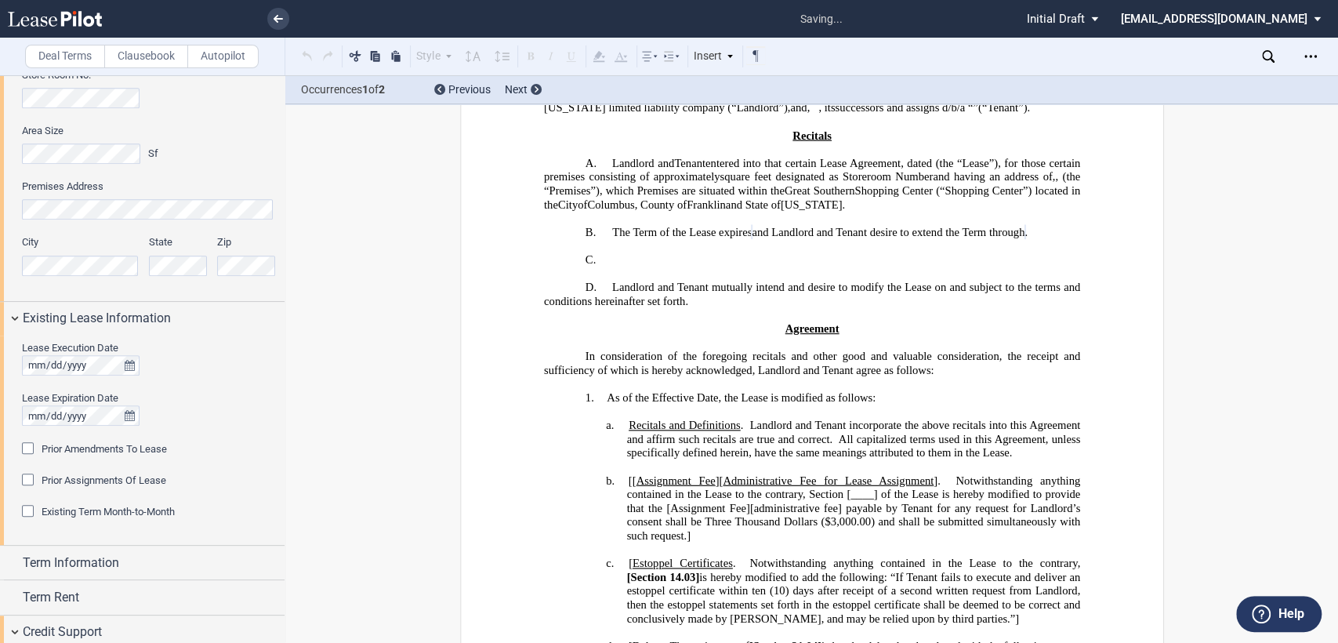
click at [25, 452] on div "Prior Amendments To Lease" at bounding box center [30, 450] width 16 height 16
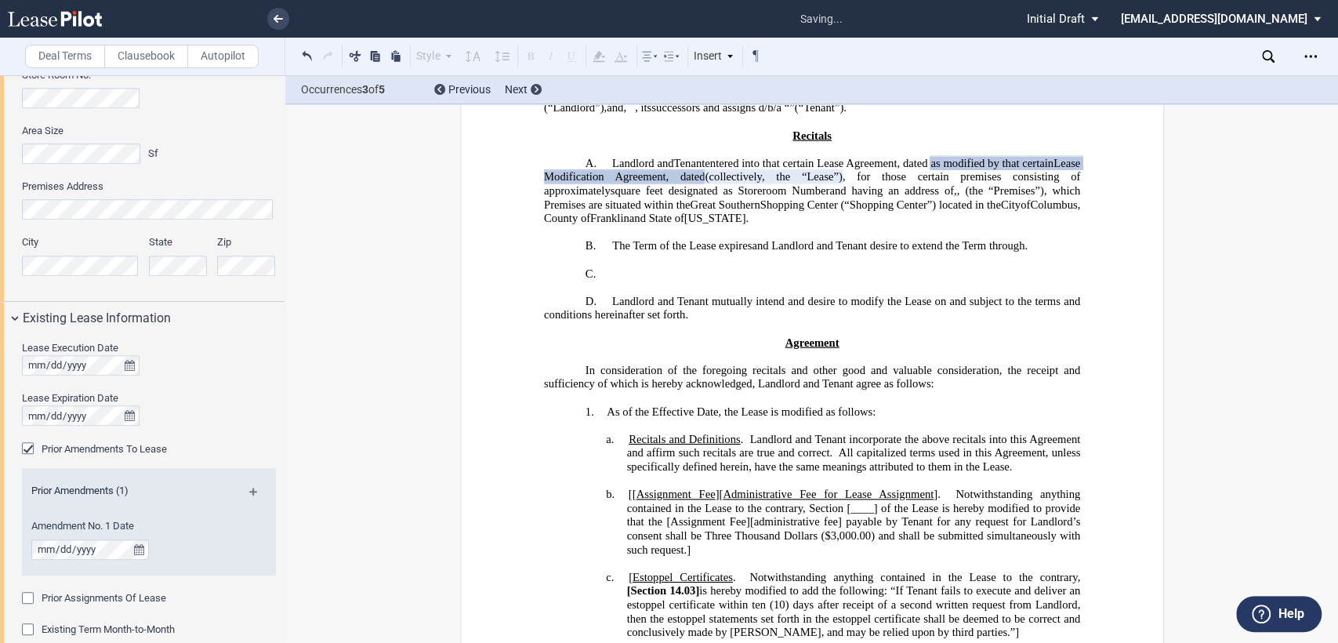
click at [249, 491] on md-icon at bounding box center [259, 497] width 21 height 19
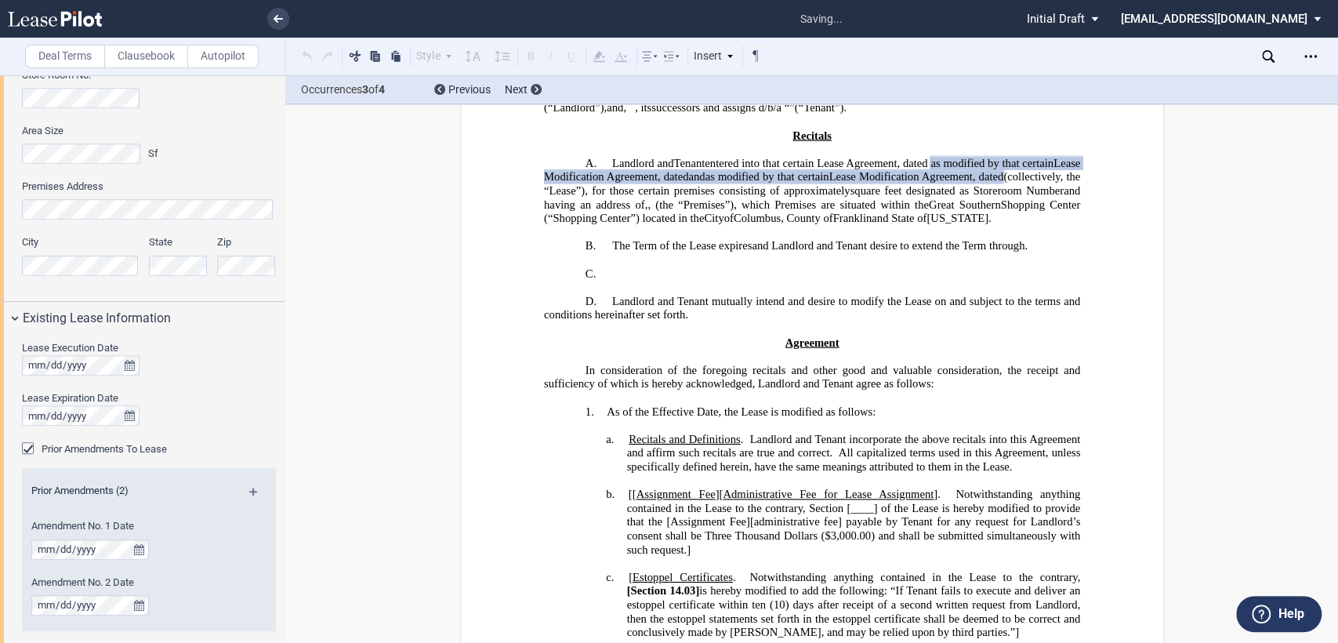
click at [249, 491] on md-icon at bounding box center [259, 497] width 21 height 19
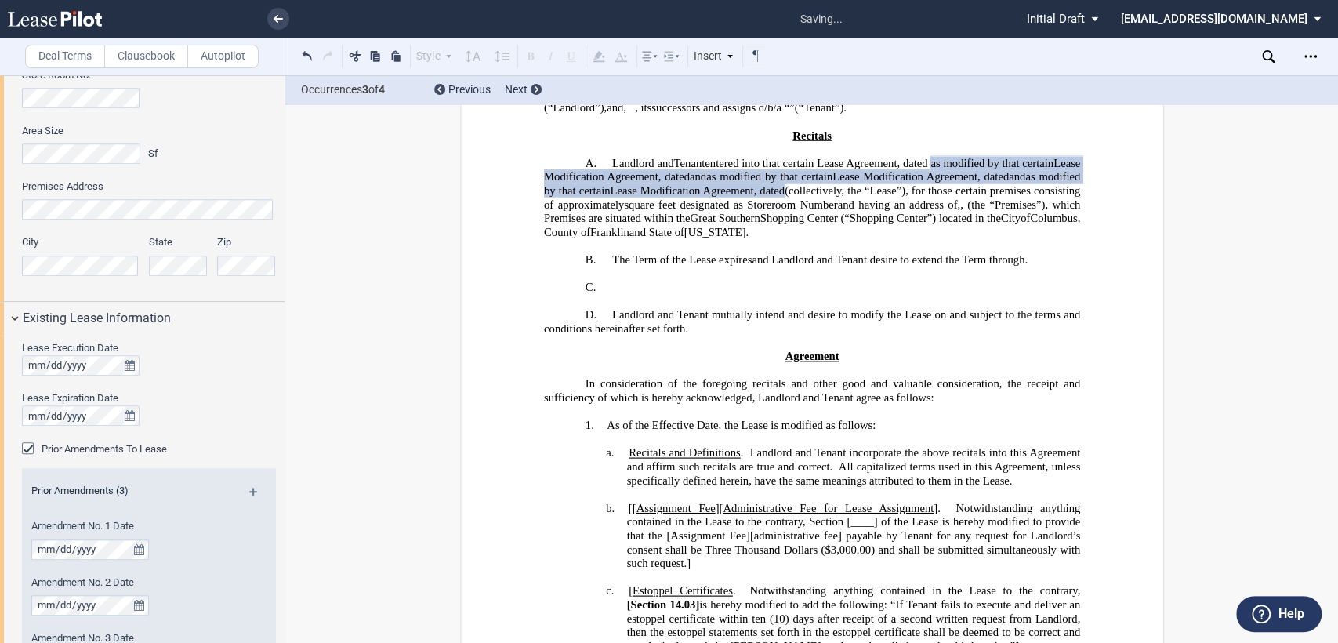
click at [249, 491] on md-icon at bounding box center [259, 497] width 21 height 19
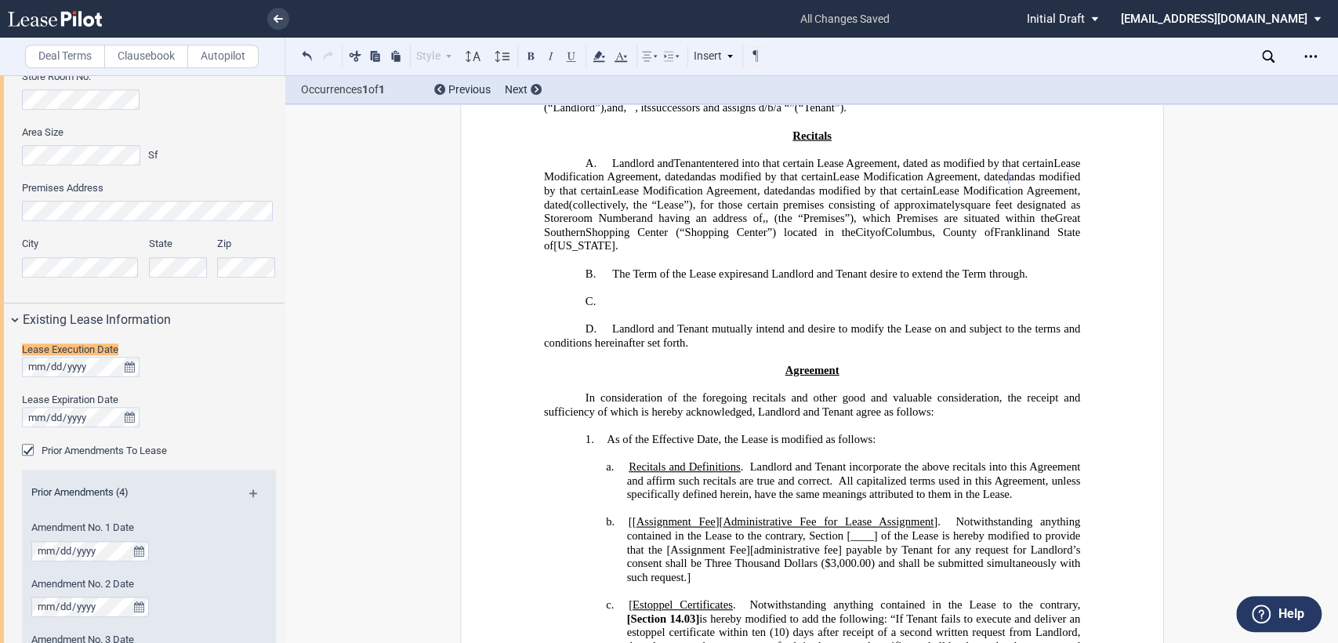
scroll to position [772, 0]
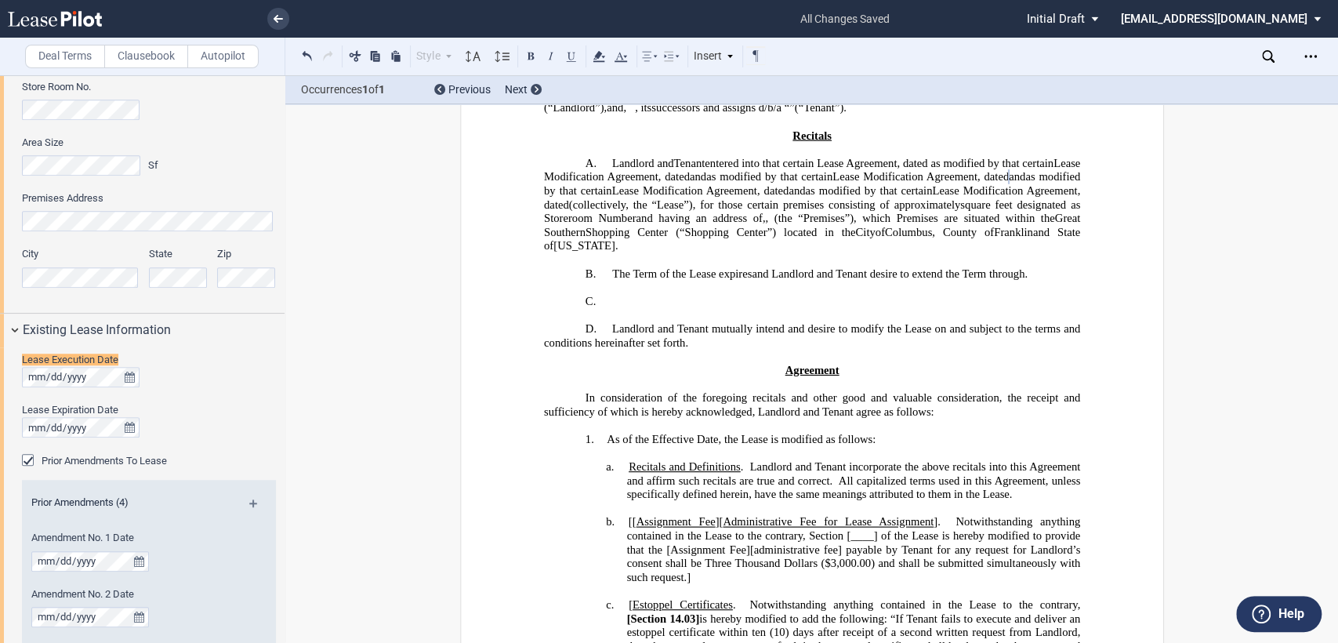
click at [1021, 182] on span "as modified by that certain Lease Modification Agreement, dated" at bounding box center [812, 170] width 539 height 27
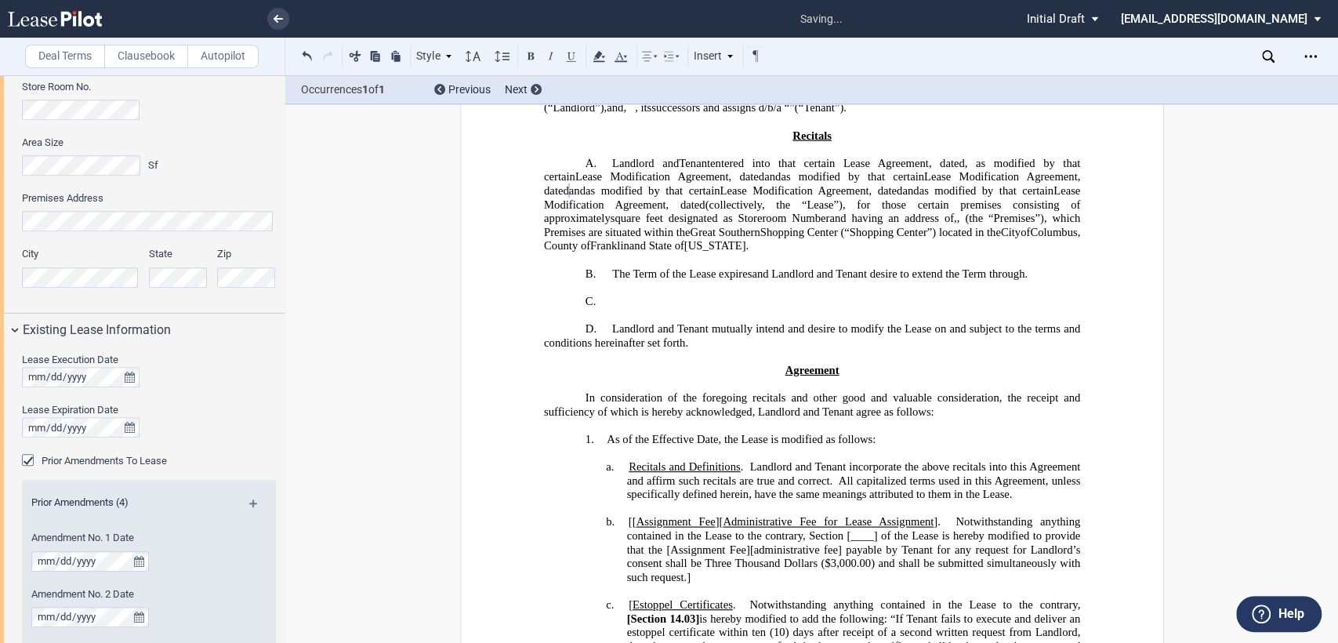
click at [709, 170] on span "entered into that certain Lease Agreement, dated" at bounding box center [836, 163] width 255 height 13
click at [781, 183] on span "and" at bounding box center [772, 176] width 16 height 13
click at [901, 183] on span ", nd" at bounding box center [836, 176] width 130 height 13
click at [998, 183] on span "as modified by that certain Lease Modification Agreement, dated" at bounding box center [903, 176] width 300 height 13
click at [649, 197] on span "as assigned and modified by that certain Lease Modification Agreement, dated" at bounding box center [812, 183] width 539 height 27
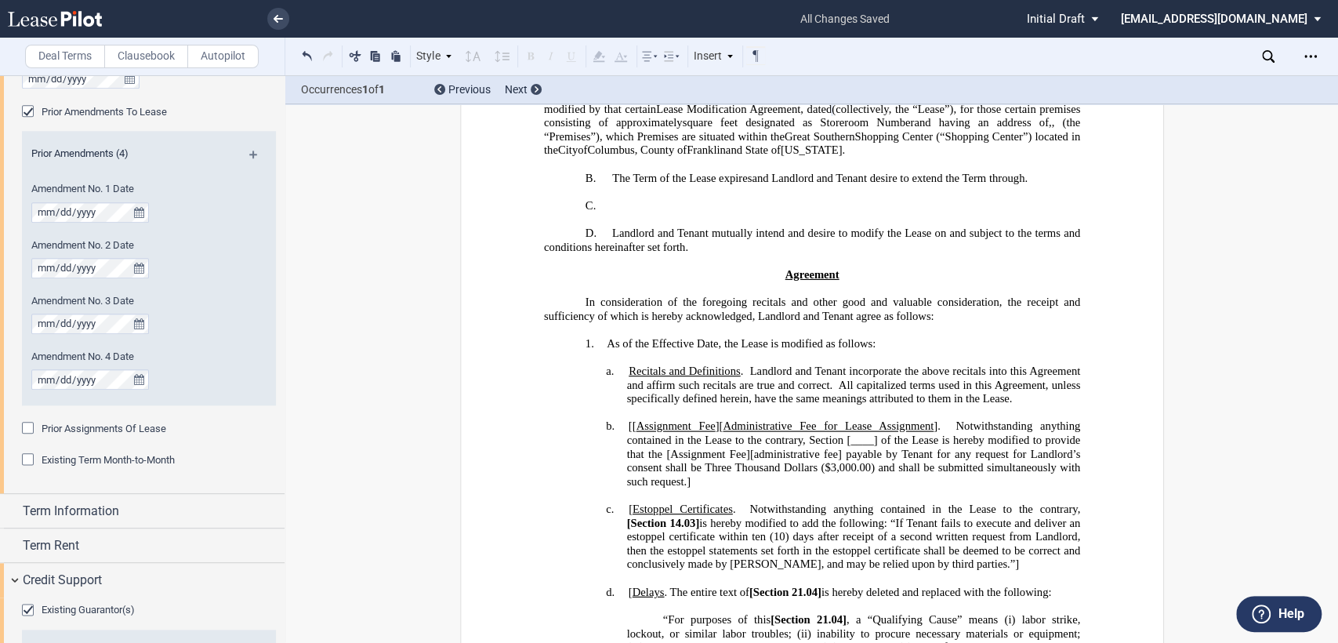
scroll to position [511, 0]
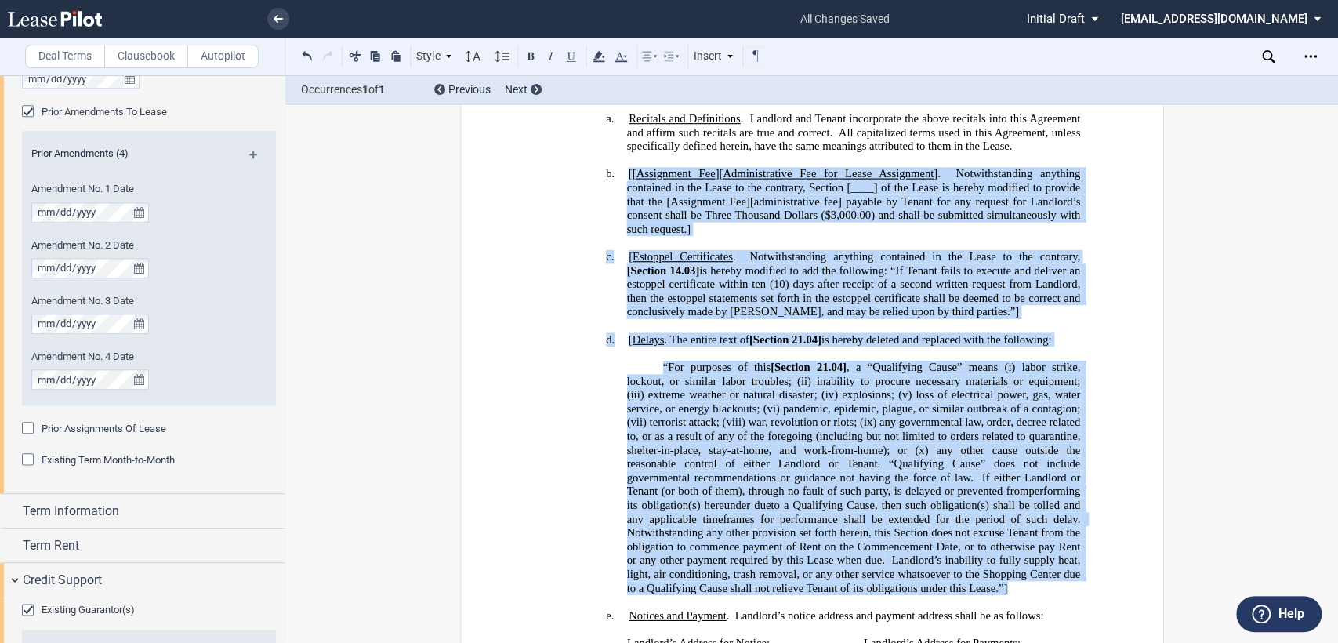
drag, startPoint x: 624, startPoint y: 240, endPoint x: 1011, endPoint y: 625, distance: 546.0
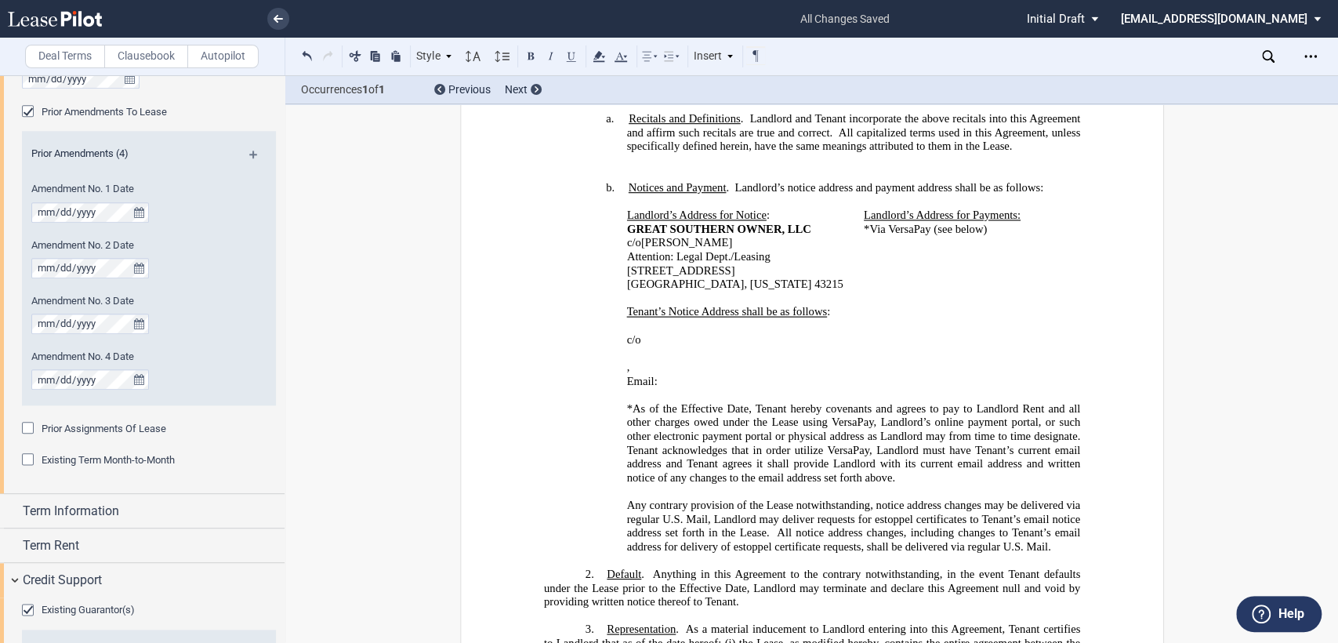
click at [858, 286] on td "Landlord’s Address for Payments: *Via VersaPay (see below)" at bounding box center [959, 250] width 203 height 83
click at [983, 237] on p "Via VersaPay (see below)" at bounding box center [962, 230] width 198 height 14
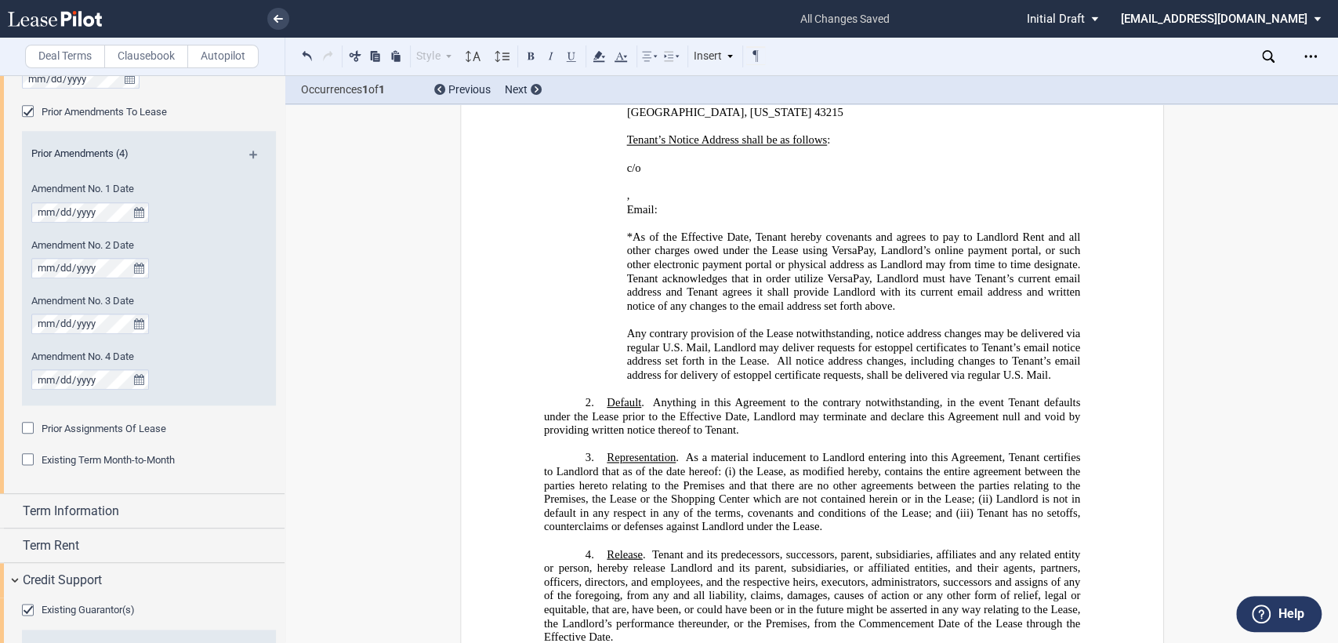
scroll to position [685, 0]
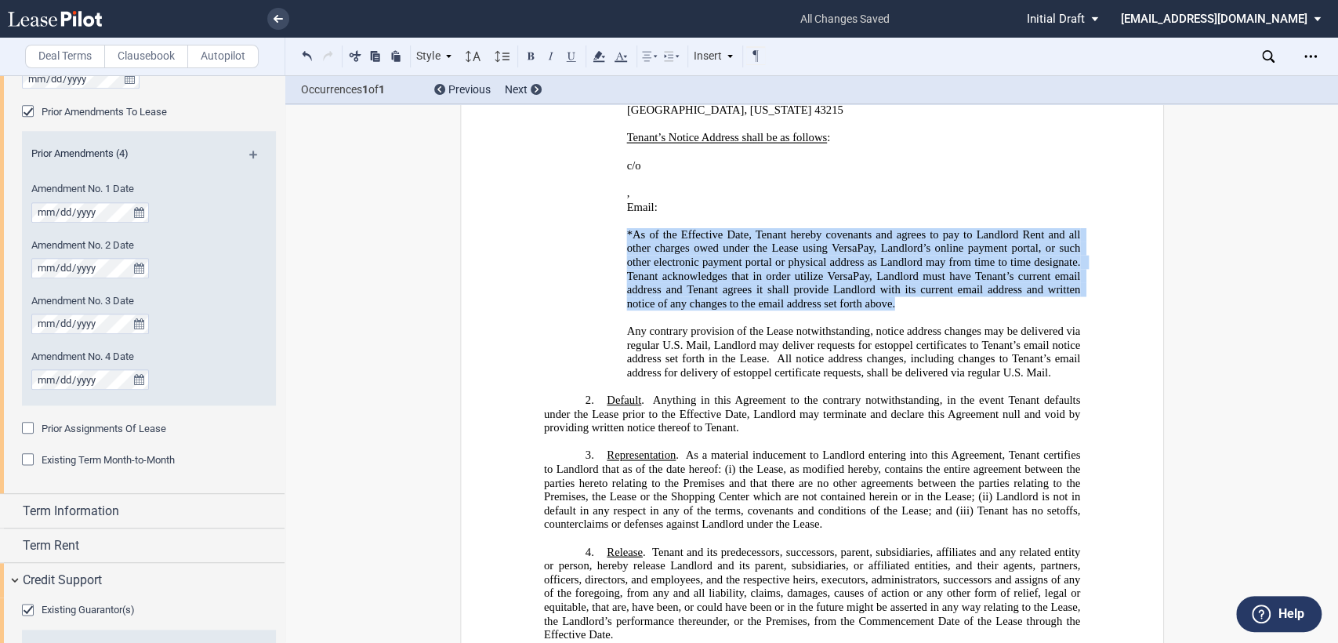
drag, startPoint x: 619, startPoint y: 285, endPoint x: 901, endPoint y: 350, distance: 288.8
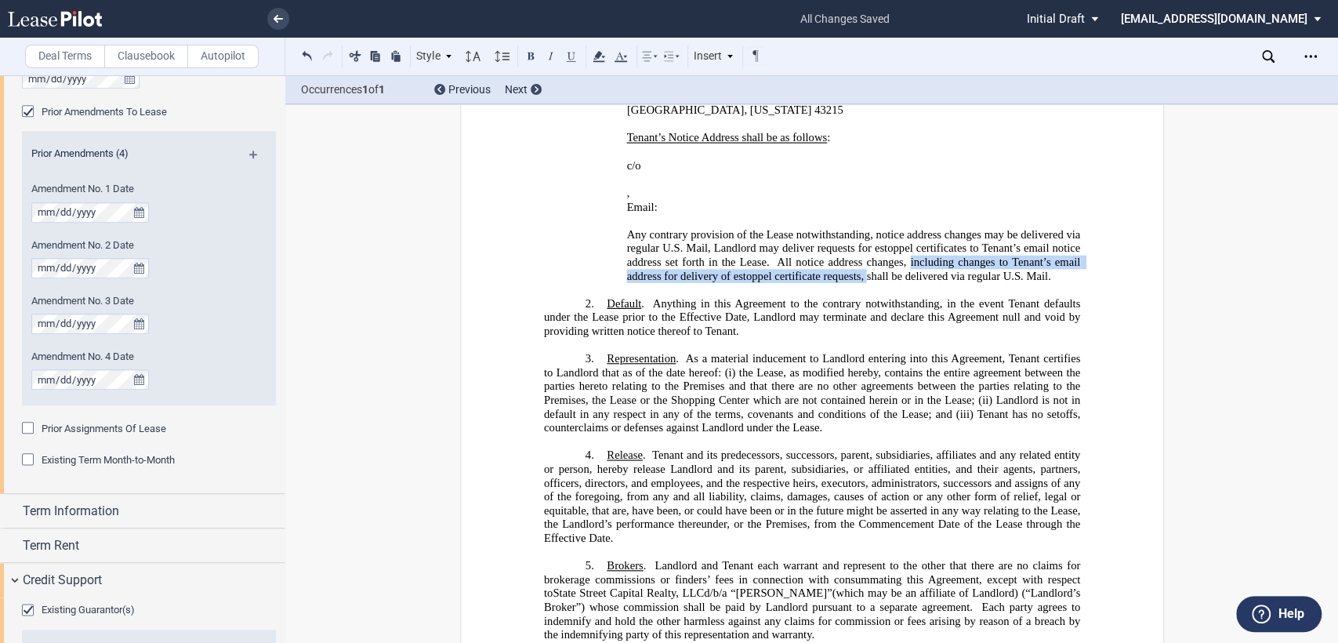
drag, startPoint x: 906, startPoint y: 312, endPoint x: 861, endPoint y: 328, distance: 48.1
click at [861, 282] on span "All notice address changes, including changes to Tenant’s email address for del…" at bounding box center [854, 269] width 456 height 27
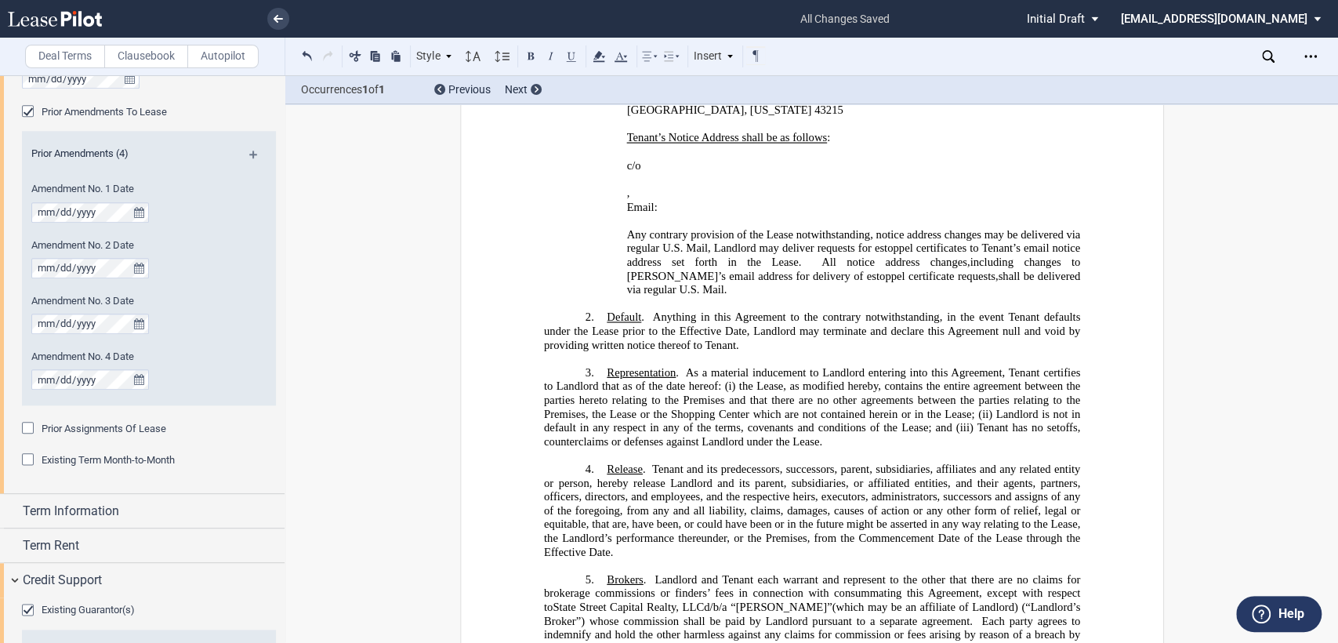
click at [974, 268] on span "Any contrary provision of the Lease notwithstanding, notice address changes may…" at bounding box center [854, 247] width 456 height 41
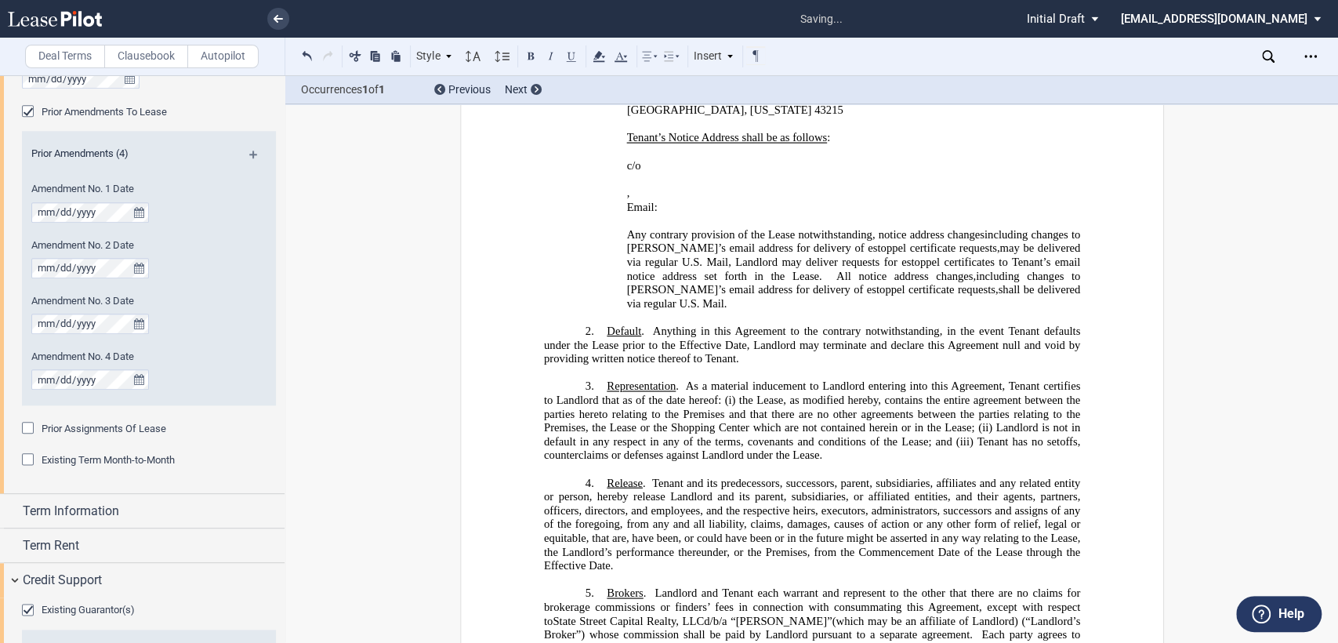
click at [978, 281] on span "Any contrary provision of the Lease notwithstanding, notice address changes inc…" at bounding box center [854, 254] width 456 height 54
click at [967, 281] on span "Any contrary provision of the Lease notwithstanding, notice address changes, in…" at bounding box center [854, 254] width 456 height 54
click at [308, 54] on button at bounding box center [307, 55] width 19 height 19
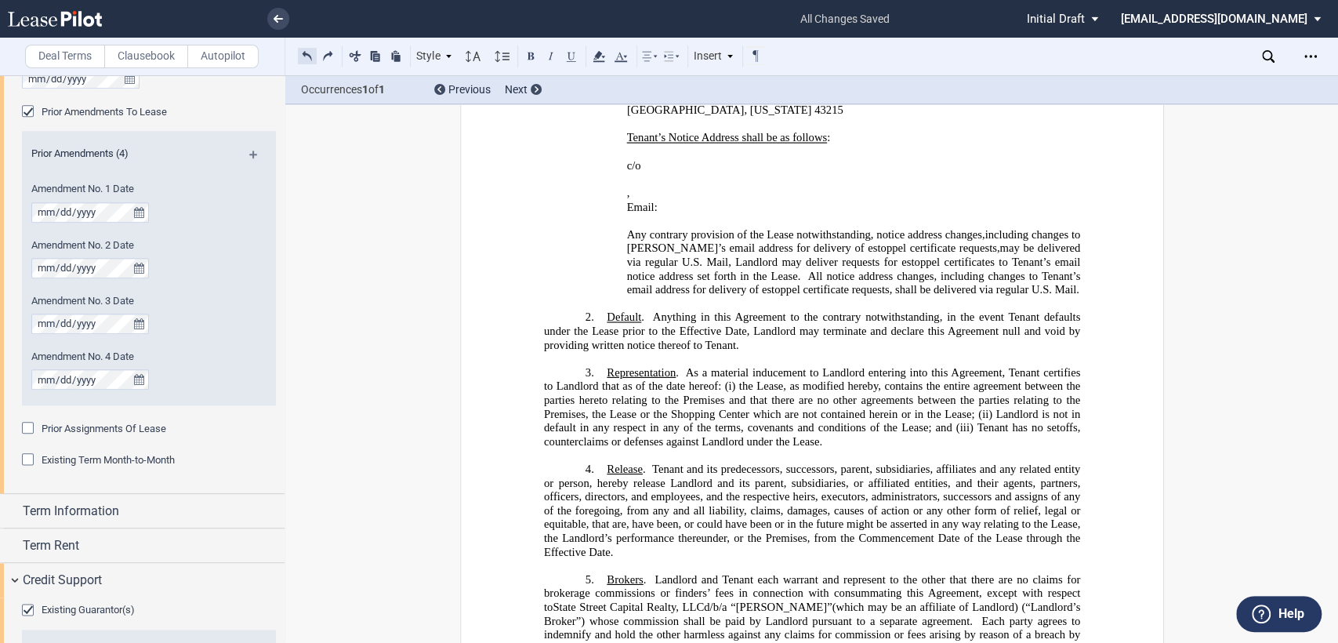
click at [308, 54] on button at bounding box center [307, 55] width 19 height 19
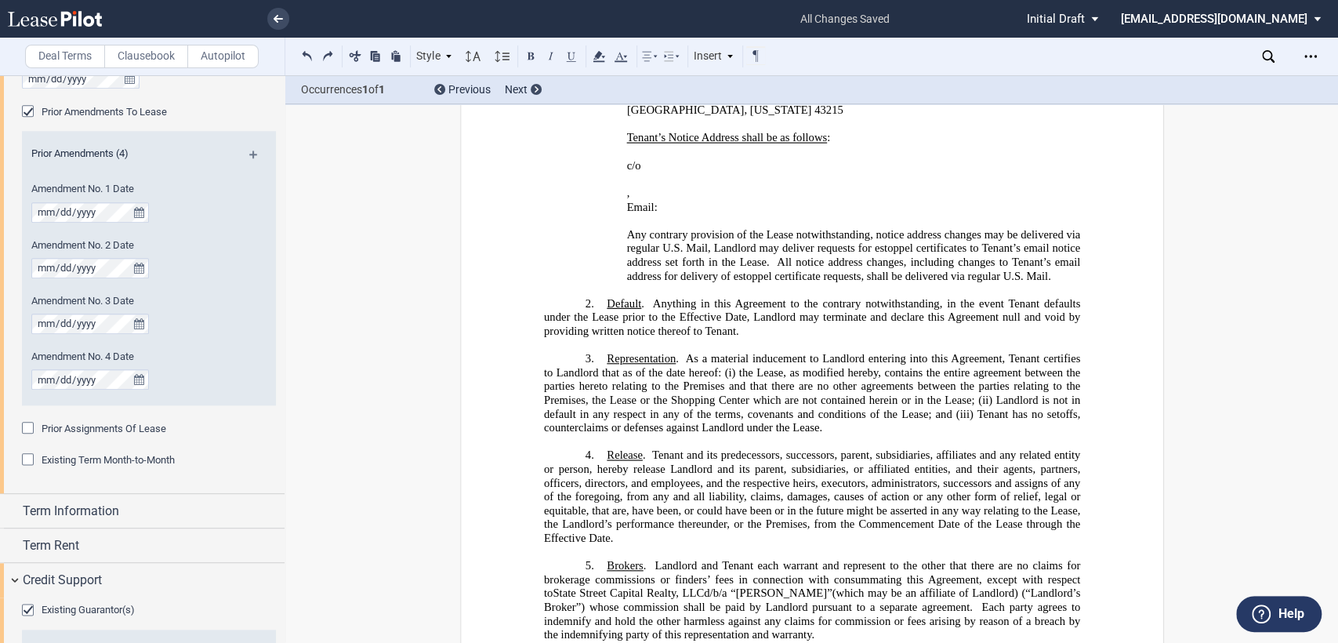
click at [703, 268] on span "Any contrary provision of the Lease notwithstanding, notice address changes may…" at bounding box center [854, 247] width 456 height 41
click at [891, 282] on span "All notice address changes, including changes to Tenant’s email address for del…" at bounding box center [854, 269] width 456 height 27
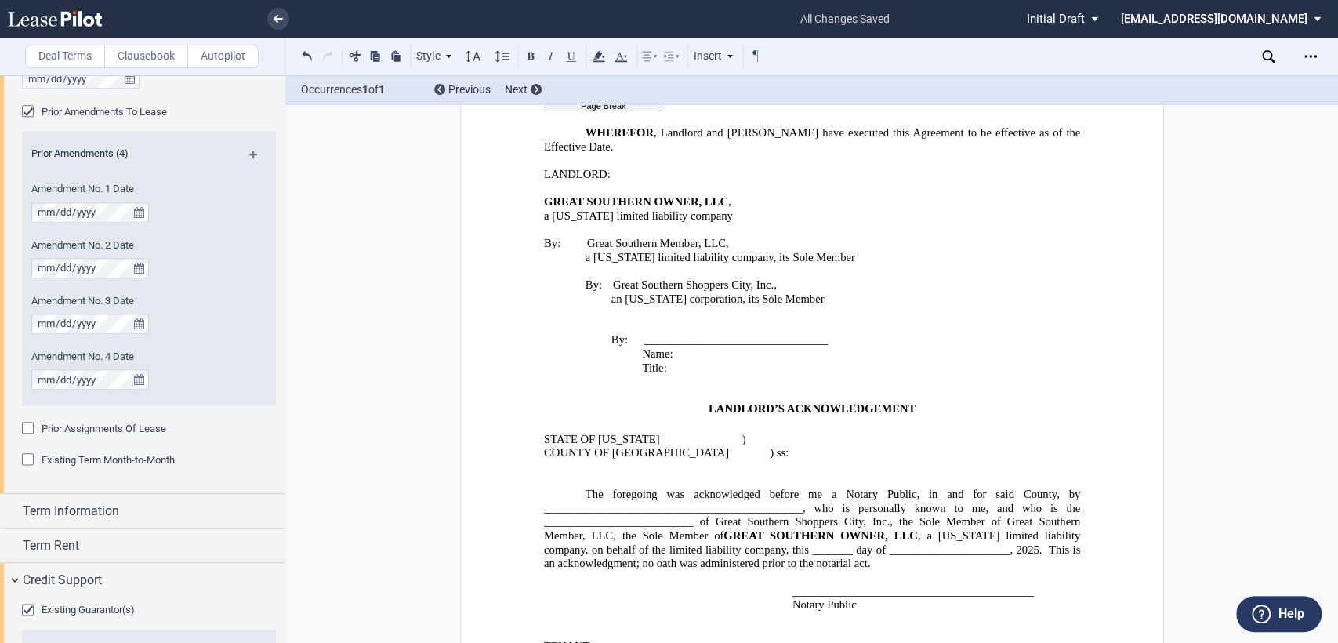
scroll to position [1643, 0]
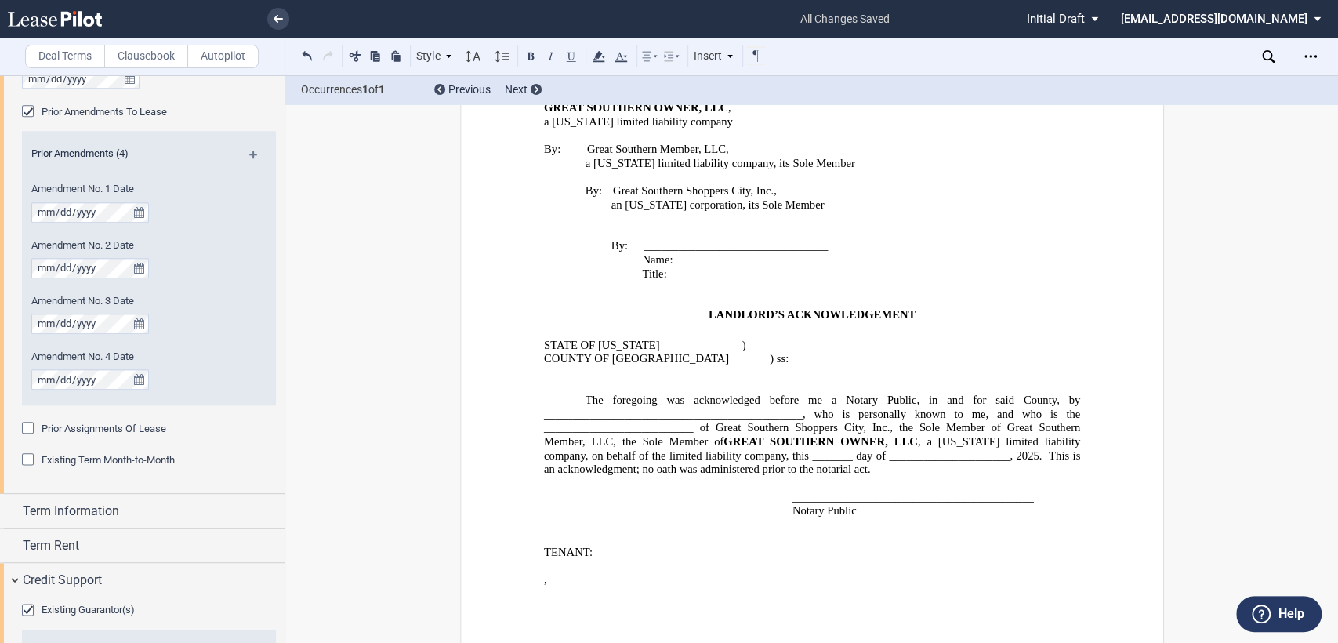
click at [549, 365] on p at bounding box center [811, 372] width 536 height 14
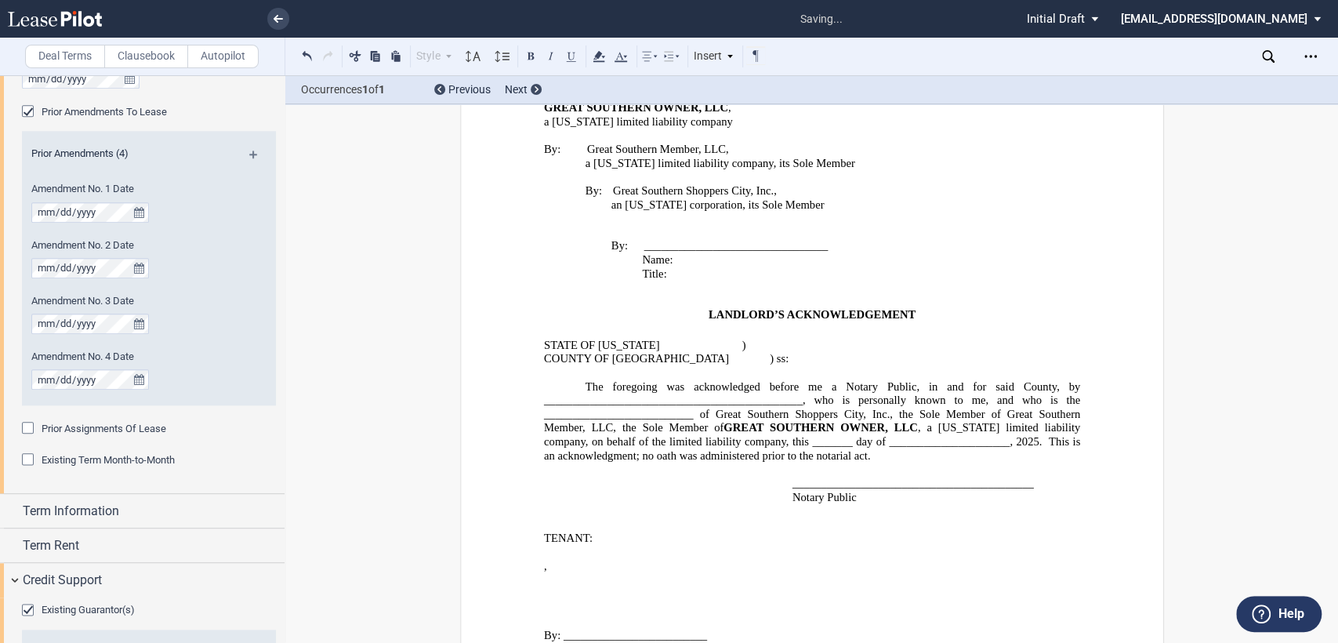
click at [549, 429] on span "STATE OF OHIO ) COUNTY OF FRANKLIN ) ss: The foregoing was acknowledged before …" at bounding box center [811, 420] width 536 height 165
click at [543, 435] on span "STATE OF OHIO ) COUNTY OF FRANKLIN ) ss: The foregoing was acknowledged before …" at bounding box center [811, 420] width 536 height 165
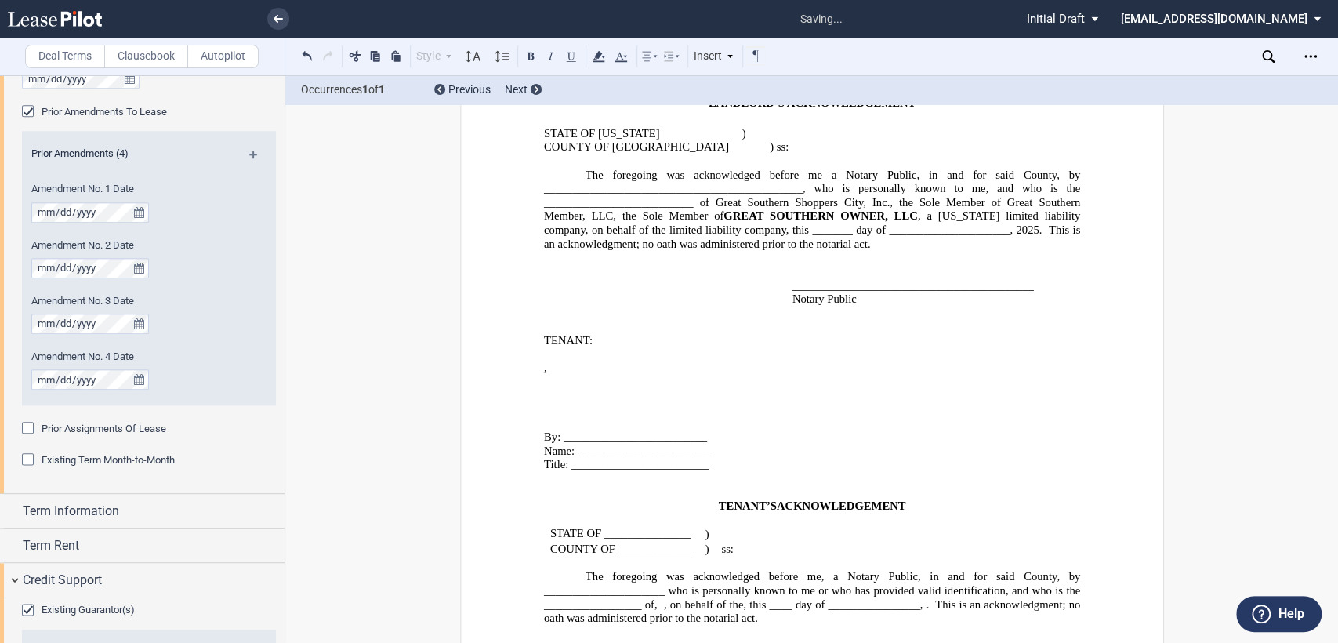
scroll to position [1905, 0]
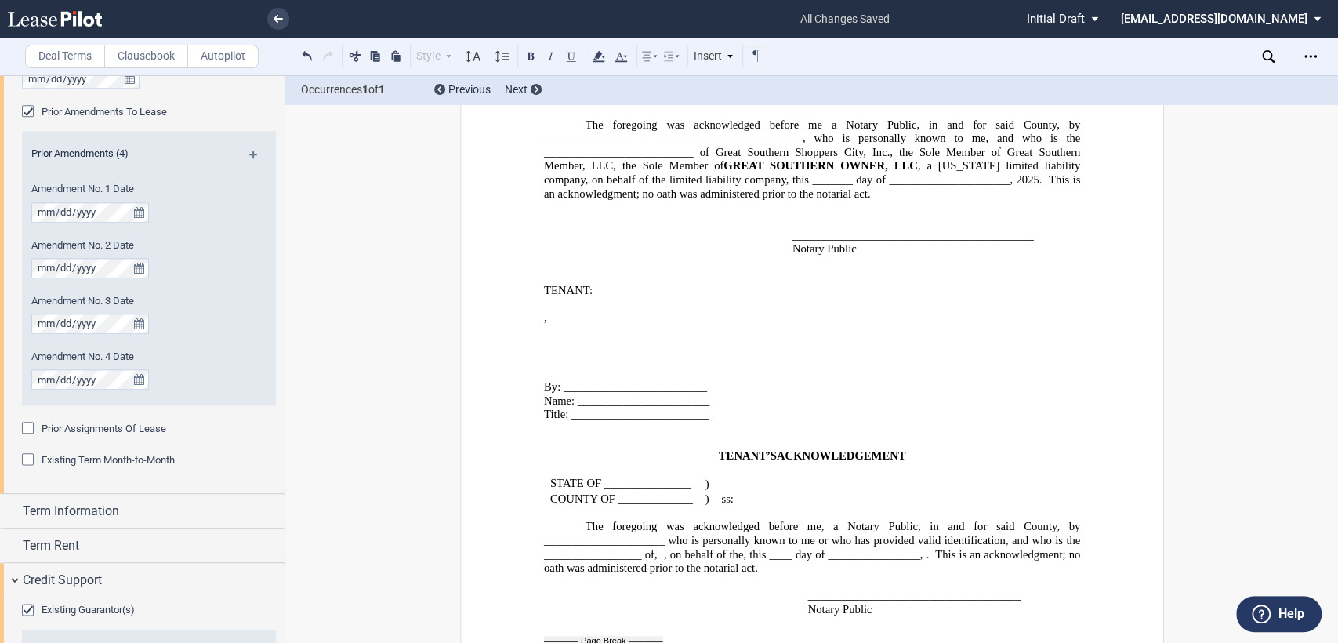
click at [543, 269] on p "﻿" at bounding box center [811, 276] width 536 height 14
click at [727, 58] on icon at bounding box center [730, 57] width 8 height 8
click at [732, 118] on div "Page Break" at bounding box center [753, 122] width 82 height 13
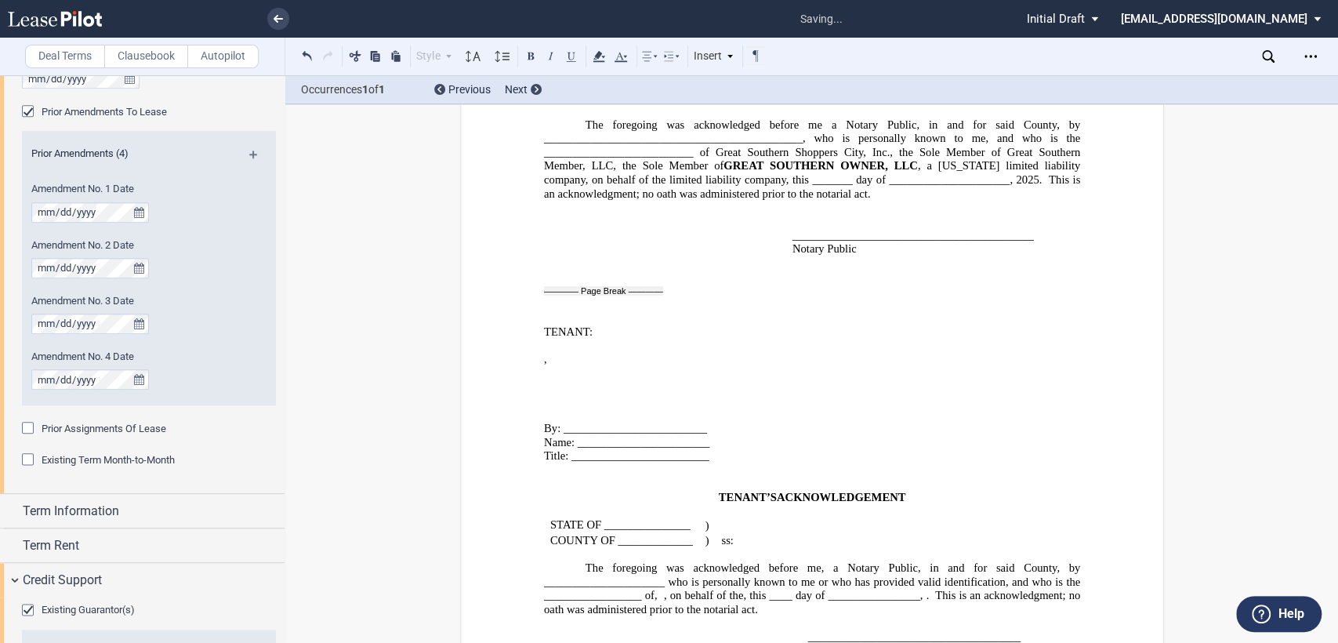
click at [543, 394] on p "﻿" at bounding box center [811, 401] width 536 height 14
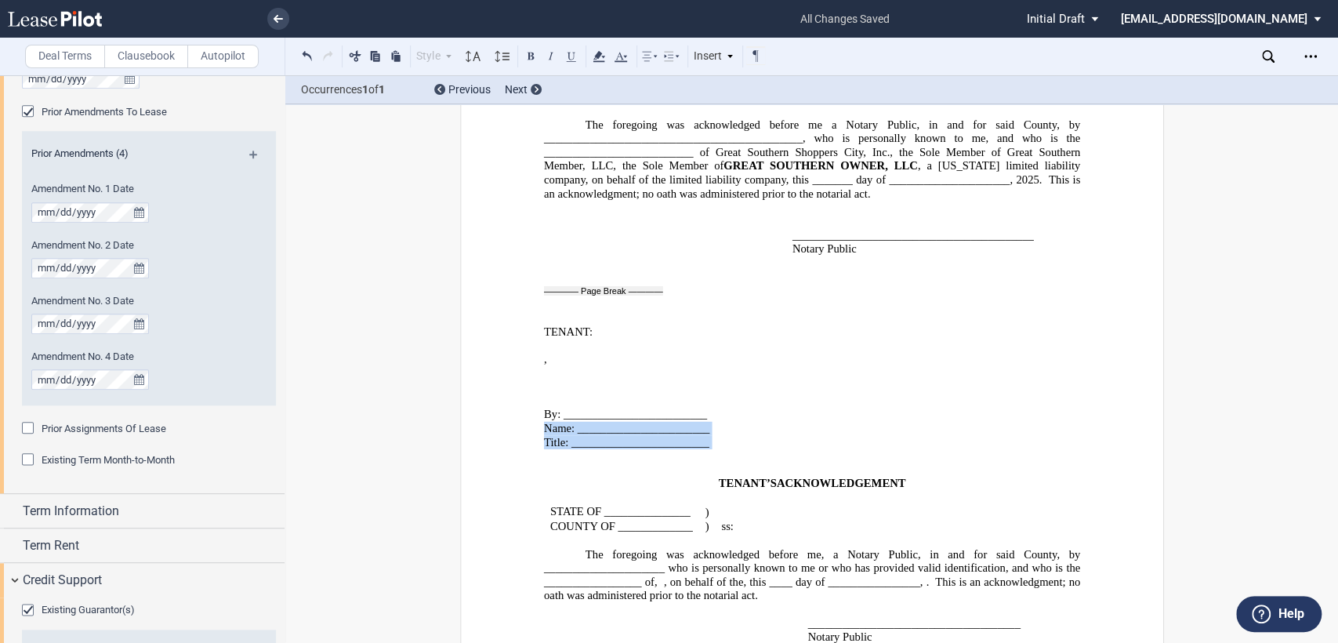
drag, startPoint x: 539, startPoint y: 379, endPoint x: 724, endPoint y: 398, distance: 186.8
click at [724, 398] on div "﻿ ﻿ ﻿ , ﻿ ﻿ ﻿ ﻿ ﻿ ﻿ ﻿ ﻿ By: _________________________ Name: ___________________…" at bounding box center [811, 490] width 536 height 305
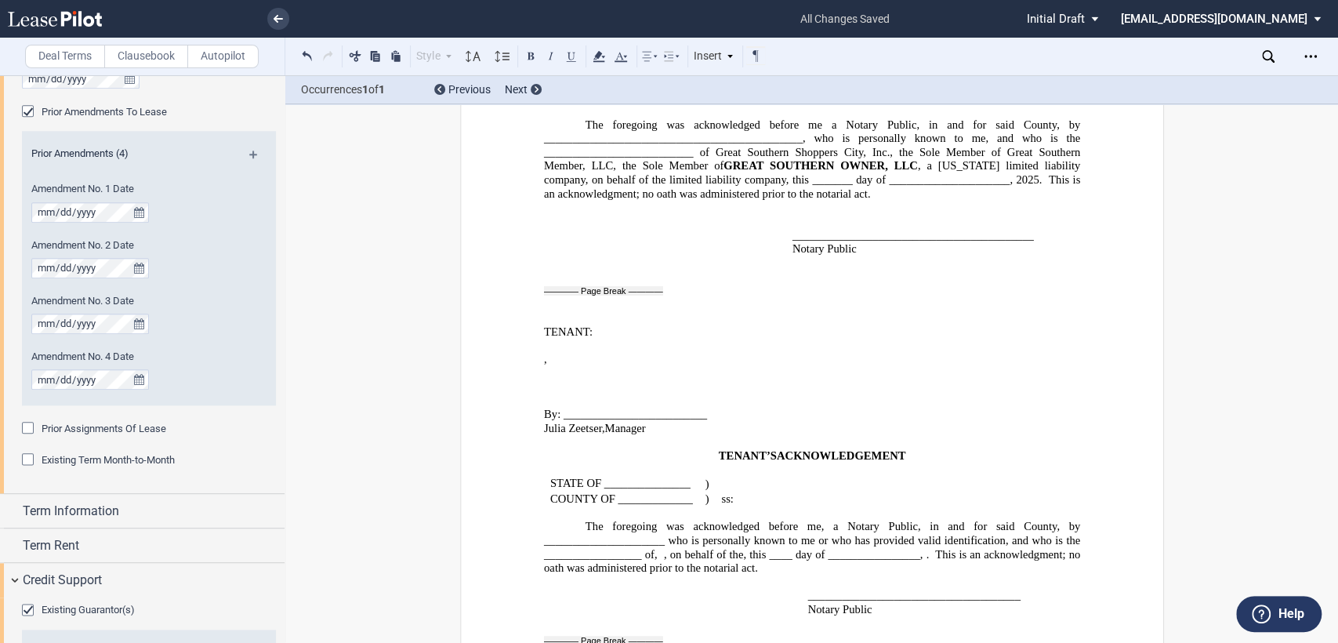
click at [601, 421] on span "﻿Julia Zeetser,Manager" at bounding box center [594, 427] width 102 height 13
click at [597, 476] on span "STATE OF _______________" at bounding box center [619, 482] width 140 height 13
drag, startPoint x: 627, startPoint y: 426, endPoint x: 717, endPoint y: 426, distance: 90.1
click at [717, 476] on td "STATE OF OHIO_______________" at bounding box center [650, 484] width 214 height 16
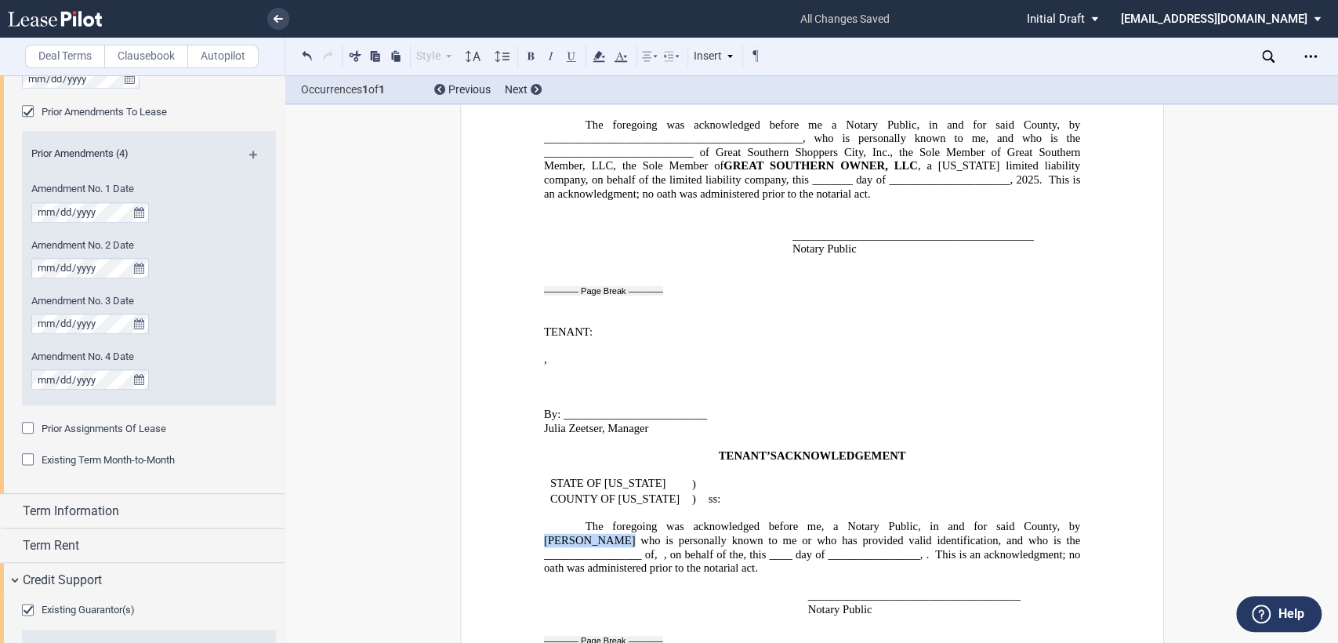
drag, startPoint x: 996, startPoint y: 469, endPoint x: 1053, endPoint y: 469, distance: 56.4
click at [1053, 519] on span "The foregoing was acknowledged before me, a Notary Public, in and for said Coun…" at bounding box center [812, 539] width 539 height 41
click at [531, 58] on button at bounding box center [530, 55] width 19 height 19
click at [966, 519] on span "The foregoing was acknowledged before me, a Notary Public, in and for said Coun…" at bounding box center [812, 539] width 539 height 41
click at [566, 575] on p "﻿" at bounding box center [811, 582] width 536 height 14
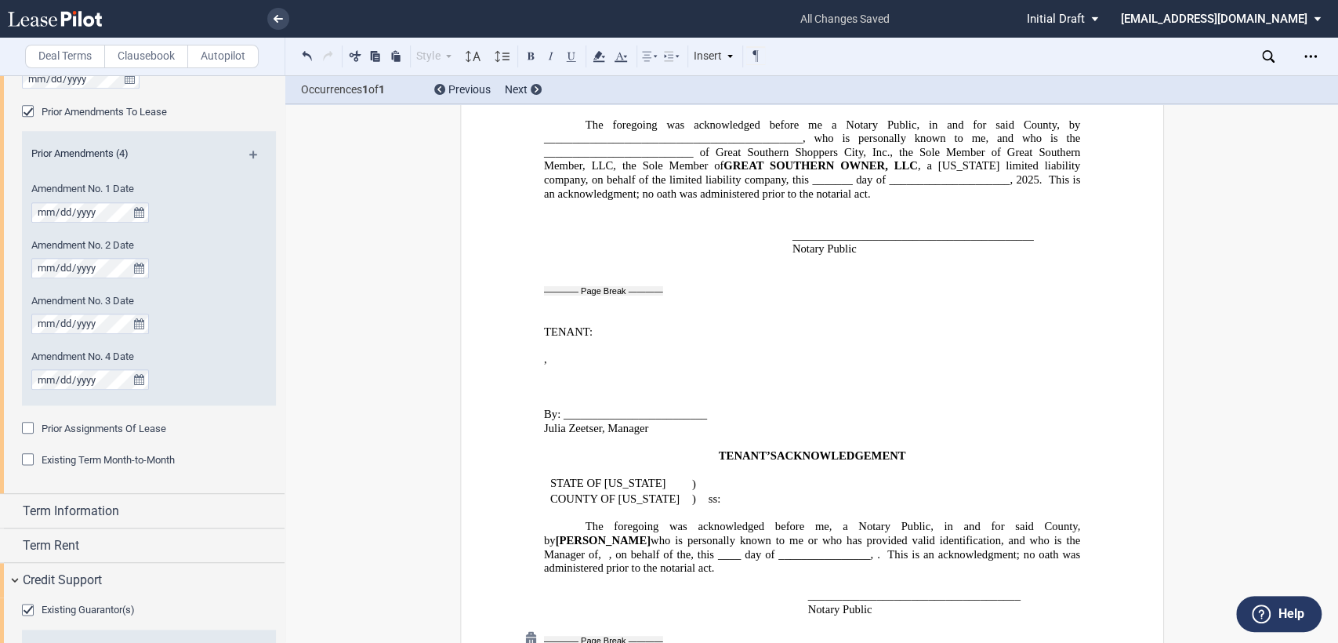
click at [527, 626] on div at bounding box center [530, 639] width 26 height 26
click at [873, 602] on p "Notary Public" at bounding box center [943, 609] width 273 height 14
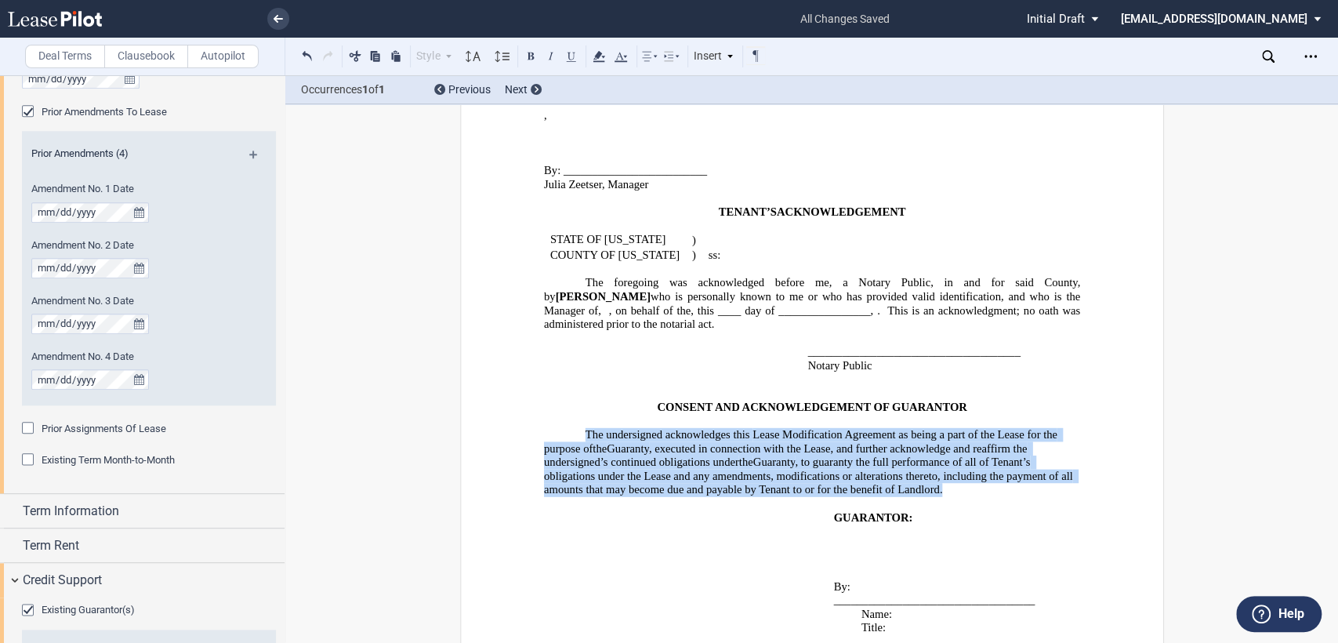
drag, startPoint x: 582, startPoint y: 383, endPoint x: 1061, endPoint y: 433, distance: 480.8
click at [1061, 433] on p "The undersigned acknowledges this ﻿ ﻿ First Lease Modification Agreement as bei…" at bounding box center [811, 462] width 536 height 69
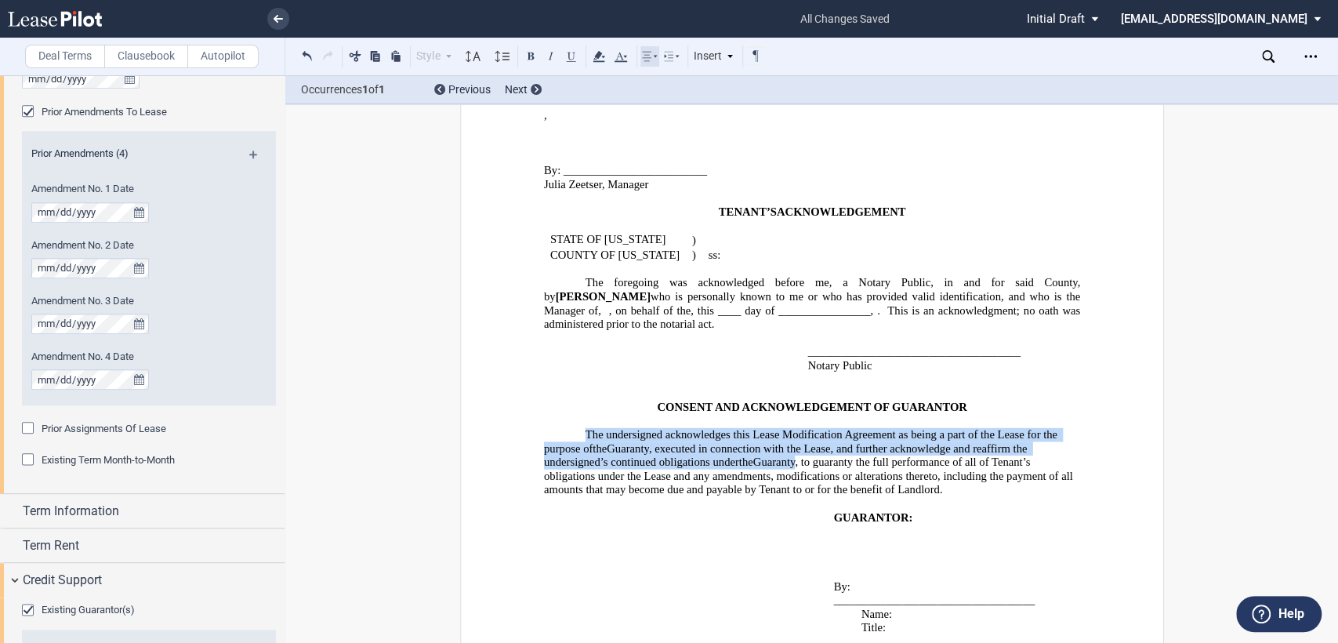
click at [654, 64] on icon at bounding box center [649, 56] width 19 height 19
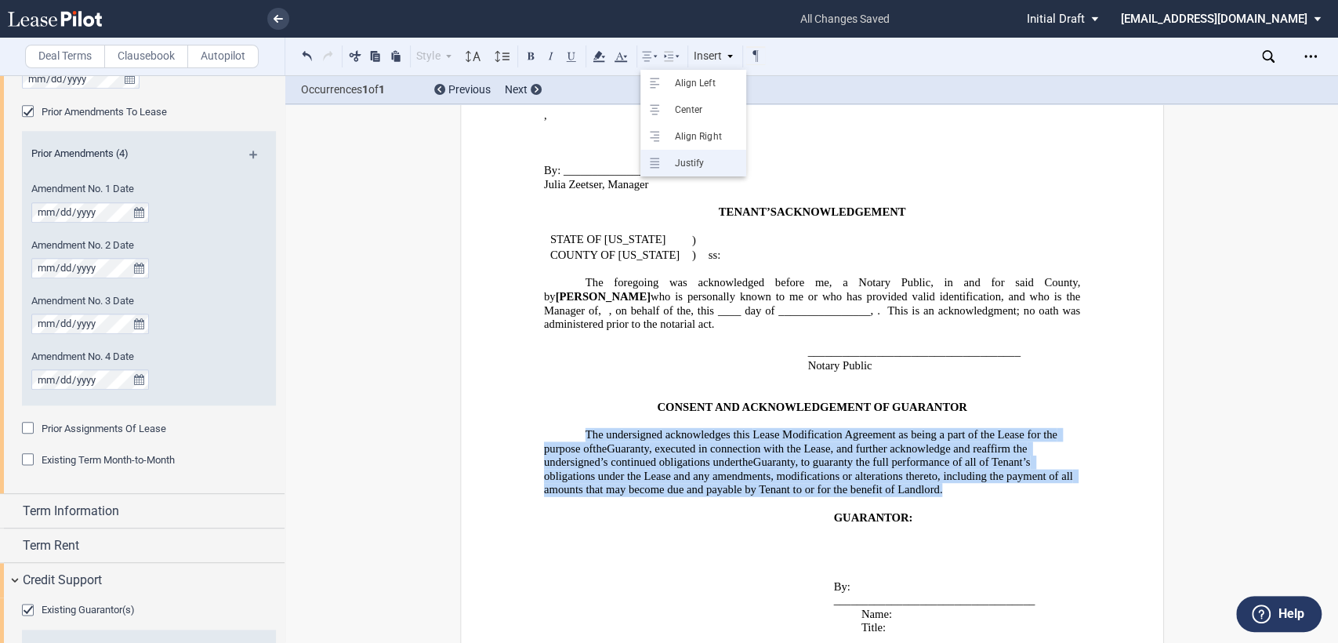
click at [696, 157] on div "Justify" at bounding box center [702, 163] width 71 height 13
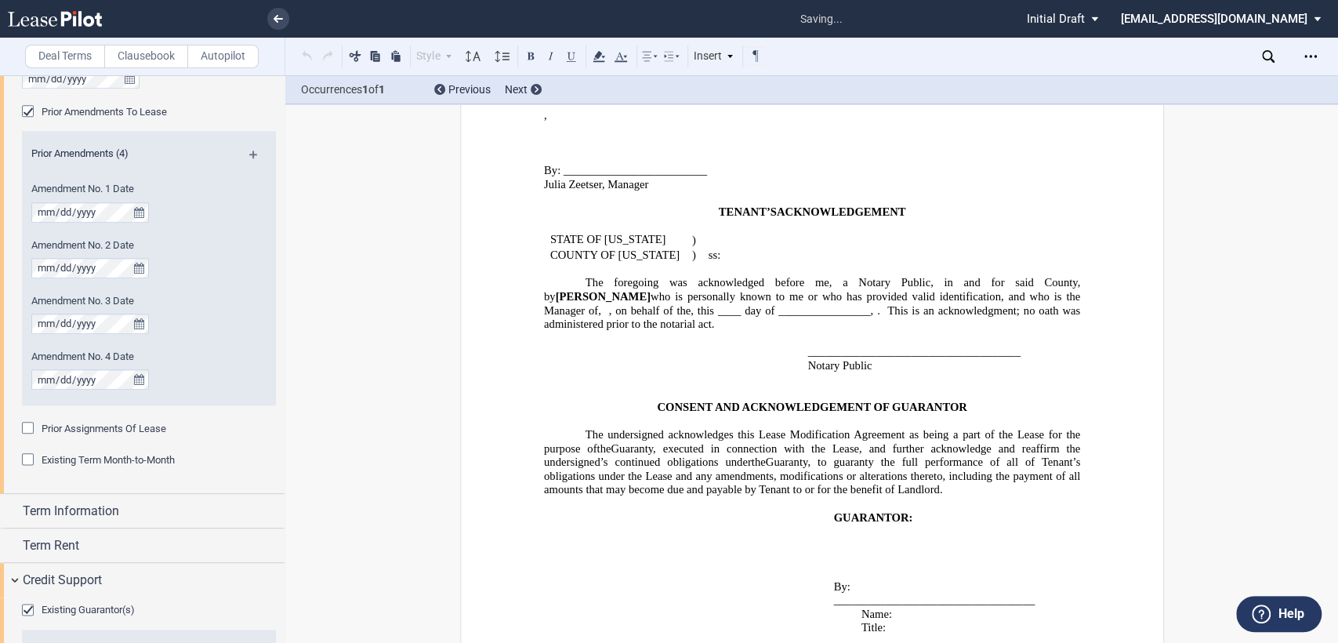
click at [936, 552] on p at bounding box center [956, 559] width 247 height 14
drag, startPoint x: 859, startPoint y: 572, endPoint x: 919, endPoint y: 586, distance: 61.0
click at [919, 586] on p "By: ___________________________________ Name: Title:" at bounding box center [956, 606] width 247 height 55
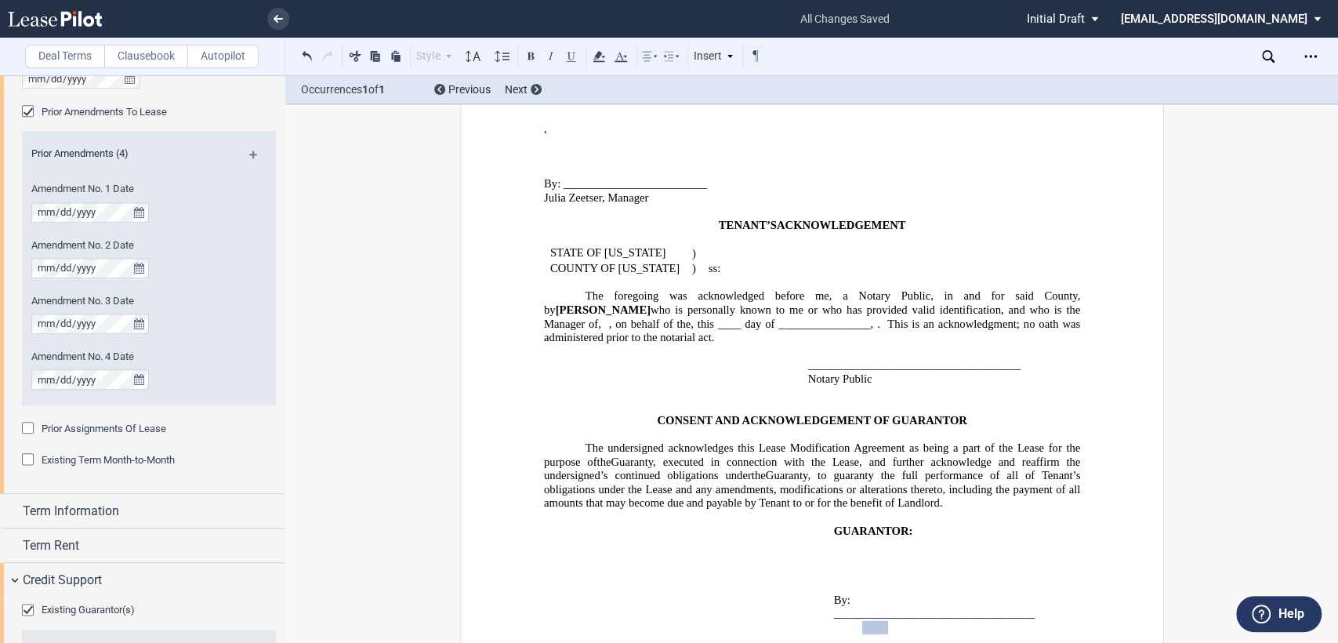
click at [868, 621] on span at bounding box center [874, 628] width 26 height 14
click at [581, 386] on div "﻿ ﻿" at bounding box center [811, 399] width 536 height 27
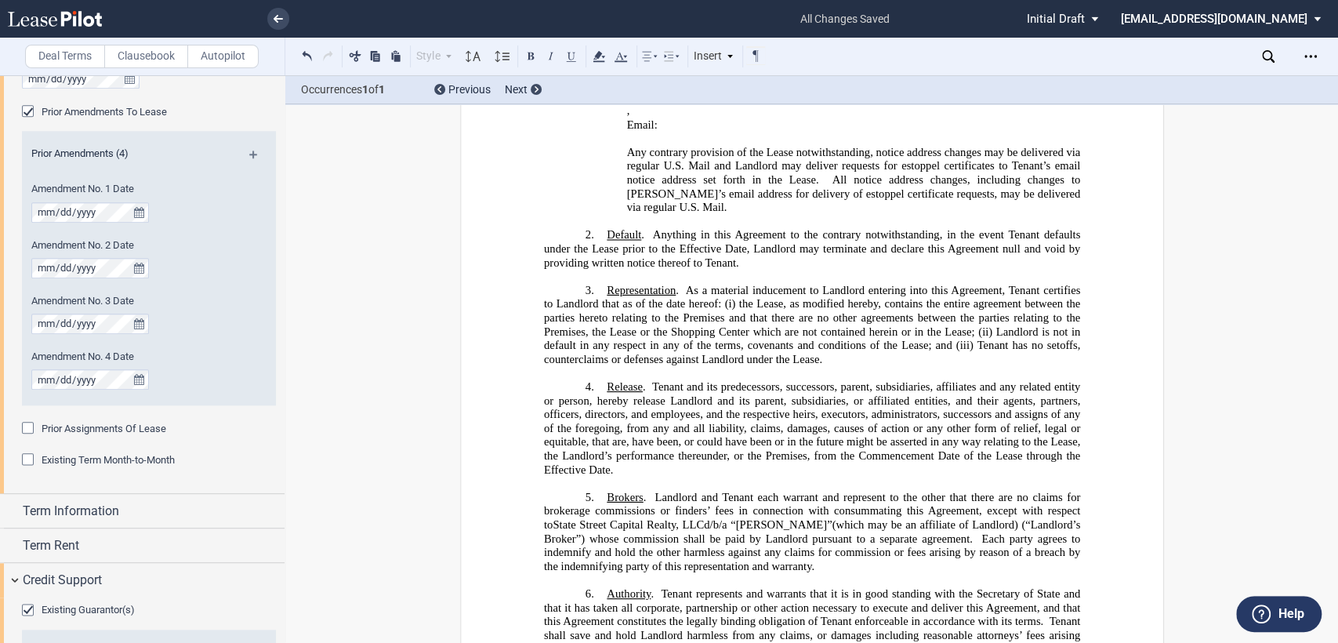
scroll to position [419, 0]
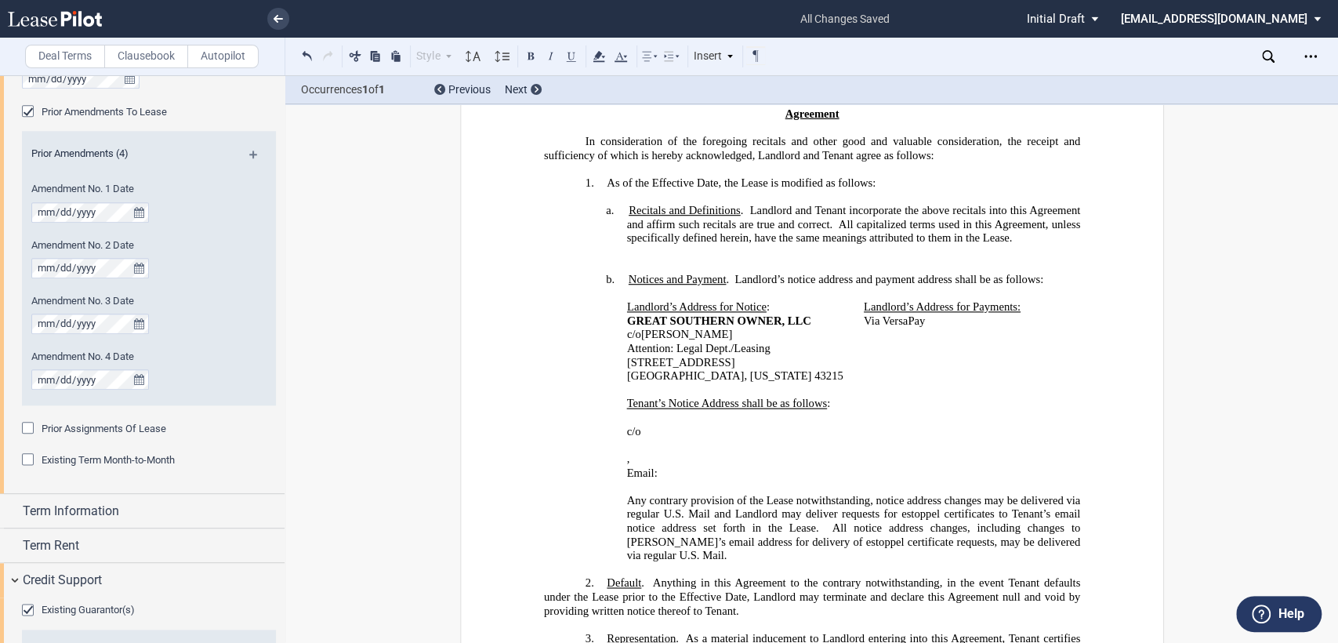
click at [618, 480] on div "﻿ ﻿ c/o ﻿ ﻿ ﻿ ﻿ ﻿ ﻿ , ﻿ ﻿ ﻿ ﻿ Email: ﻿ ﻿" at bounding box center [811, 445] width 536 height 69
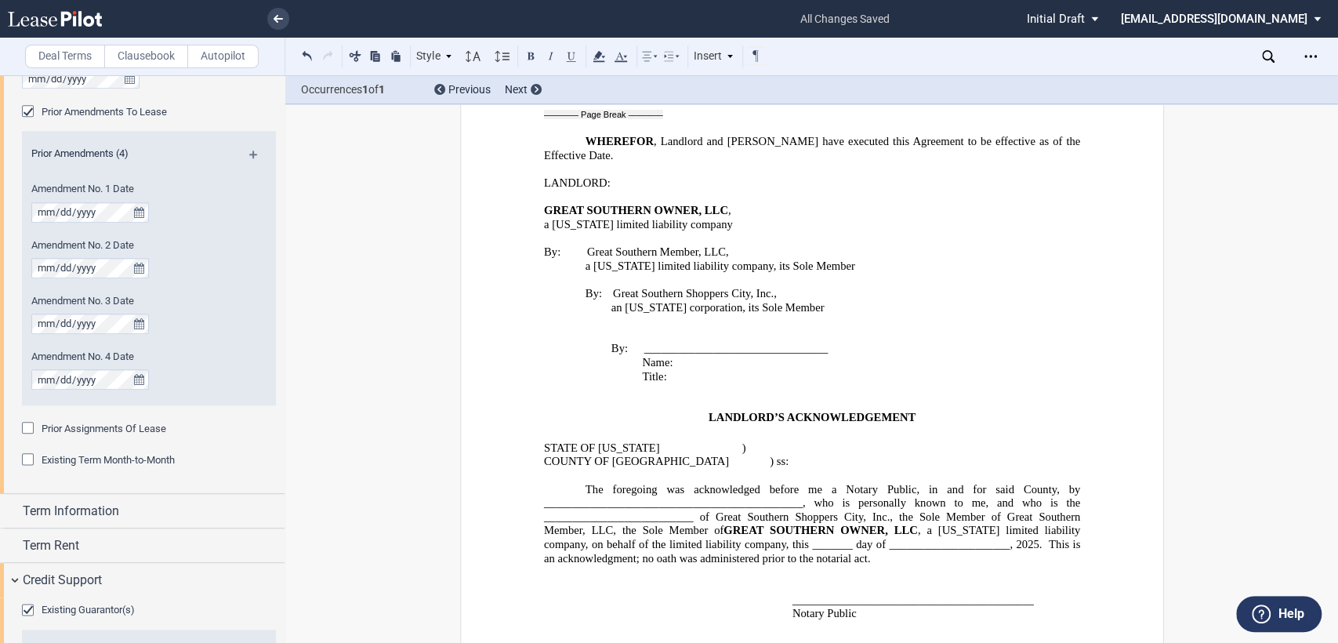
scroll to position [1551, 0]
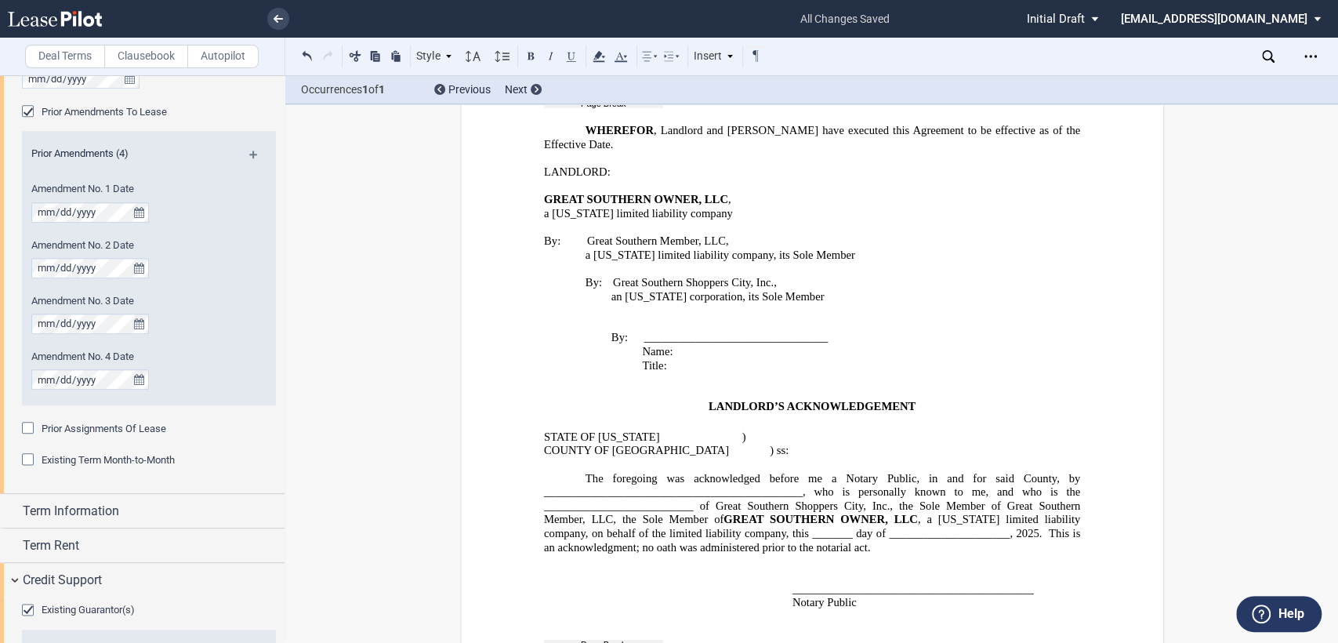
click at [602, 471] on span "The foregoing was acknowledged before me a Notary Public, in and for said Count…" at bounding box center [812, 498] width 539 height 54
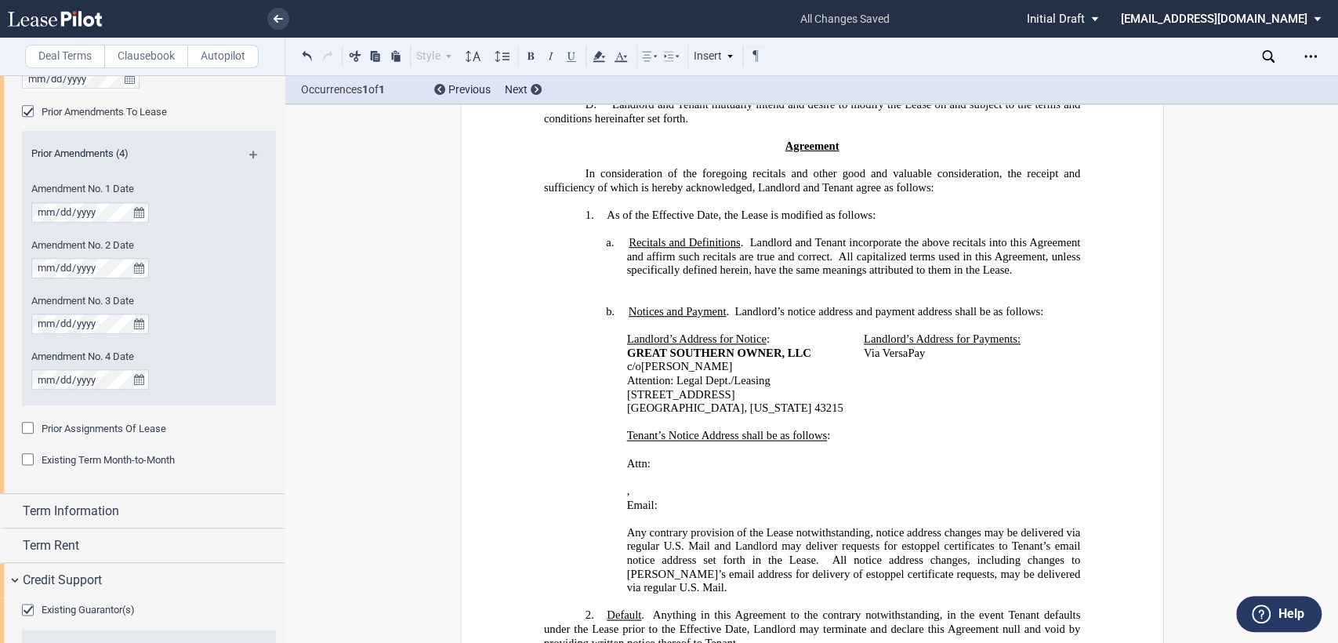
scroll to position [71, 0]
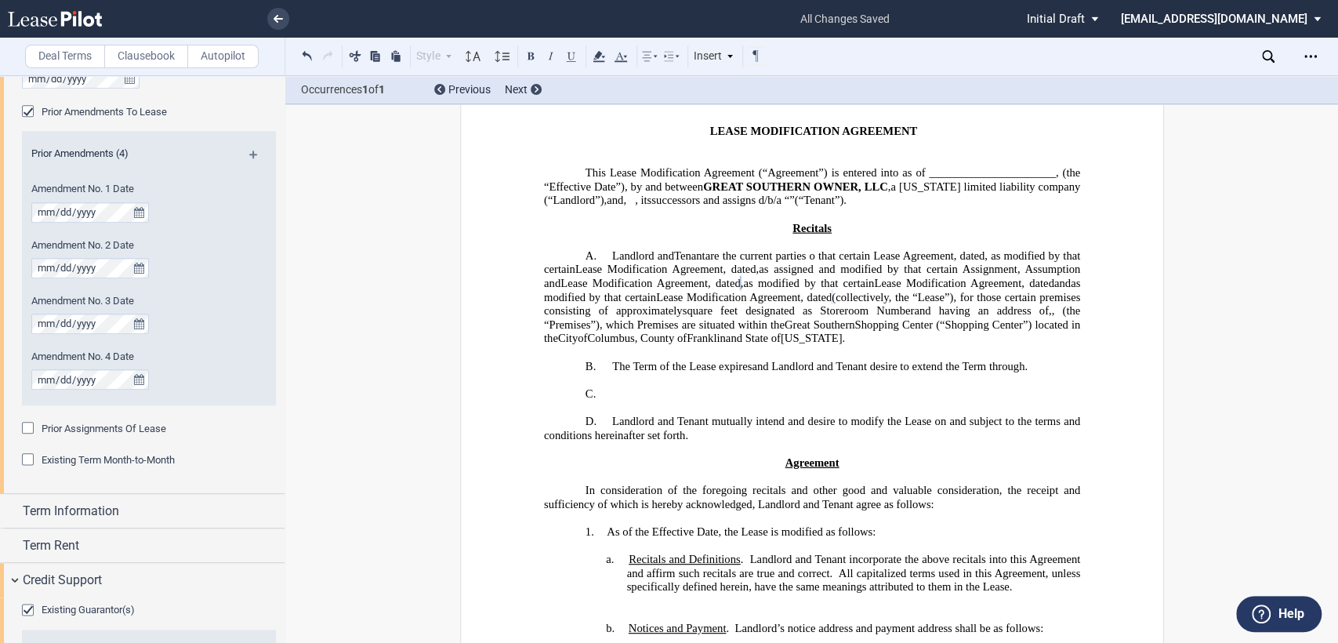
click at [831, 372] on span "and Landlord and Tenant desire to extend the Term through" at bounding box center [888, 365] width 273 height 13
click at [13, 510] on div "Term Information" at bounding box center [142, 511] width 285 height 34
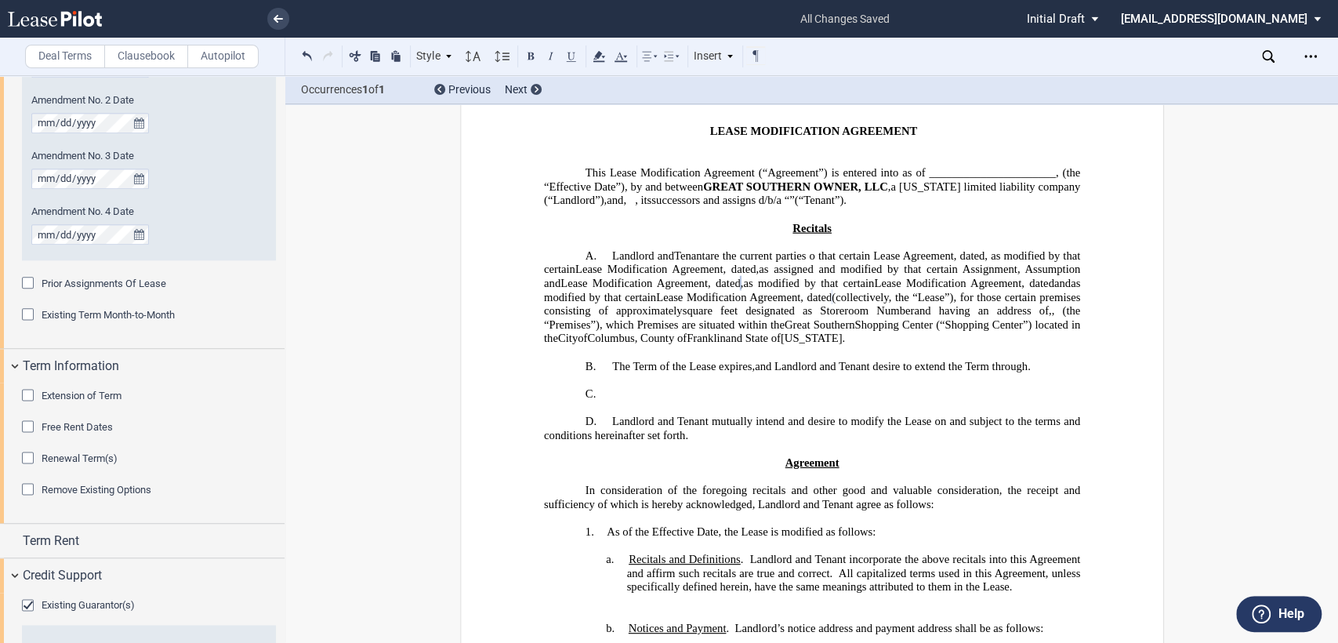
scroll to position [1295, 0]
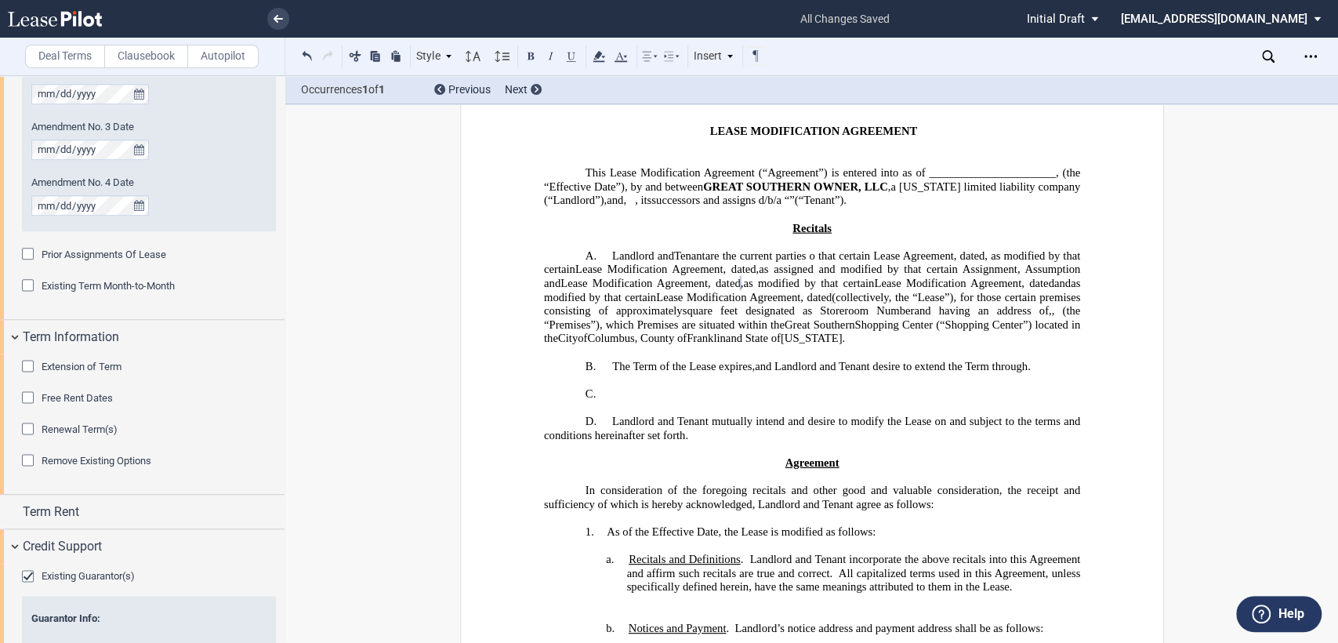
click at [25, 367] on div "Extension of Term" at bounding box center [30, 368] width 16 height 16
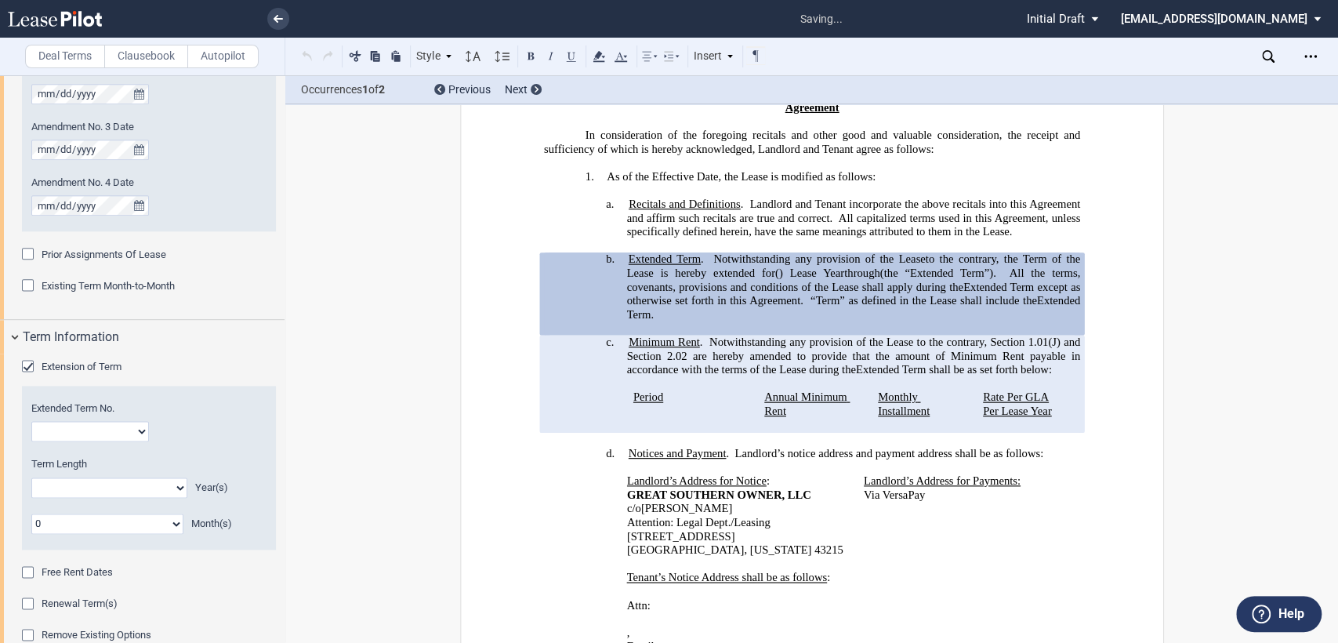
scroll to position [468, 0]
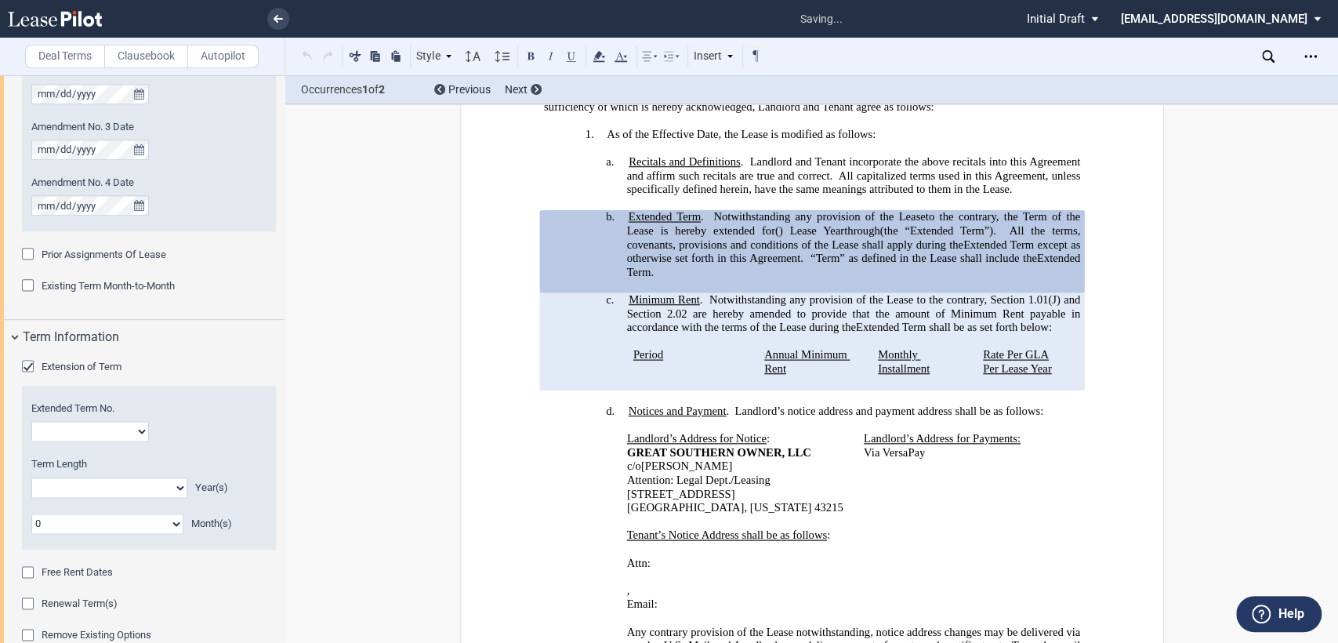
click at [83, 432] on select "1 2 3 4 5 6 7 8 9 10 11 12 13 14 15 16 17 18 19 20" at bounding box center [90, 431] width 118 height 20
select select "number:4"
click at [31, 421] on select "1 2 3 4 5 6 7 8 9 10 11 12 13 14 15 16 17 18 19 20" at bounding box center [90, 431] width 118 height 20
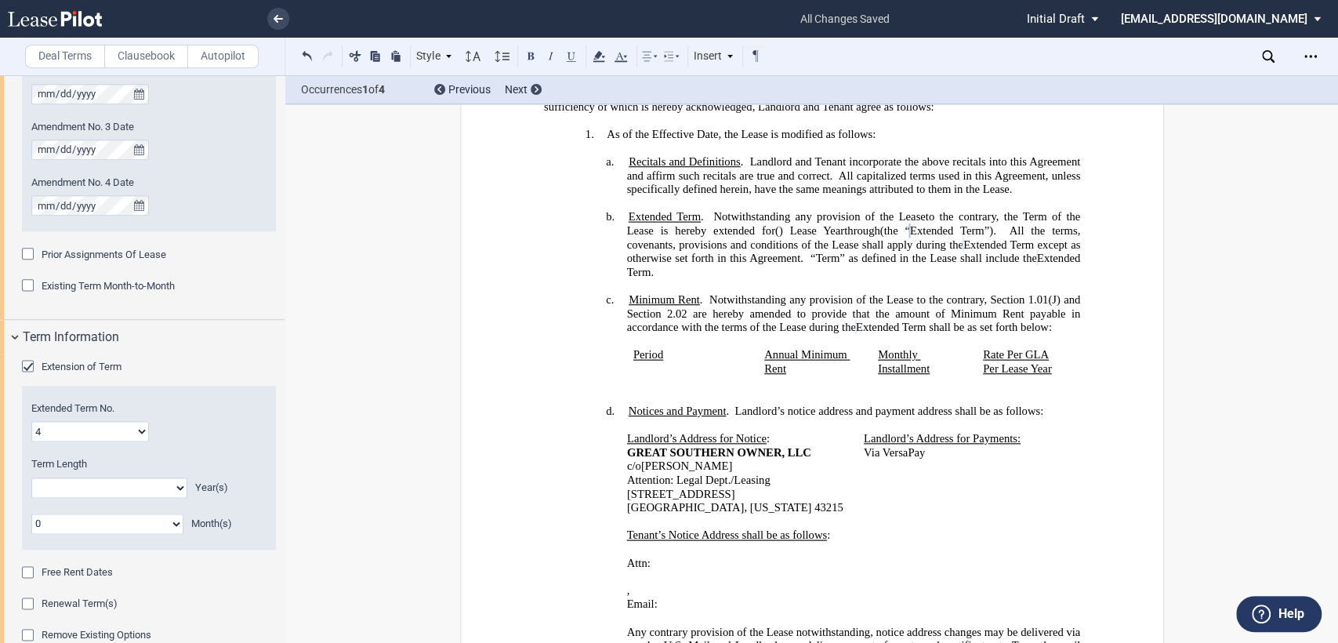
click at [100, 484] on select "0 1 2 3 4 5 6 7 8 9 10 11 12 13 14 15 16 17 18 19 20" at bounding box center [109, 487] width 156 height 20
select select "number:2"
click at [31, 477] on select "0 1 2 3 4 5 6 7 8 9 10 11 12 13 14 15 16 17 18 19 20" at bounding box center [109, 487] width 156 height 20
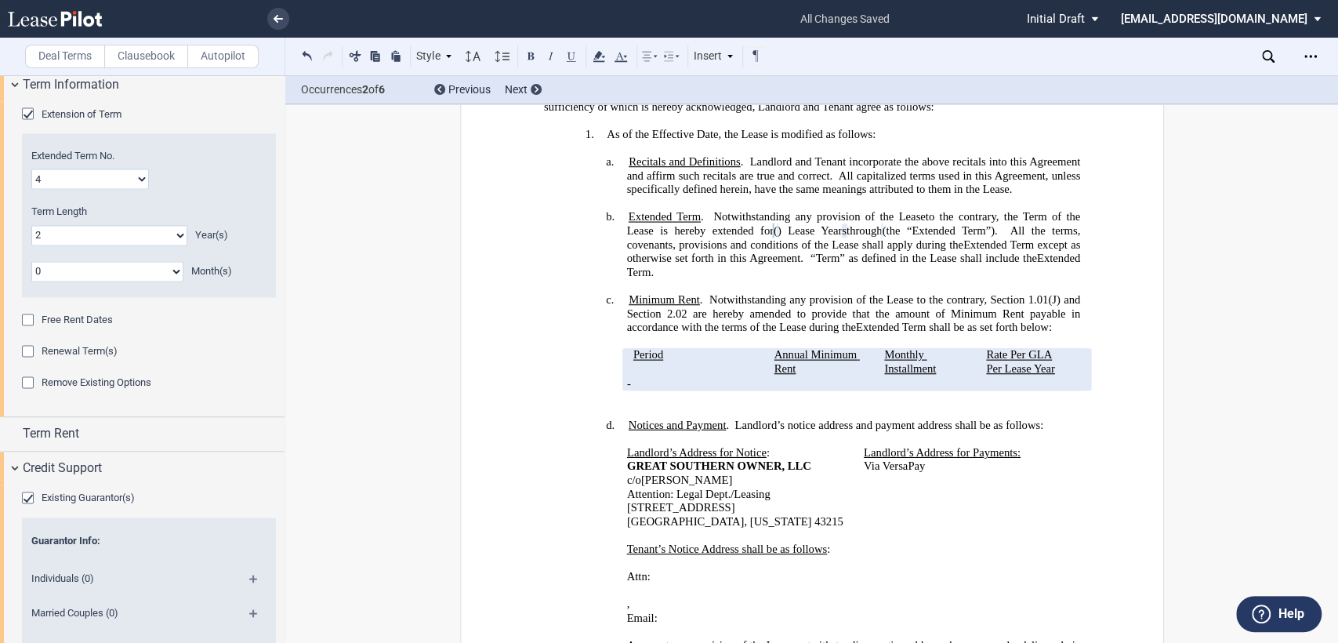
scroll to position [1556, 0]
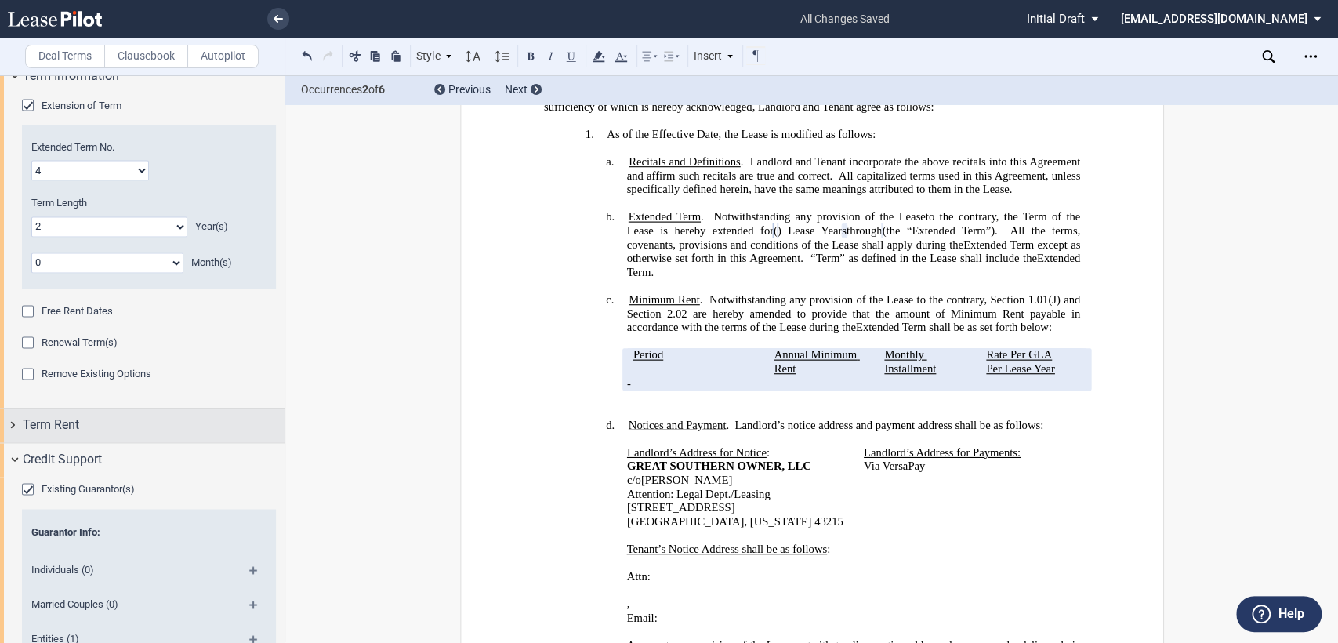
click at [13, 428] on div "Term Rent" at bounding box center [142, 425] width 285 height 34
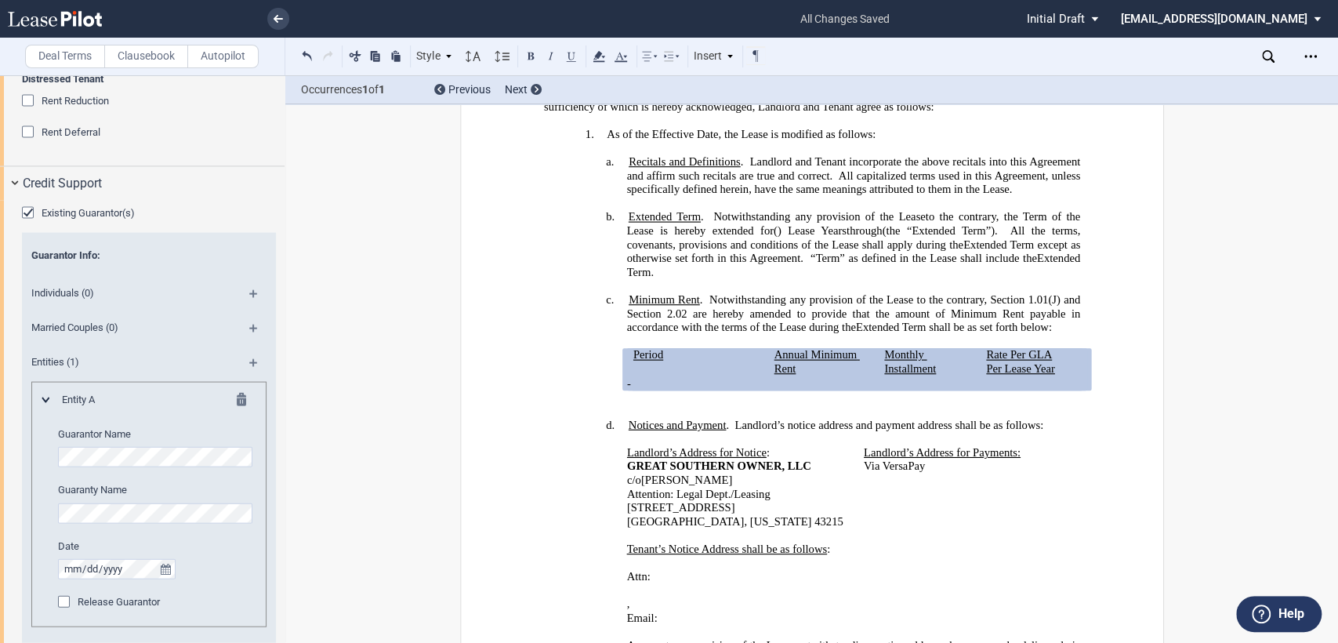
scroll to position [2302, 0]
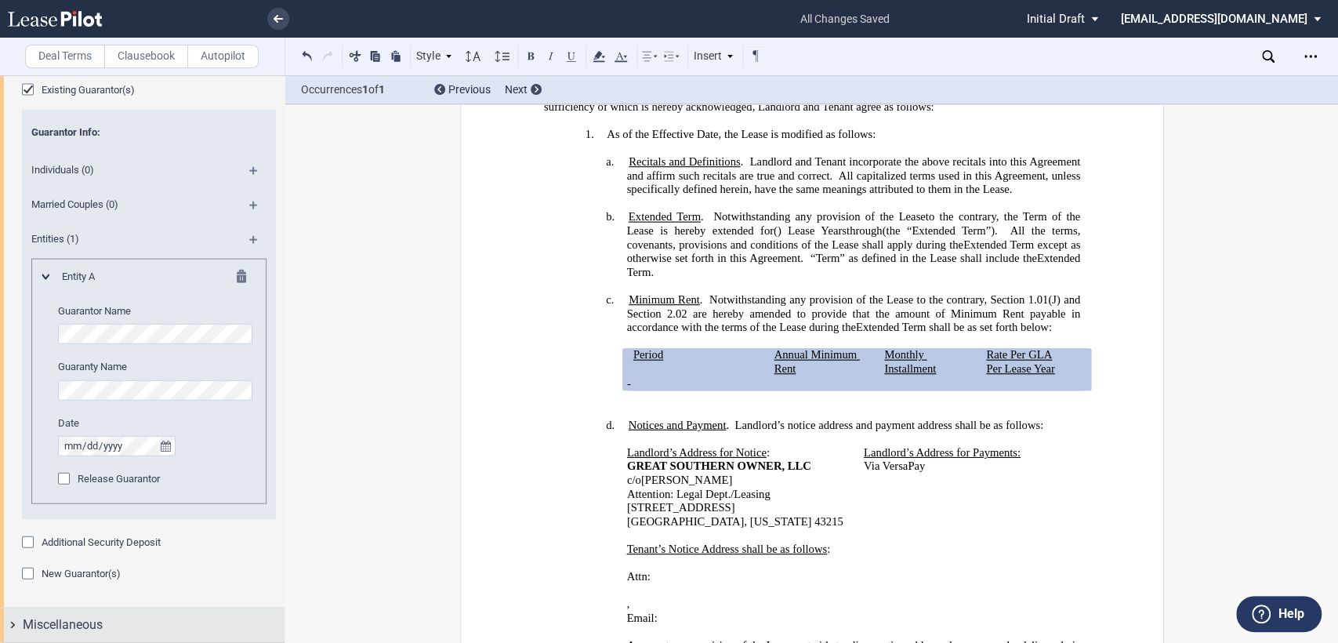
click at [10, 624] on div "Miscellaneous" at bounding box center [142, 625] width 285 height 34
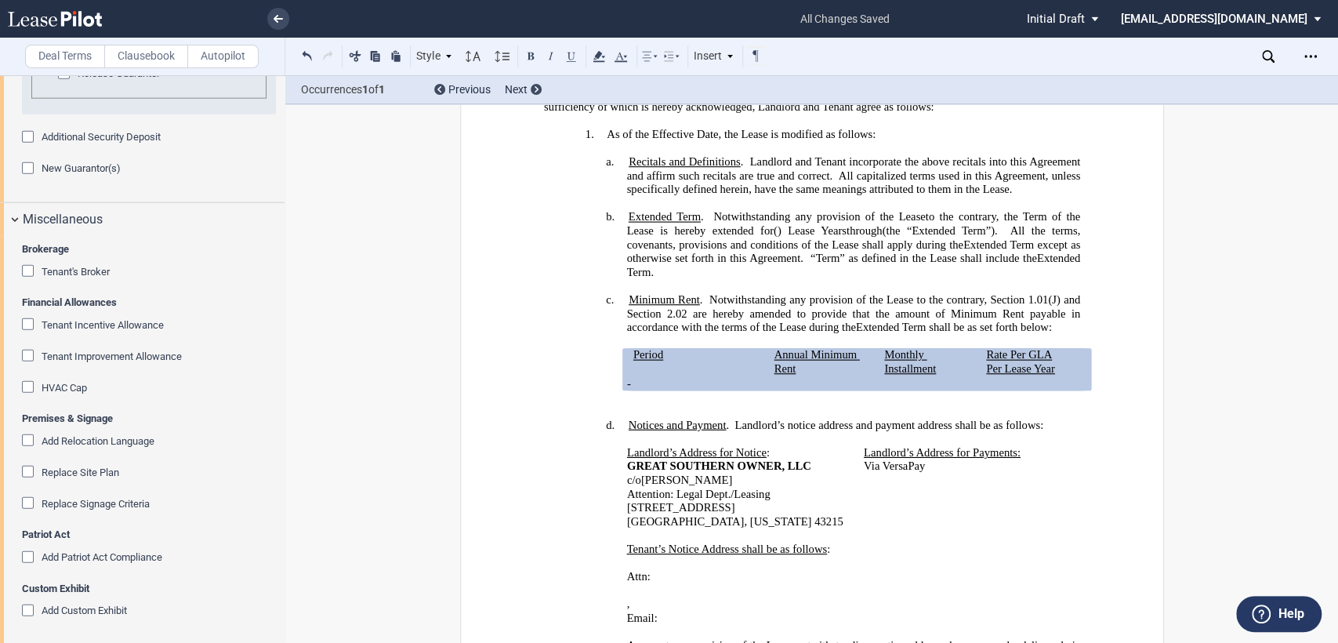
scroll to position [2710, 0]
click at [29, 470] on div "Replace Site Plan" at bounding box center [30, 471] width 16 height 16
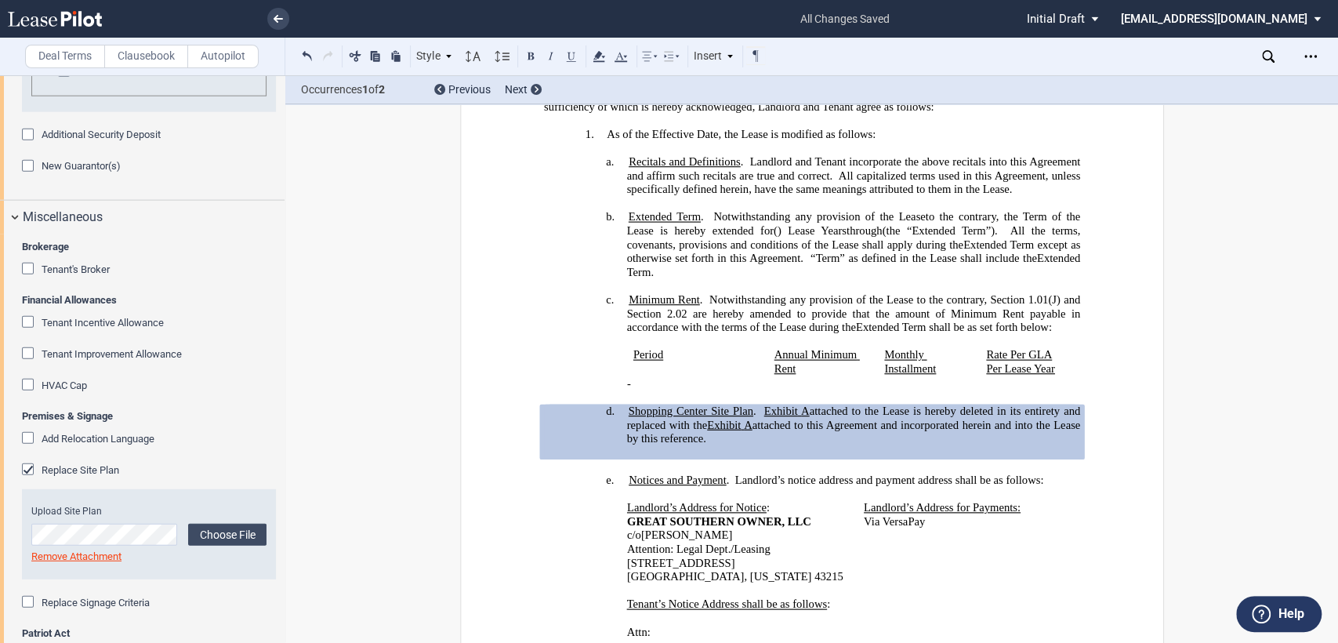
click at [633, 361] on span "Period" at bounding box center [648, 354] width 30 height 13
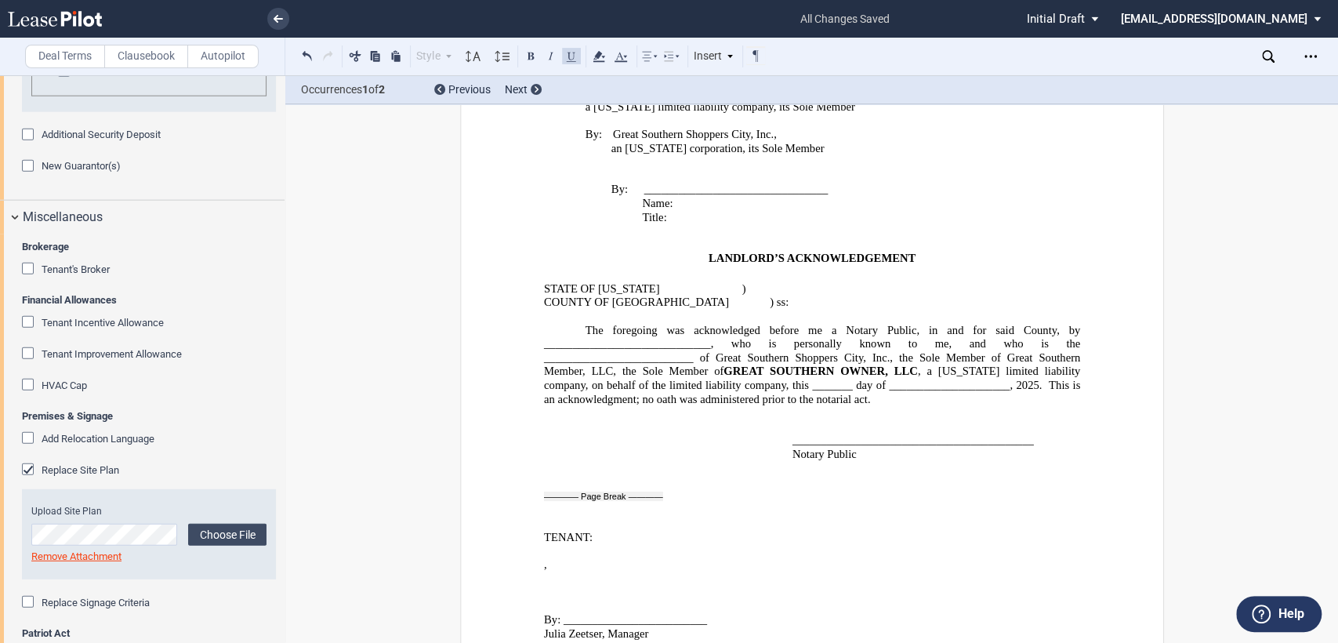
scroll to position [1687, 0]
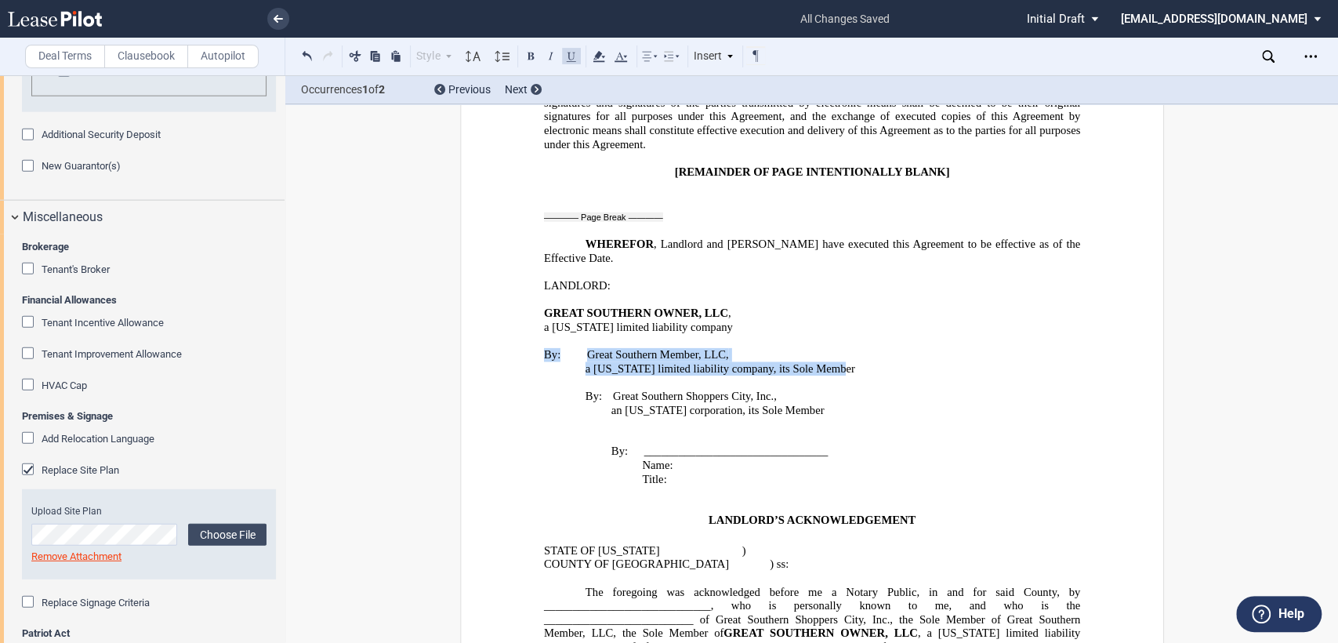
drag, startPoint x: 531, startPoint y: 328, endPoint x: 836, endPoint y: 346, distance: 304.7
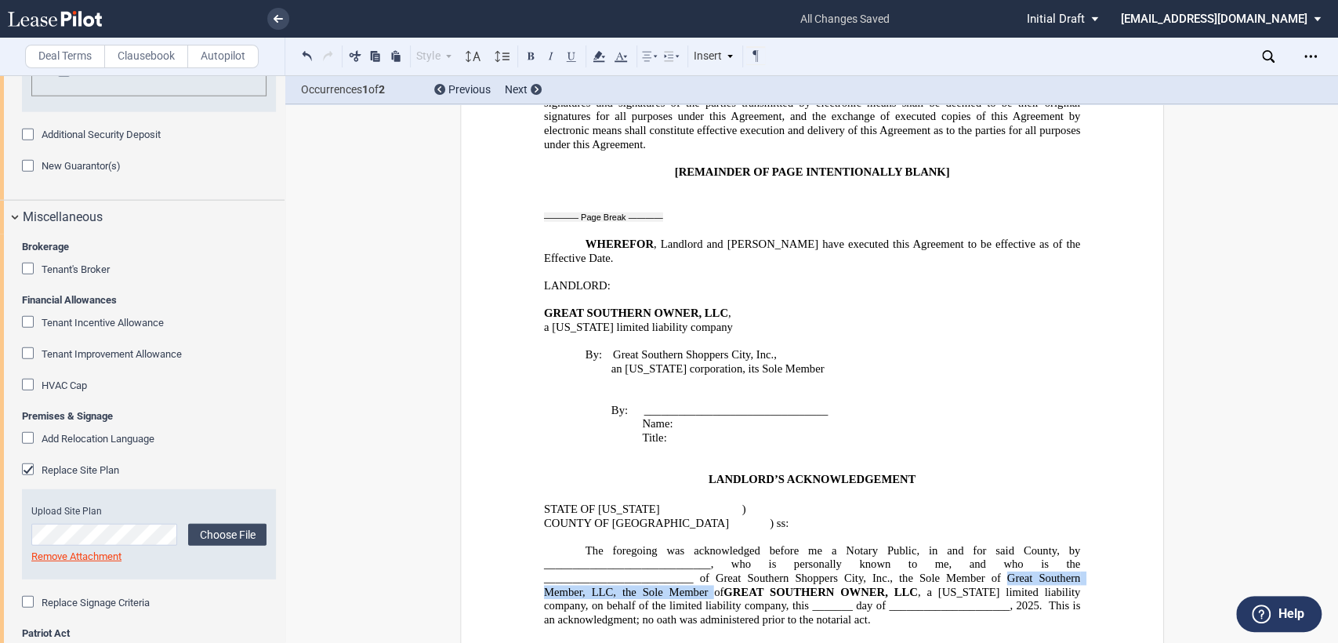
drag, startPoint x: 1003, startPoint y: 541, endPoint x: 695, endPoint y: 560, distance: 309.4
click at [695, 560] on span "The foregoing was acknowledged before me a Notary Public, in and for said Count…" at bounding box center [812, 570] width 539 height 54
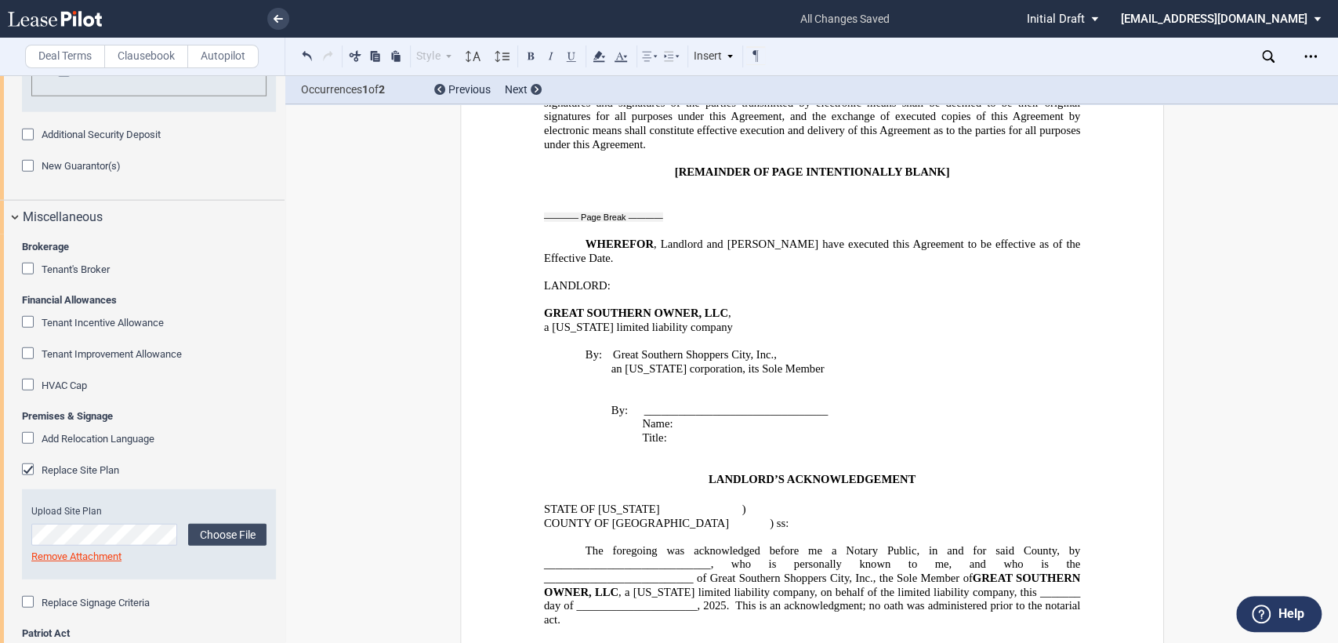
click at [872, 543] on span "The foregoing was acknowledged before me a Notary Public, in and for said Count…" at bounding box center [812, 563] width 539 height 41
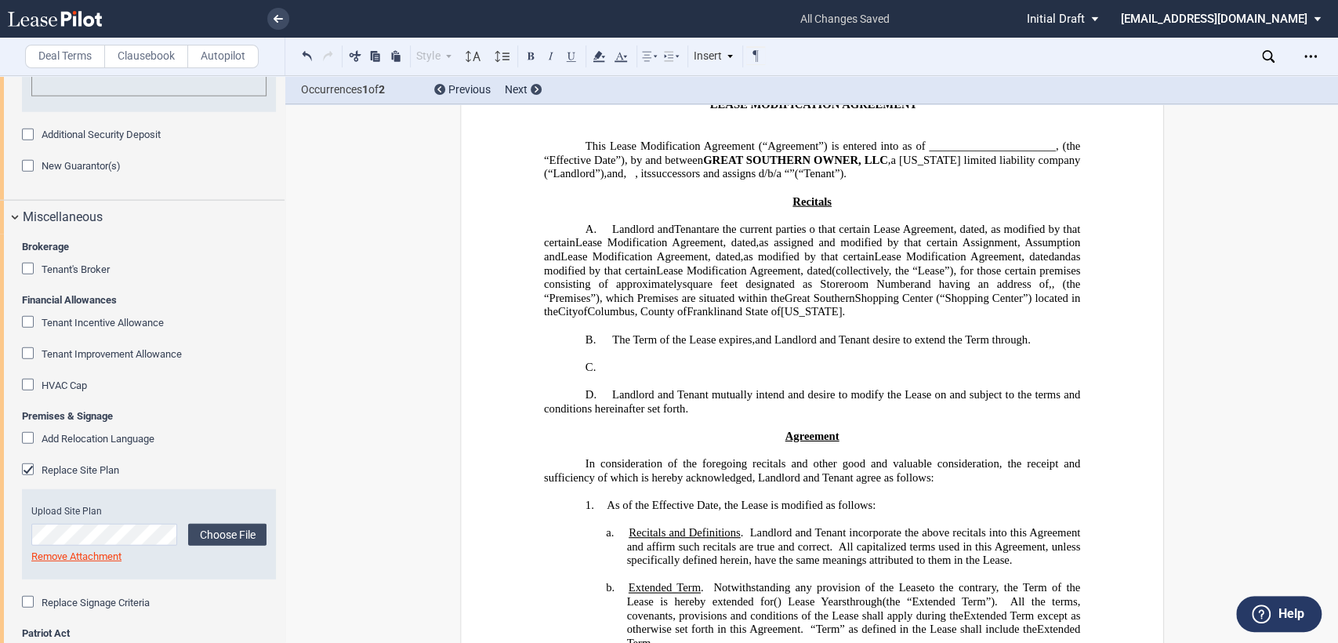
scroll to position [0, 0]
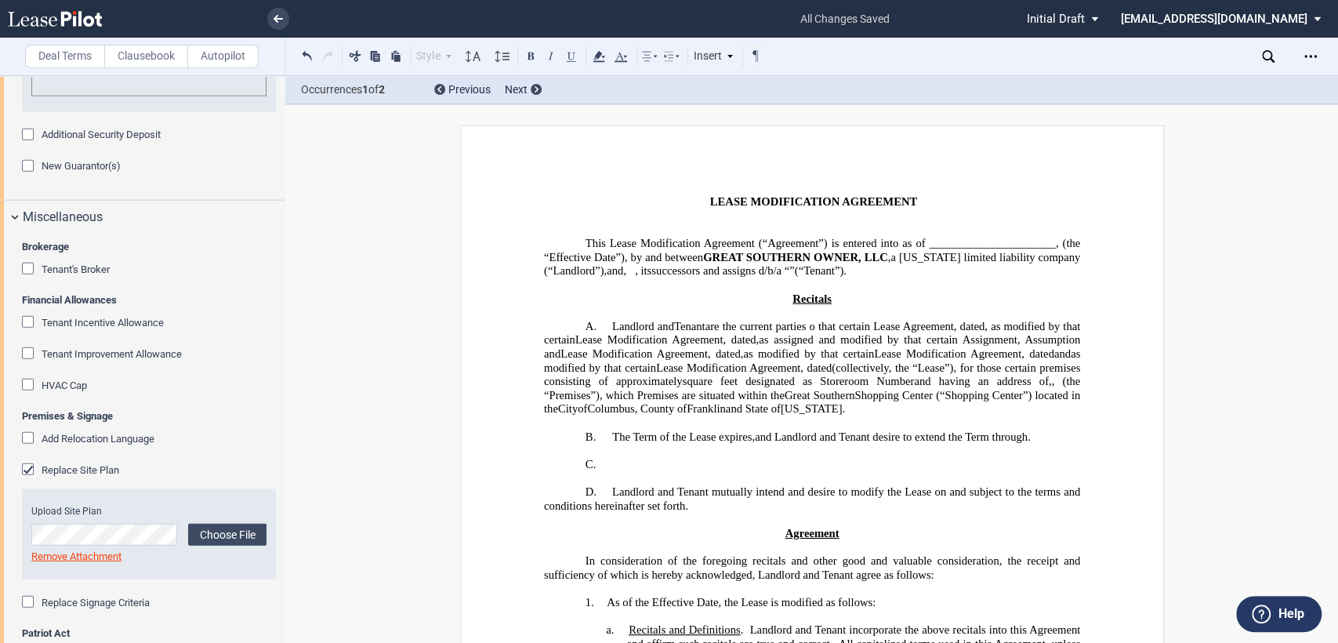
click at [1080, 264] on span at bounding box center [1081, 257] width 3 height 13
click at [782, 277] on span "successors and assigns d/b/a" at bounding box center [716, 270] width 130 height 13
click at [787, 277] on span at bounding box center [785, 270] width 3 height 13
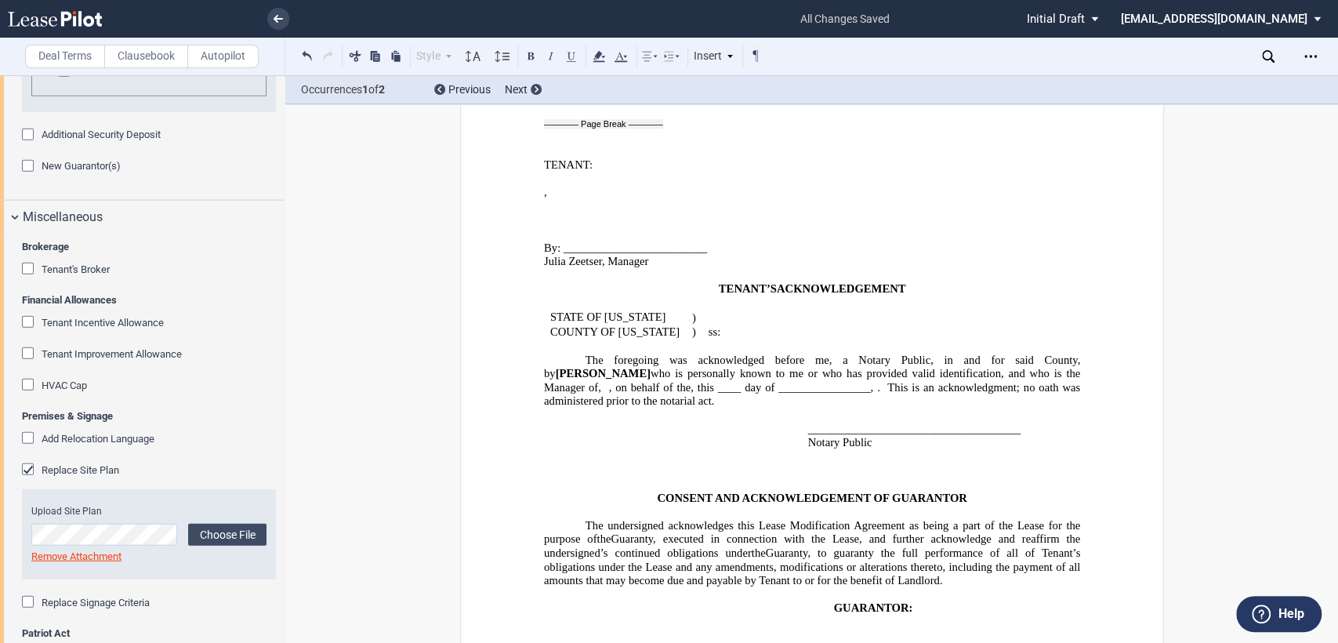
scroll to position [2442, 0]
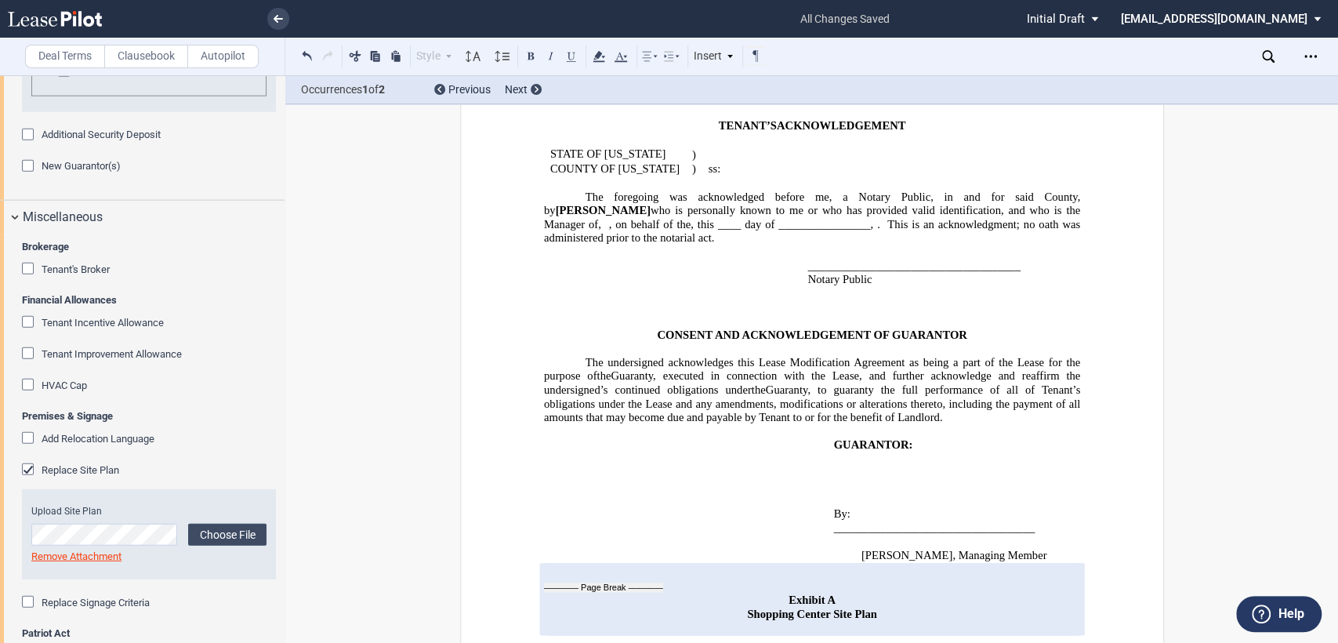
click at [807, 593] on span "Exhibit A" at bounding box center [812, 599] width 47 height 13
click at [836, 593] on p "Exhibit A" at bounding box center [811, 600] width 536 height 14
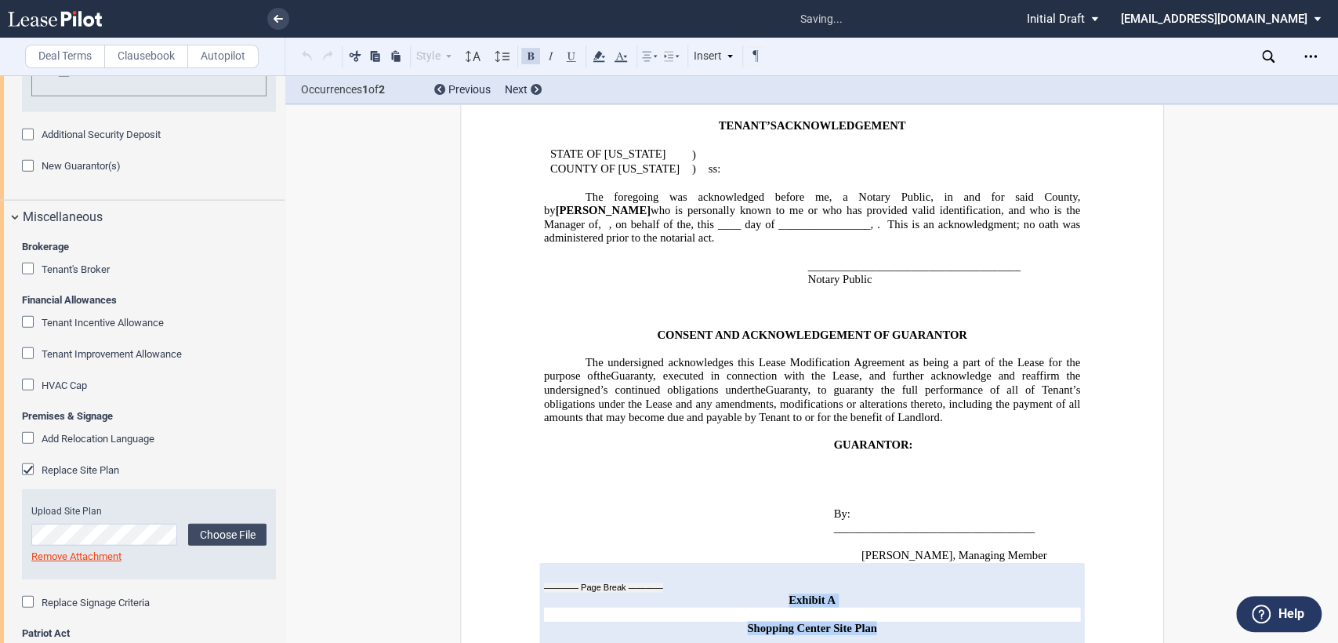
drag, startPoint x: 782, startPoint y: 553, endPoint x: 874, endPoint y: 576, distance: 94.5
click at [874, 576] on div "Exhibit A ﻿ Shopping Center Site Plan" at bounding box center [811, 606] width 536 height 86
click at [575, 59] on button at bounding box center [571, 55] width 19 height 19
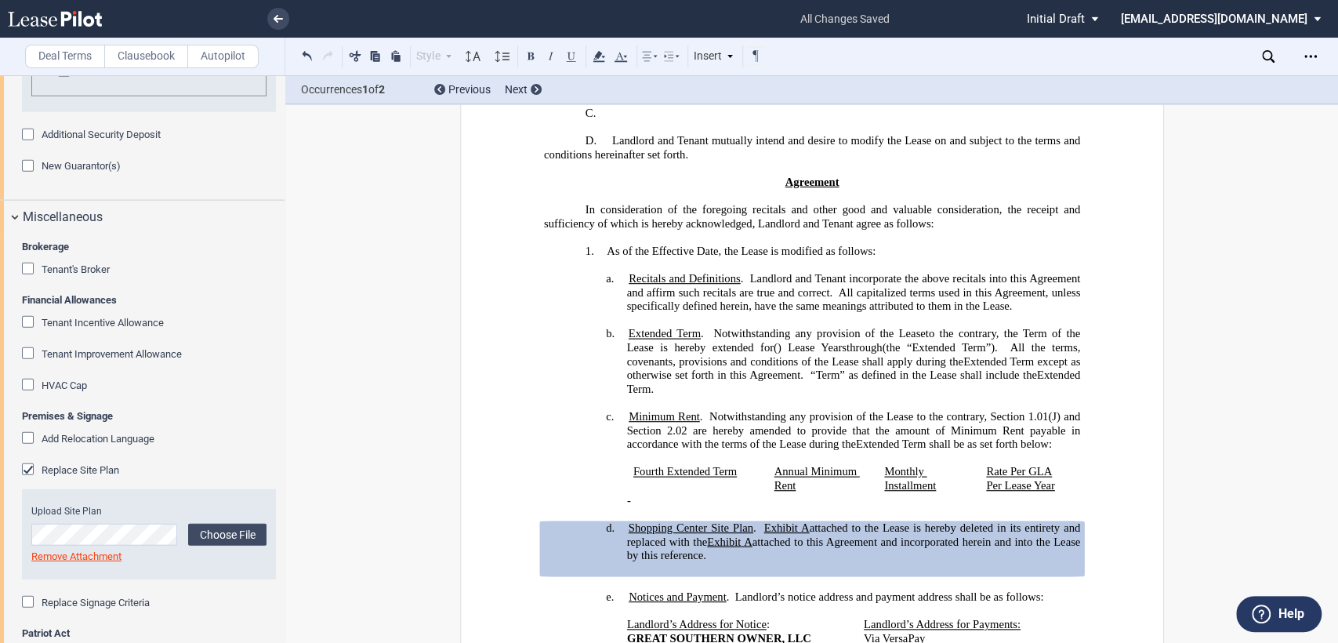
scroll to position [0, 0]
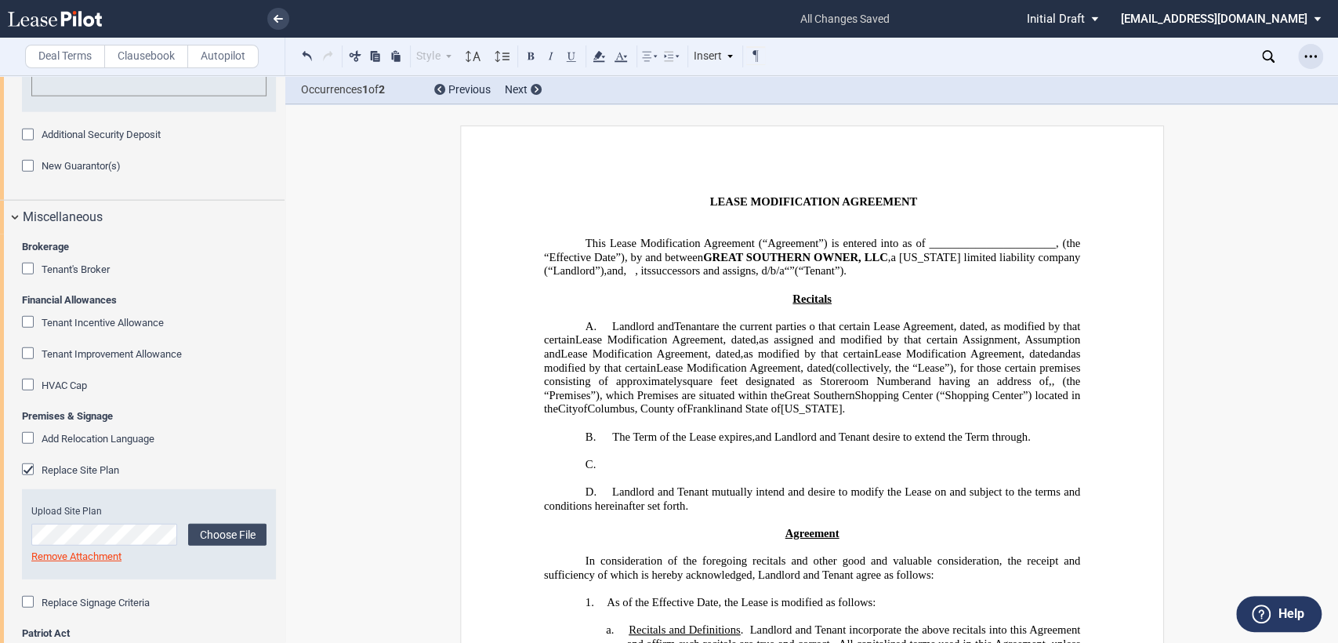
click at [1307, 61] on icon "Open Lease options menu" at bounding box center [1310, 56] width 13 height 13
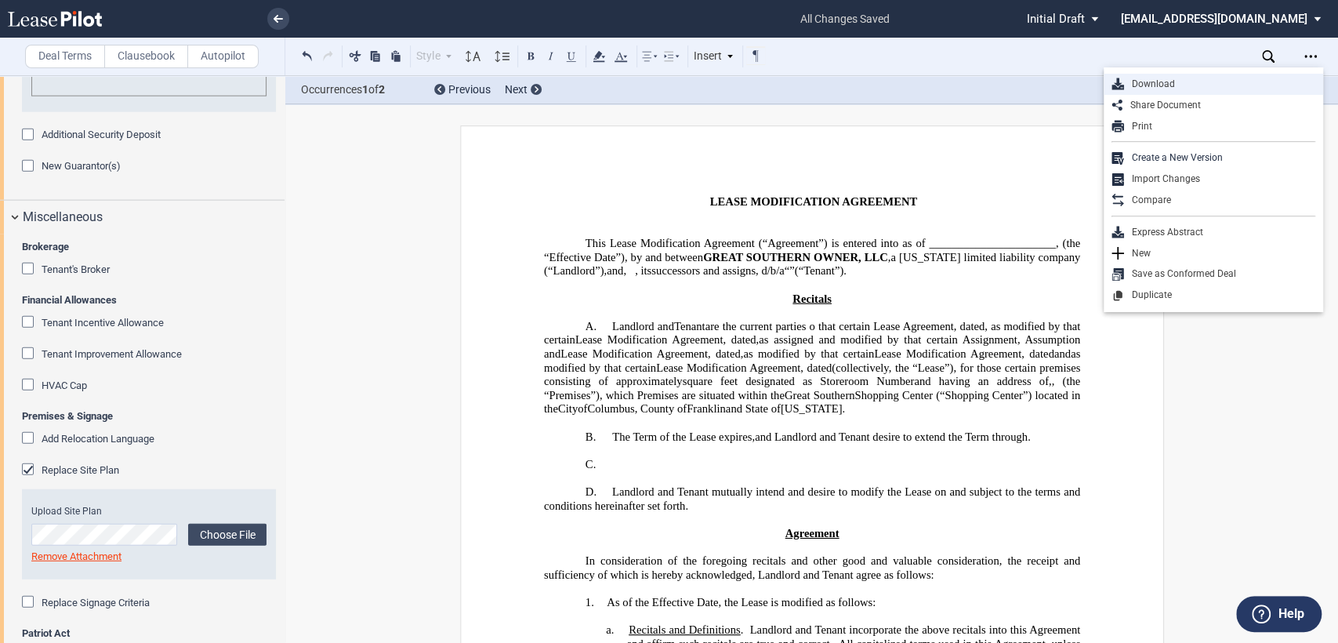
click at [1146, 84] on div "Download" at bounding box center [1219, 84] width 191 height 13
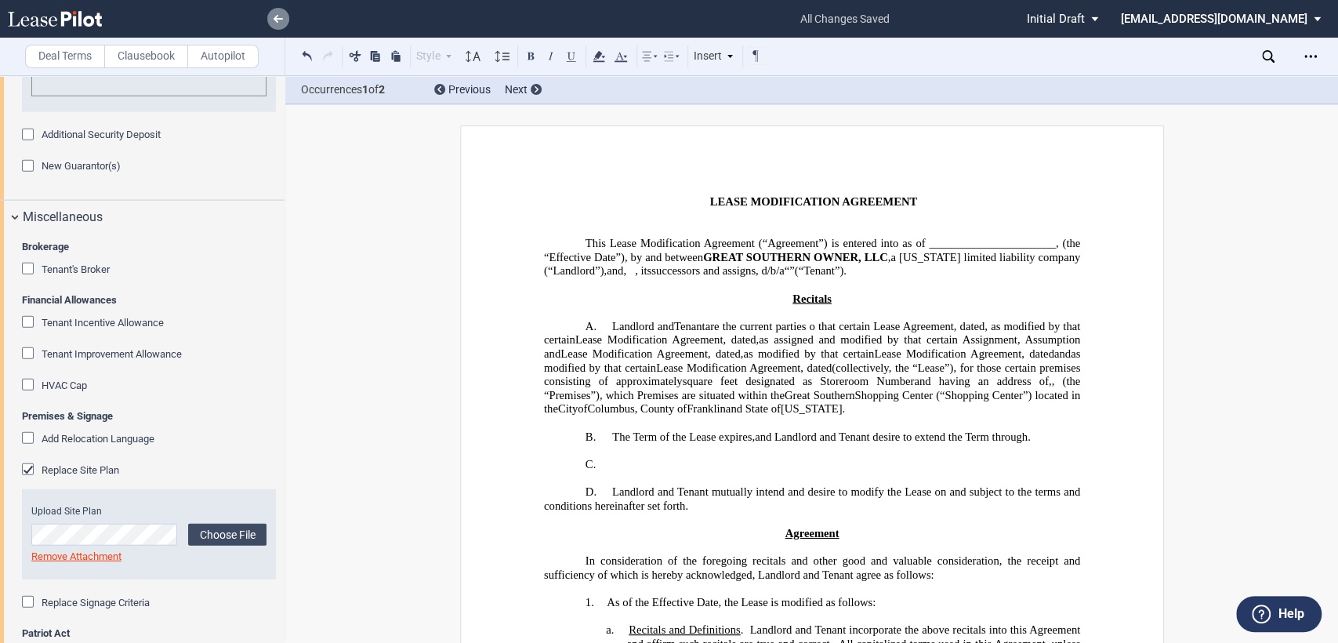
click at [285, 9] on link at bounding box center [278, 19] width 22 height 22
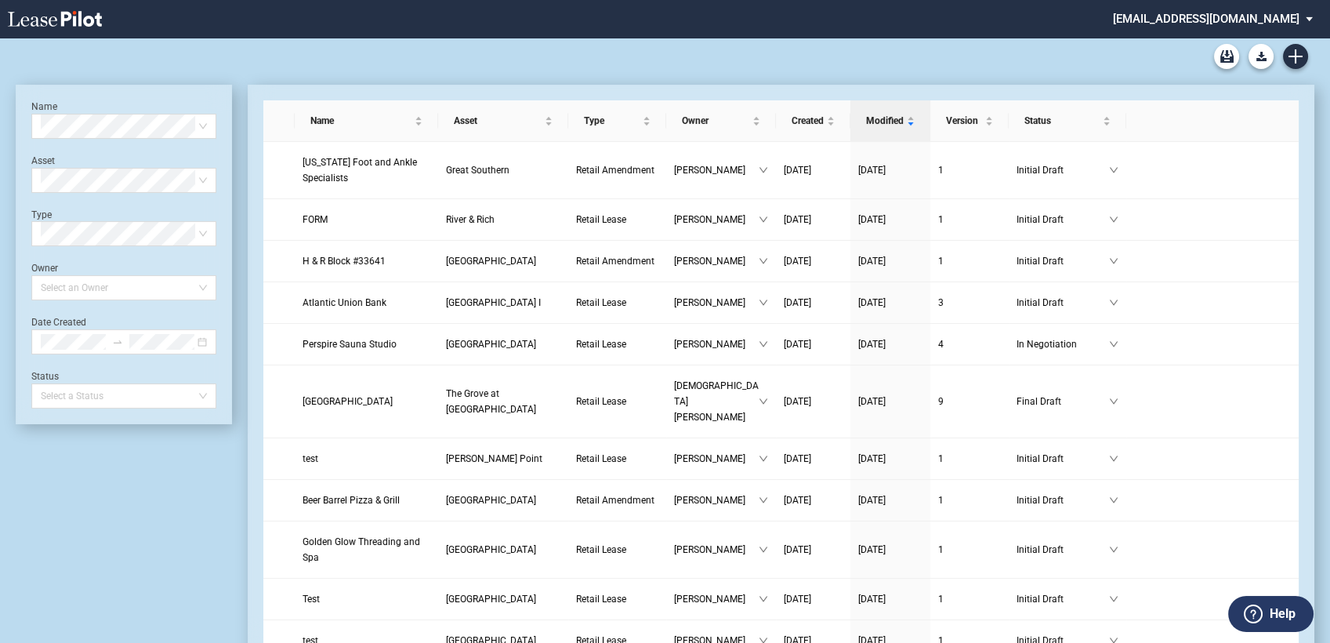
click at [1211, 20] on md-select "[EMAIL_ADDRESS][DOMAIN_NAME] Change Password 2-Factor Authentication Form Manag…" at bounding box center [1219, 17] width 215 height 35
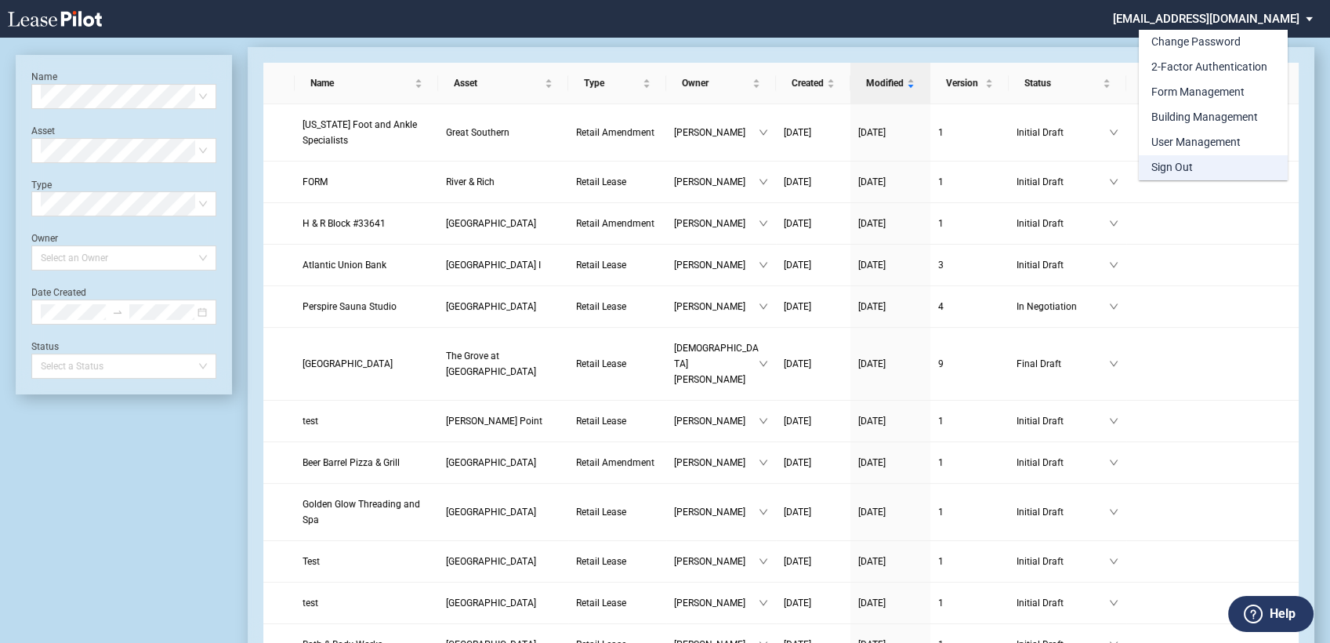
click at [1177, 171] on div "Sign Out" at bounding box center [1172, 168] width 42 height 16
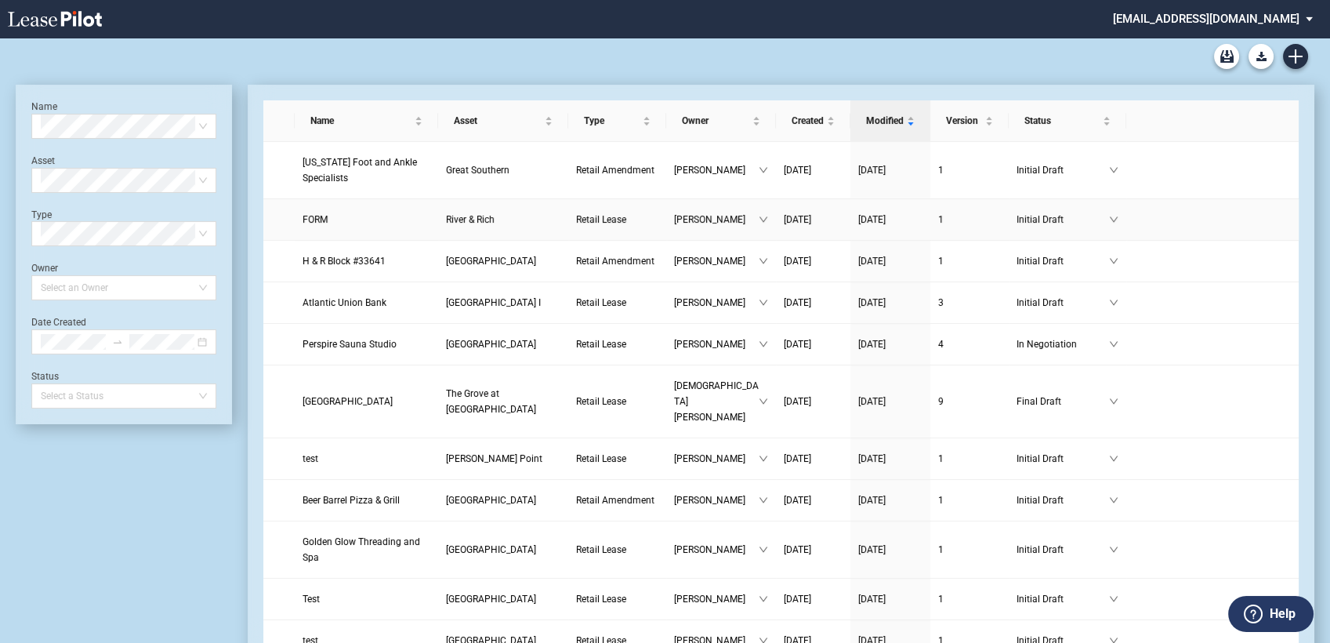
scroll to position [38, 0]
